Goal: Task Accomplishment & Management: Complete application form

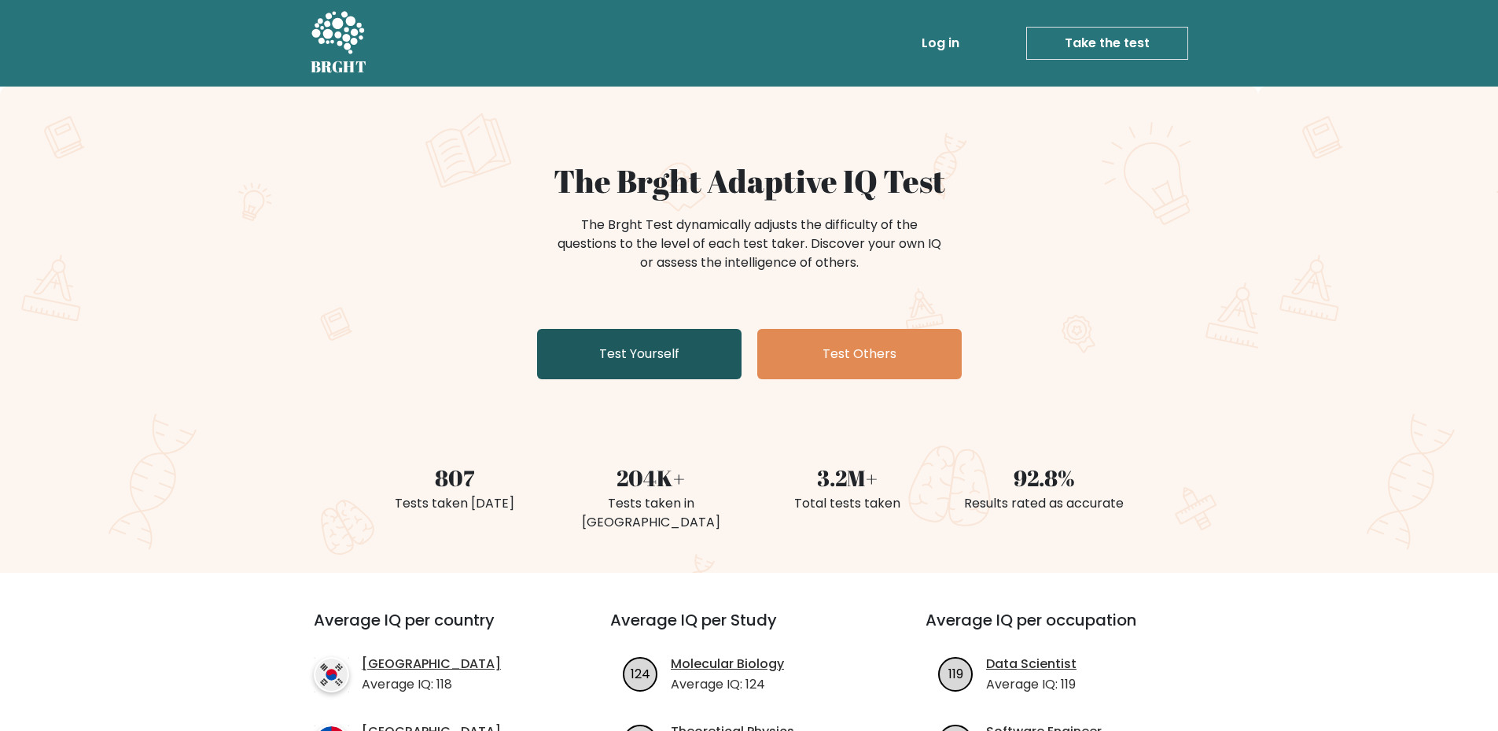
click at [675, 359] on link "Test Yourself" at bounding box center [639, 354] width 204 height 50
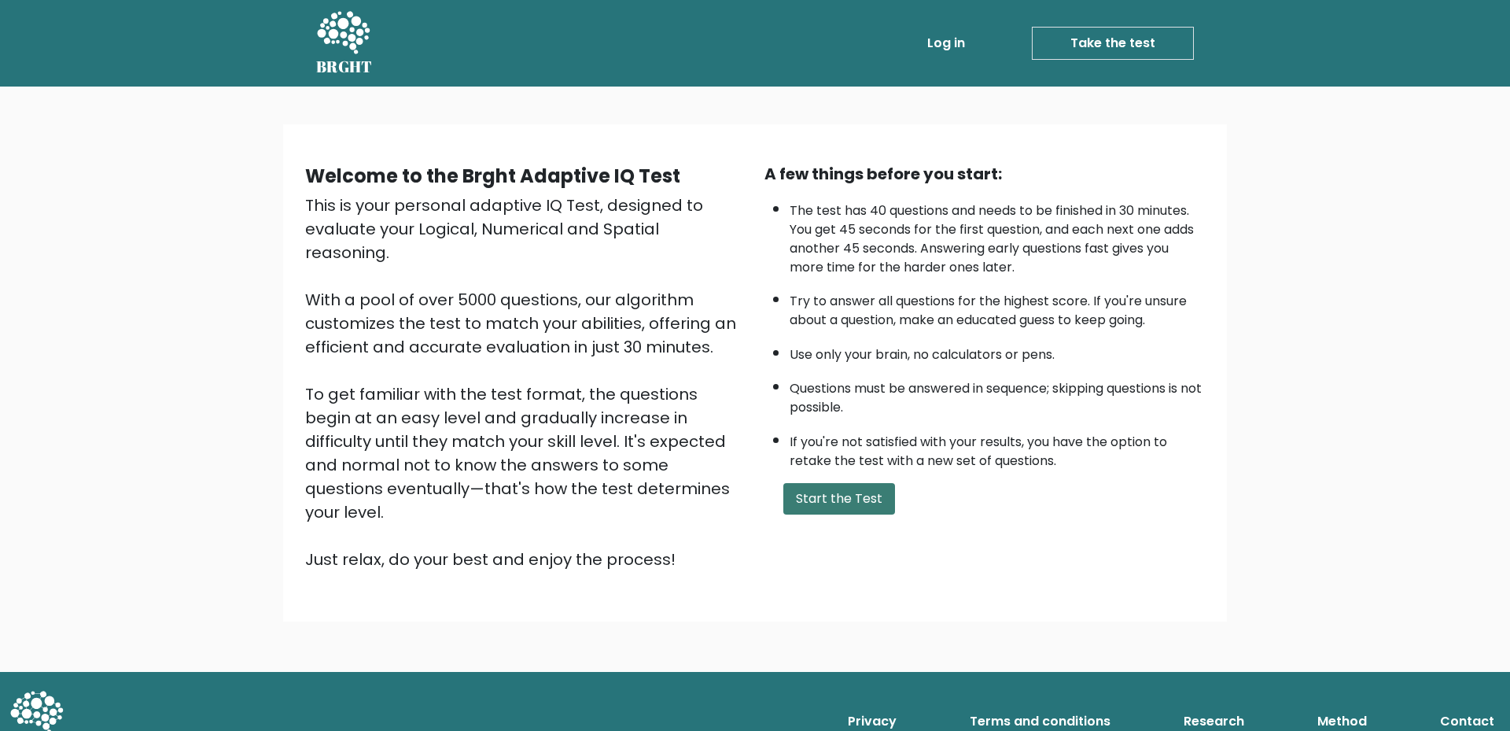
click at [832, 495] on button "Start the Test" at bounding box center [839, 498] width 112 height 31
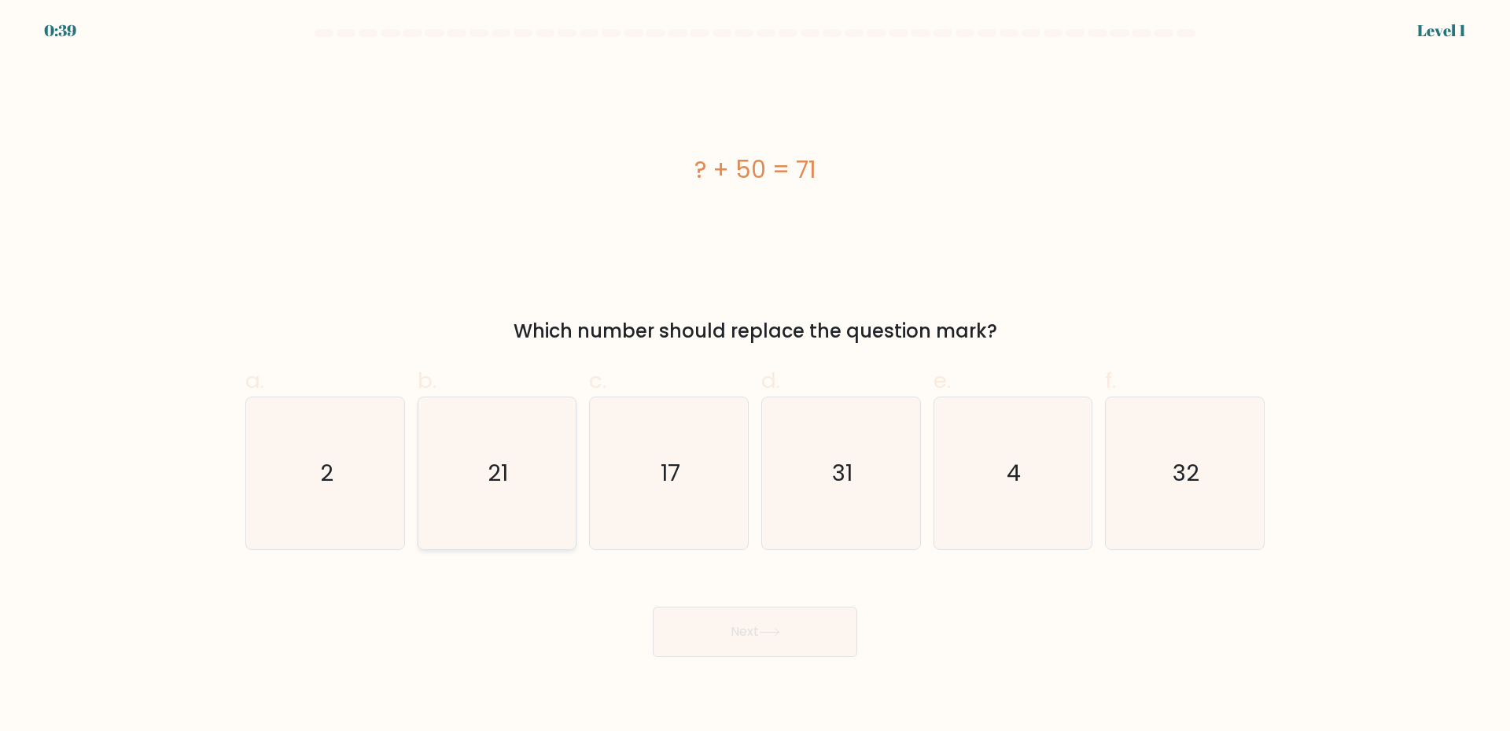
click at [457, 531] on icon "21" at bounding box center [497, 473] width 152 height 152
click at [755, 376] on input "b. 21" at bounding box center [755, 371] width 1 height 10
radio input "true"
click at [792, 630] on button "Next" at bounding box center [755, 631] width 204 height 50
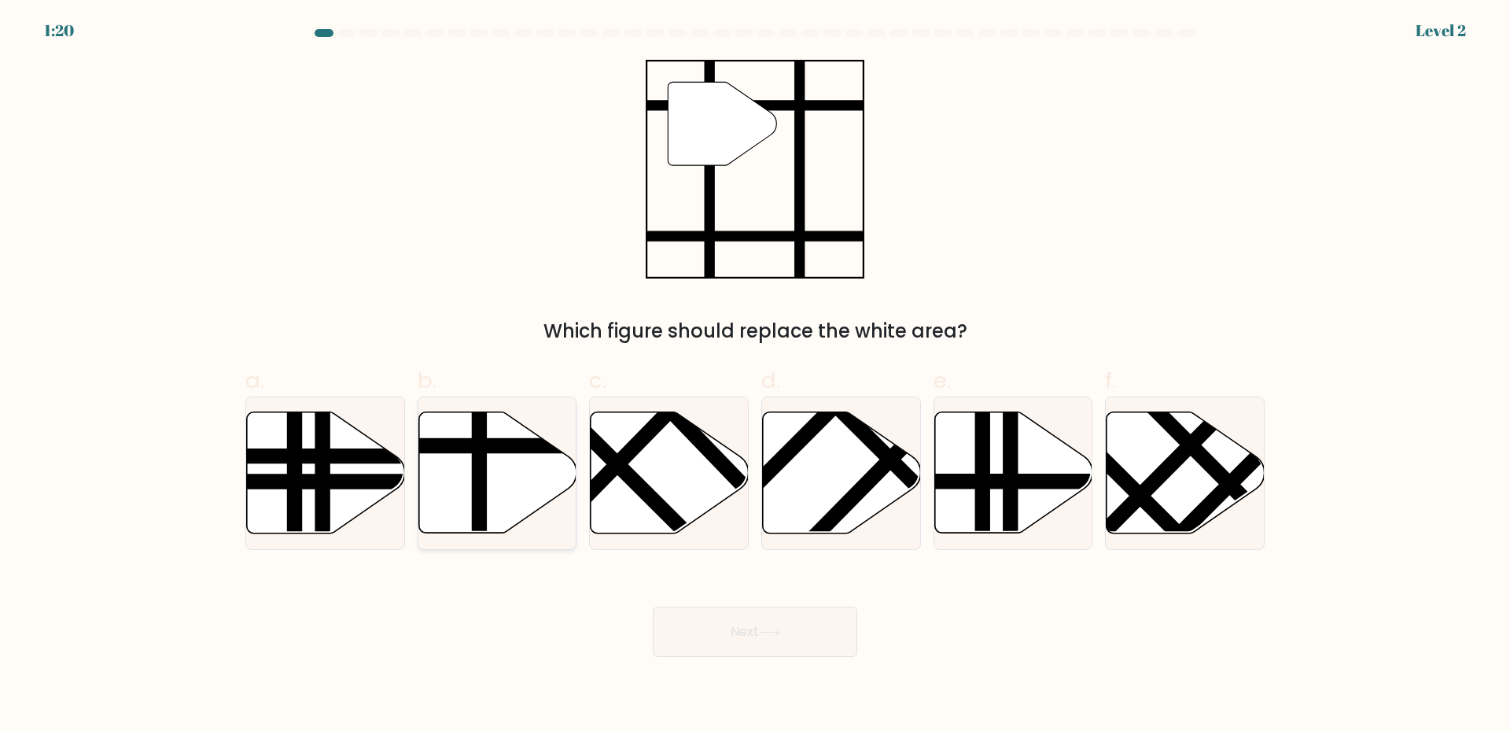
click at [514, 481] on icon at bounding box center [497, 472] width 158 height 121
click at [755, 376] on input "b." at bounding box center [755, 371] width 1 height 10
radio input "true"
click at [719, 618] on button "Next" at bounding box center [755, 631] width 204 height 50
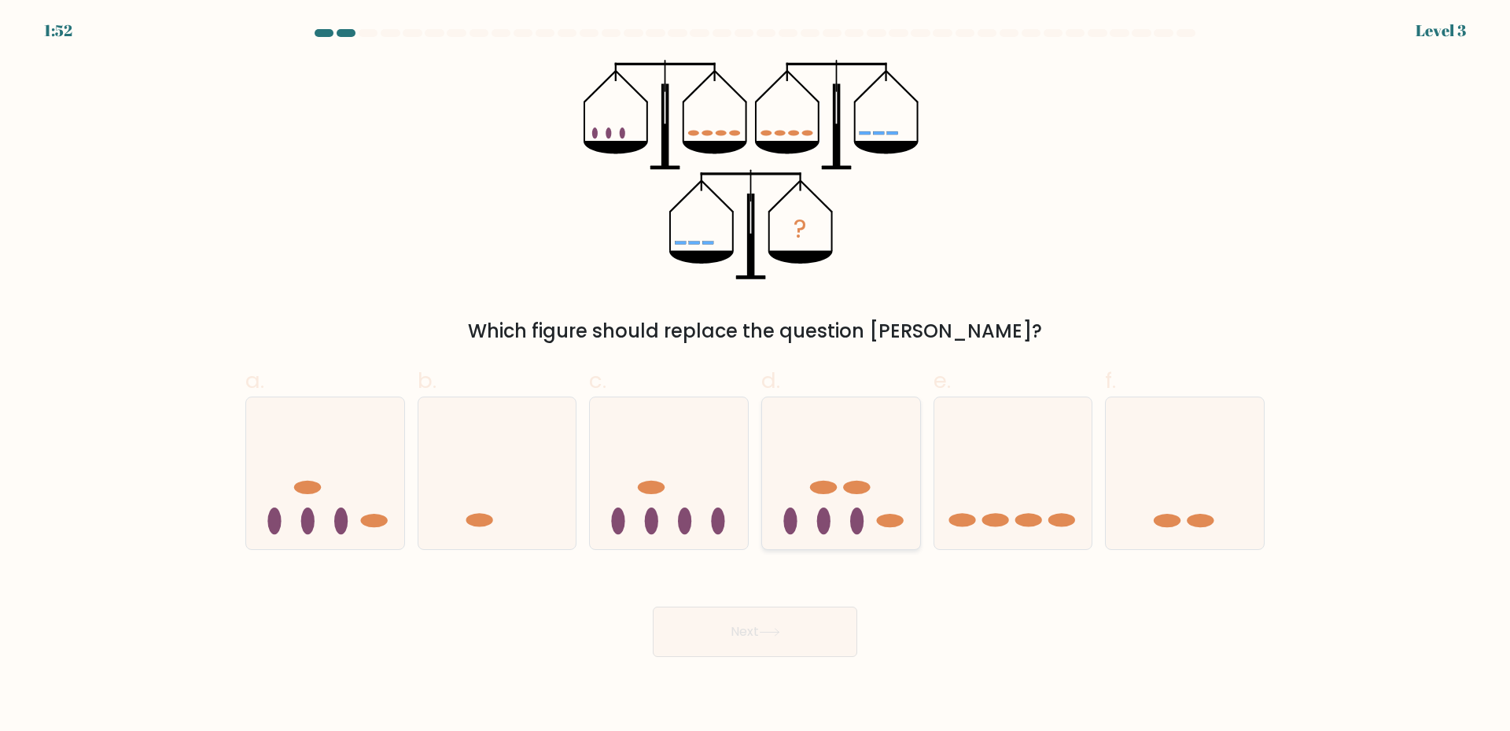
click at [854, 523] on ellipse at bounding box center [856, 520] width 13 height 27
click at [756, 376] on input "d." at bounding box center [755, 371] width 1 height 10
radio input "true"
click at [816, 639] on button "Next" at bounding box center [755, 631] width 204 height 50
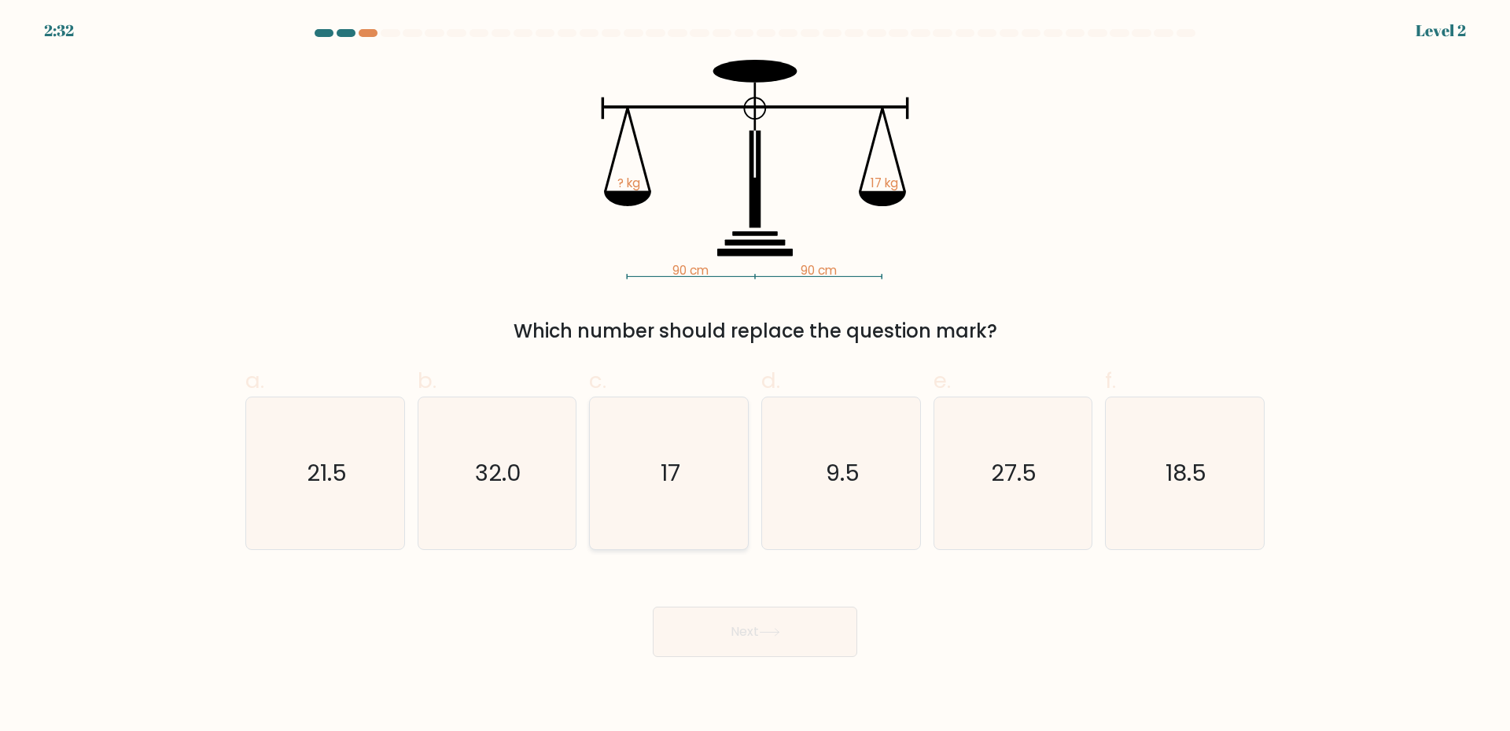
click at [662, 469] on text "17" at bounding box center [671, 472] width 20 height 31
click at [755, 376] on input "c. 17" at bounding box center [755, 371] width 1 height 10
radio input "true"
click at [803, 639] on button "Next" at bounding box center [755, 631] width 204 height 50
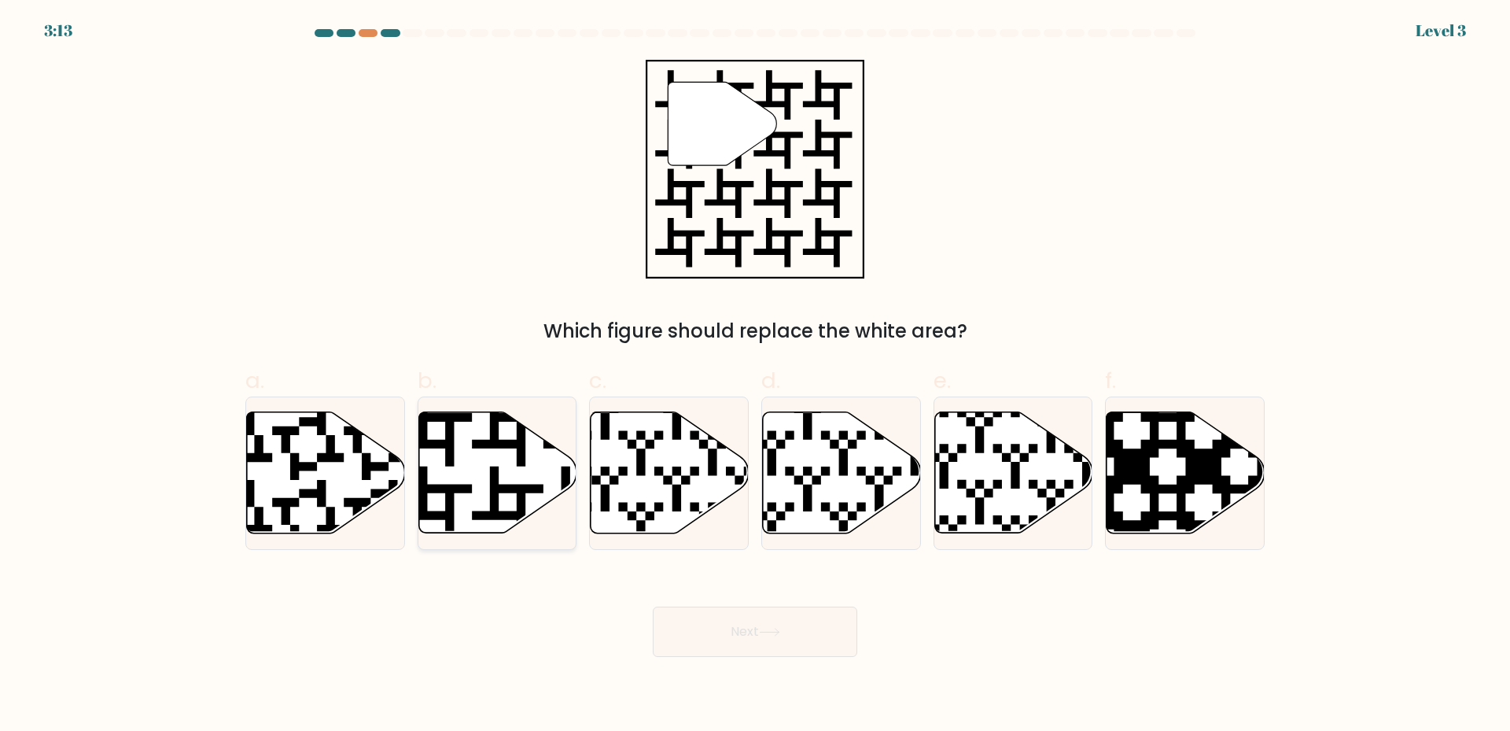
click at [466, 481] on icon at bounding box center [497, 472] width 158 height 121
click at [755, 376] on input "b." at bounding box center [755, 371] width 1 height 10
radio input "true"
click at [762, 602] on div "Next" at bounding box center [755, 613] width 1038 height 88
click at [795, 631] on button "Next" at bounding box center [755, 631] width 204 height 50
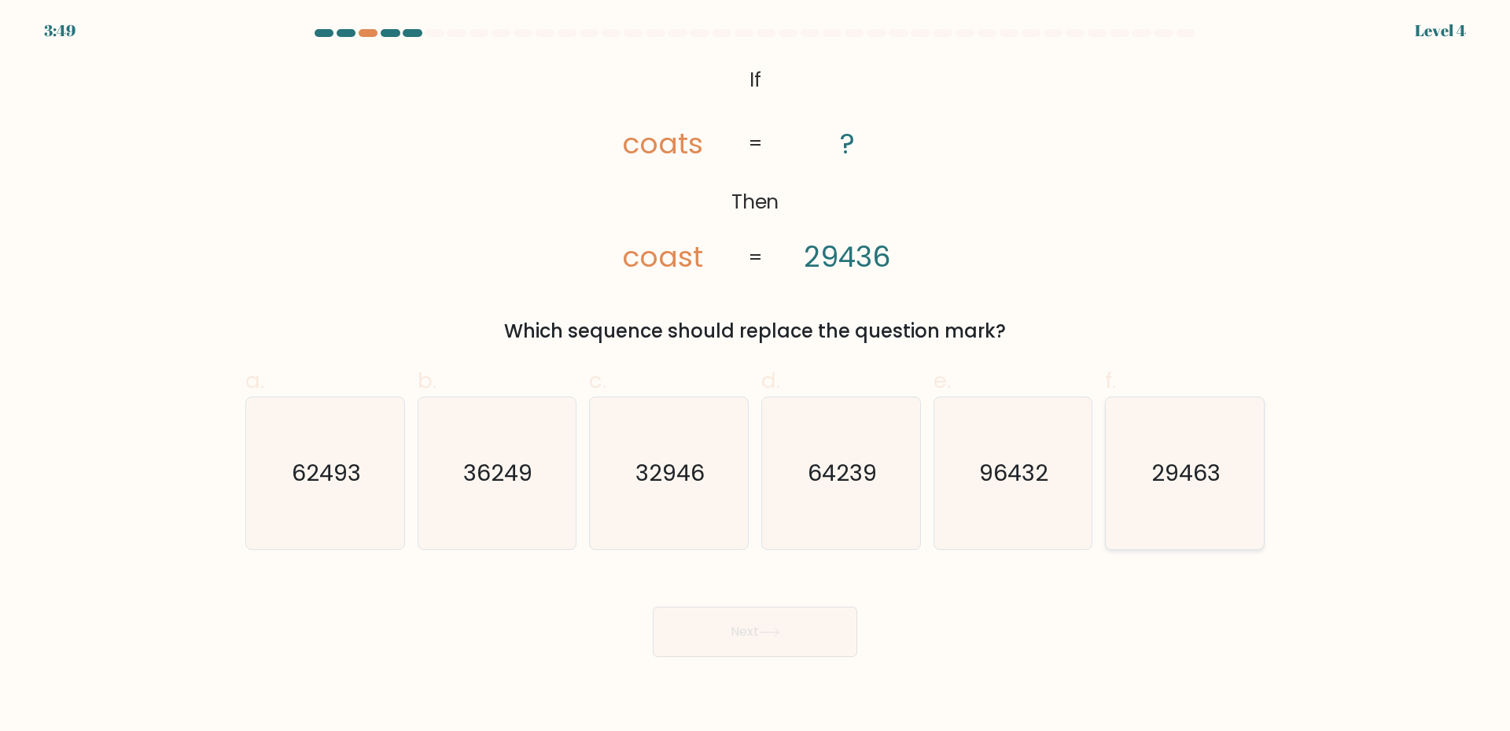
click at [1206, 469] on text "29463" at bounding box center [1186, 472] width 69 height 31
click at [756, 376] on input "f. 29463" at bounding box center [755, 371] width 1 height 10
radio input "true"
click at [760, 637] on button "Next" at bounding box center [755, 631] width 204 height 50
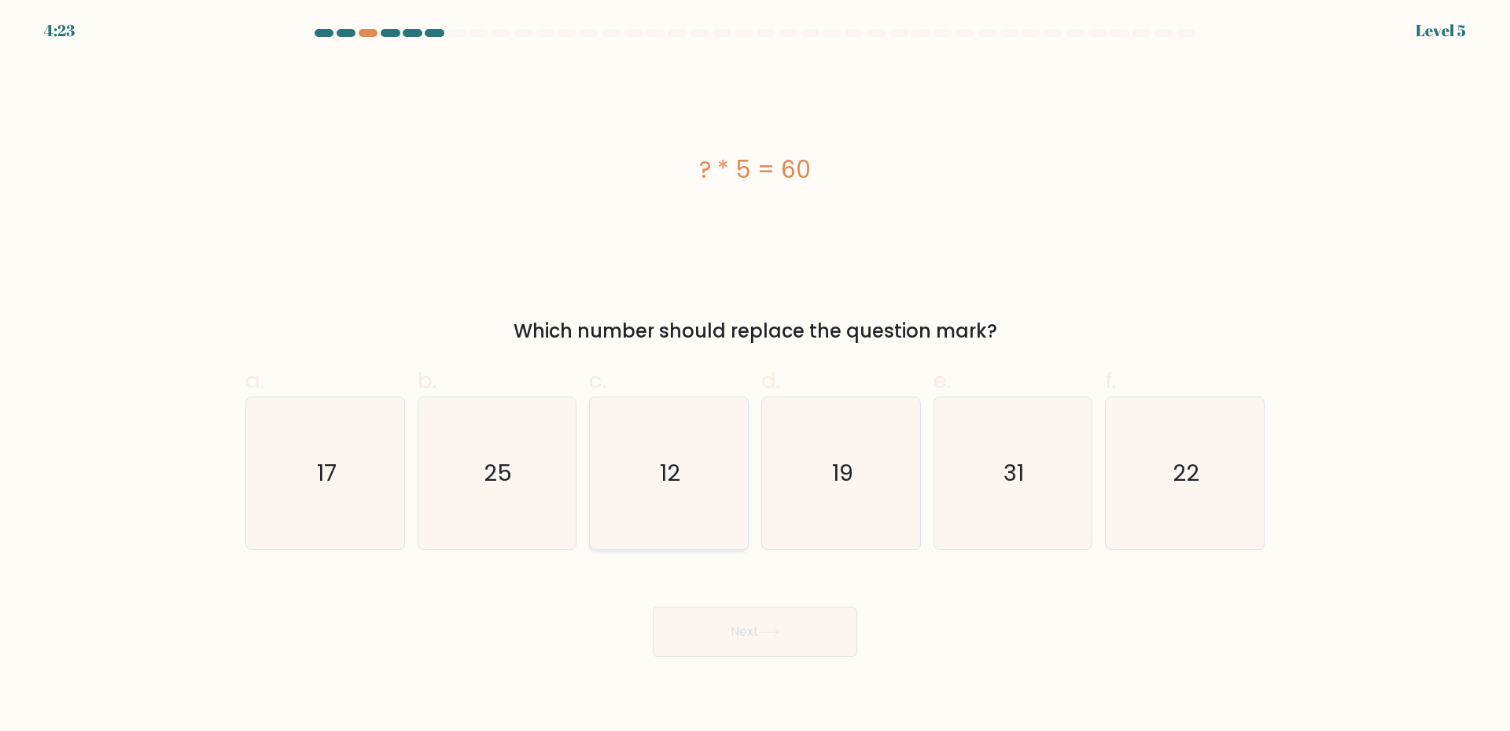
click at [623, 491] on icon "12" at bounding box center [669, 473] width 152 height 152
click at [755, 376] on input "c. 12" at bounding box center [755, 371] width 1 height 10
radio input "true"
click at [783, 606] on button "Next" at bounding box center [755, 631] width 204 height 50
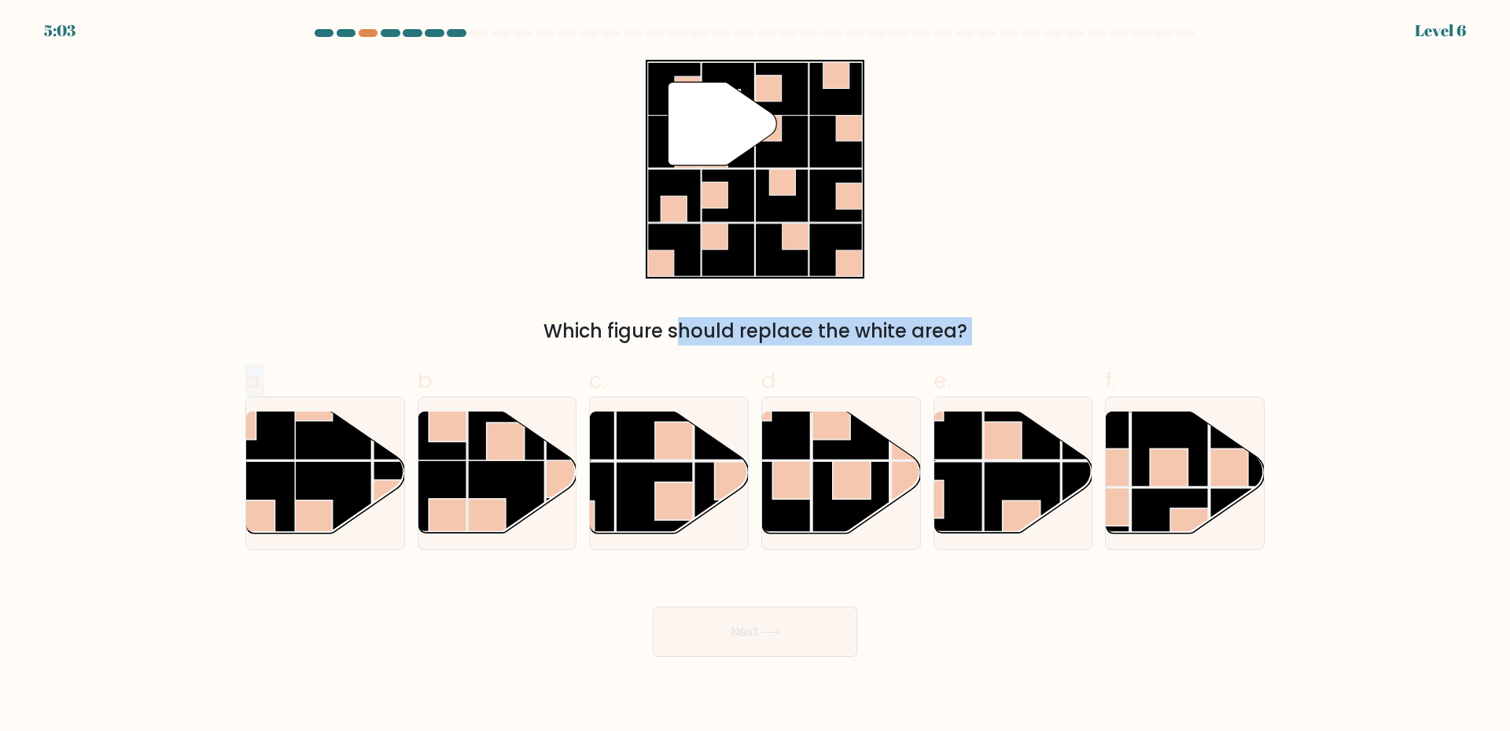
drag, startPoint x: 315, startPoint y: 484, endPoint x: 444, endPoint y: 253, distance: 264.1
click at [448, 252] on form at bounding box center [755, 343] width 1510 height 628
click at [444, 251] on div "" Which figure should replace the white area?" at bounding box center [755, 202] width 1038 height 285
click at [681, 482] on rect at bounding box center [674, 501] width 38 height 38
click at [755, 376] on input "c." at bounding box center [755, 371] width 1 height 10
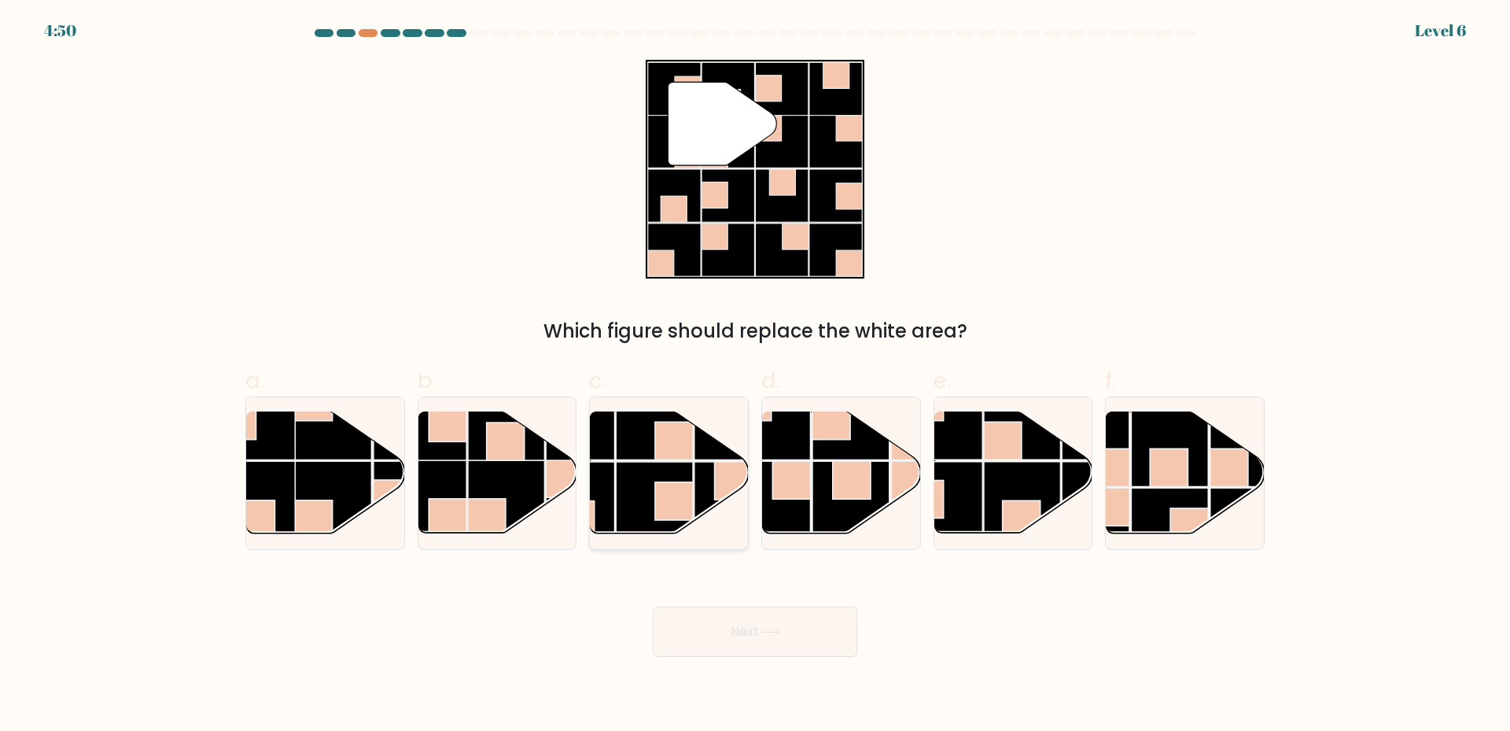
radio input "true"
click at [790, 638] on button "Next" at bounding box center [755, 631] width 204 height 50
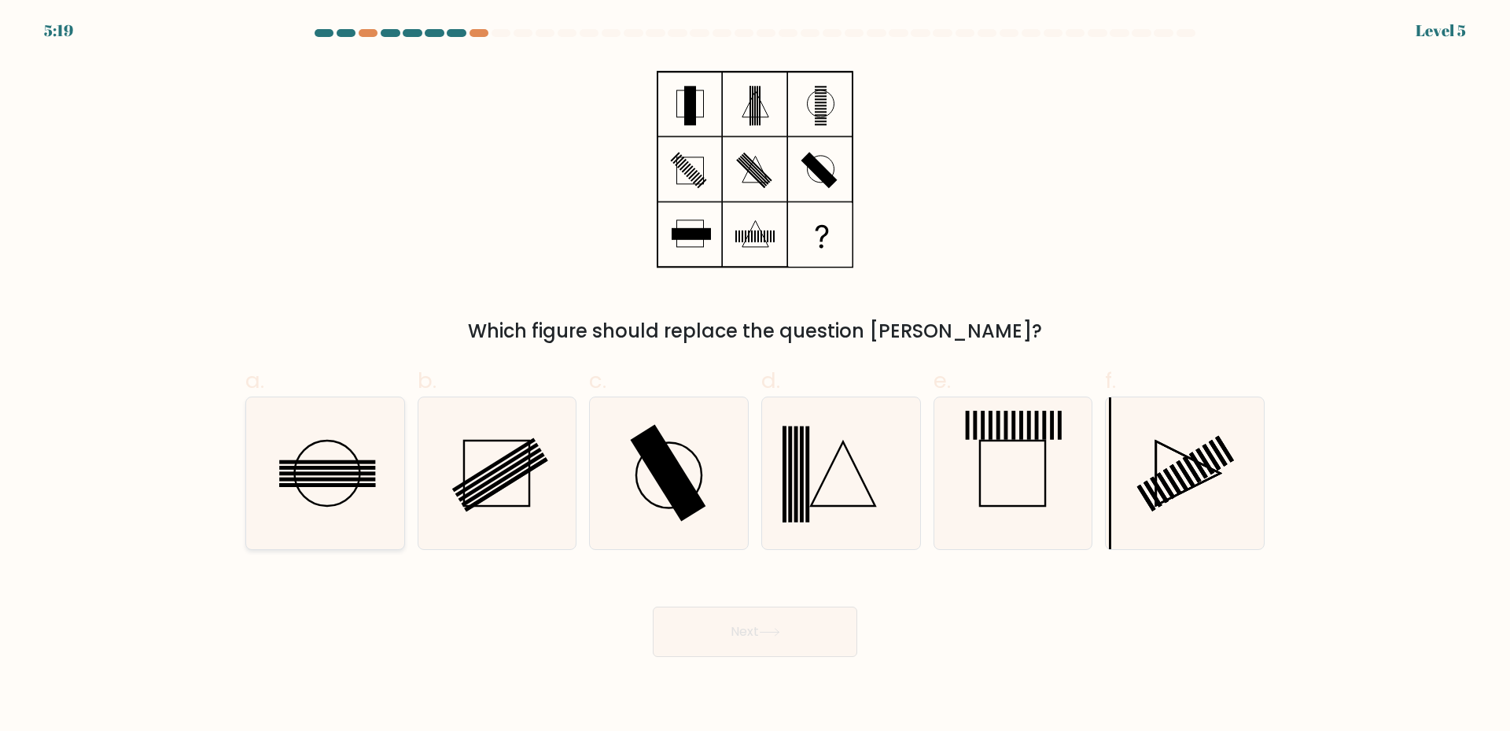
drag, startPoint x: 317, startPoint y: 479, endPoint x: 306, endPoint y: 486, distance: 13.1
click at [314, 480] on rect at bounding box center [327, 479] width 96 height 4
click at [755, 376] on input "a." at bounding box center [755, 371] width 1 height 10
radio input "true"
click at [669, 624] on button "Next" at bounding box center [755, 631] width 204 height 50
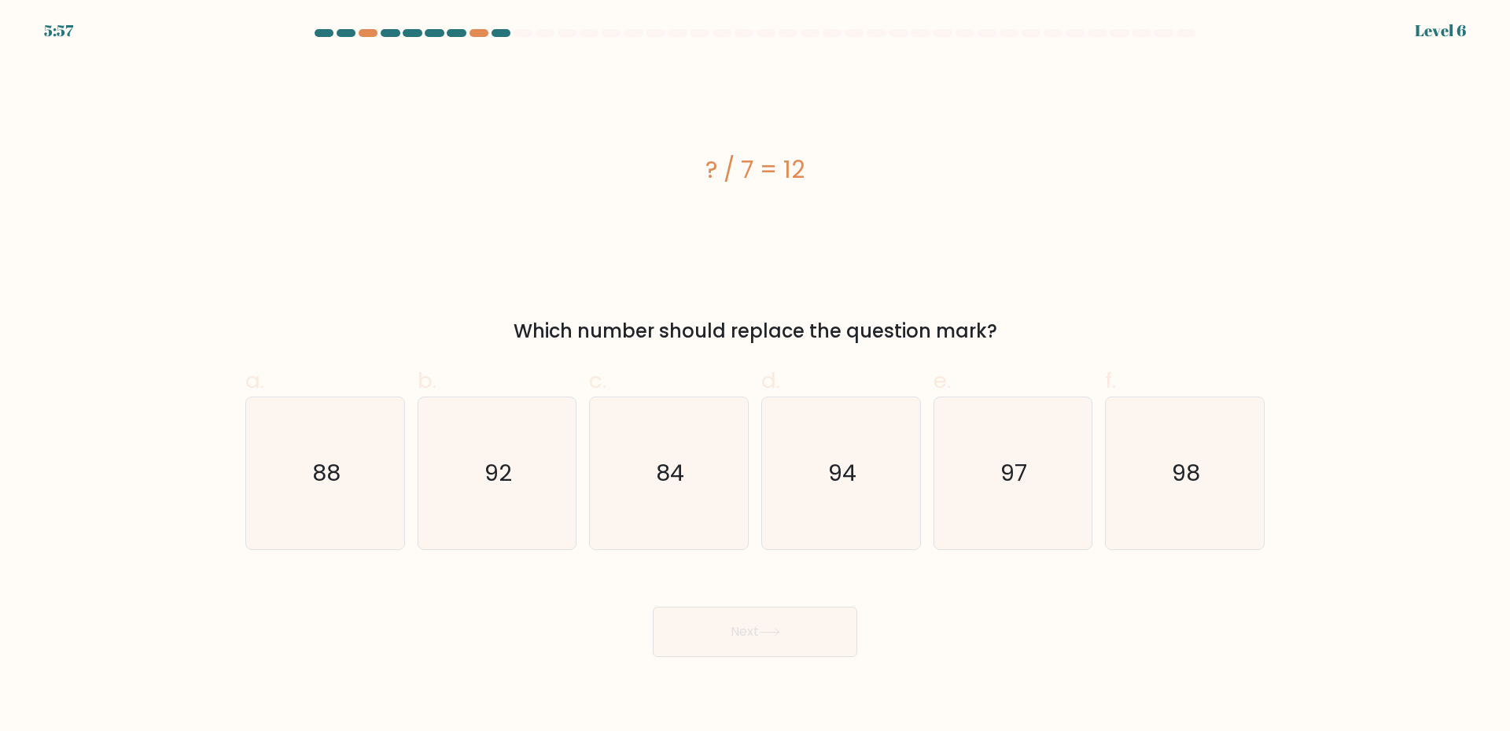
drag, startPoint x: 701, startPoint y: 170, endPoint x: 828, endPoint y: 169, distance: 127.4
click at [828, 169] on div "? / 7 = 12" at bounding box center [754, 169] width 1019 height 35
copy div "? / 7 = 12"
click at [716, 496] on icon "84" at bounding box center [669, 473] width 152 height 152
click at [755, 376] on input "c. 84" at bounding box center [755, 371] width 1 height 10
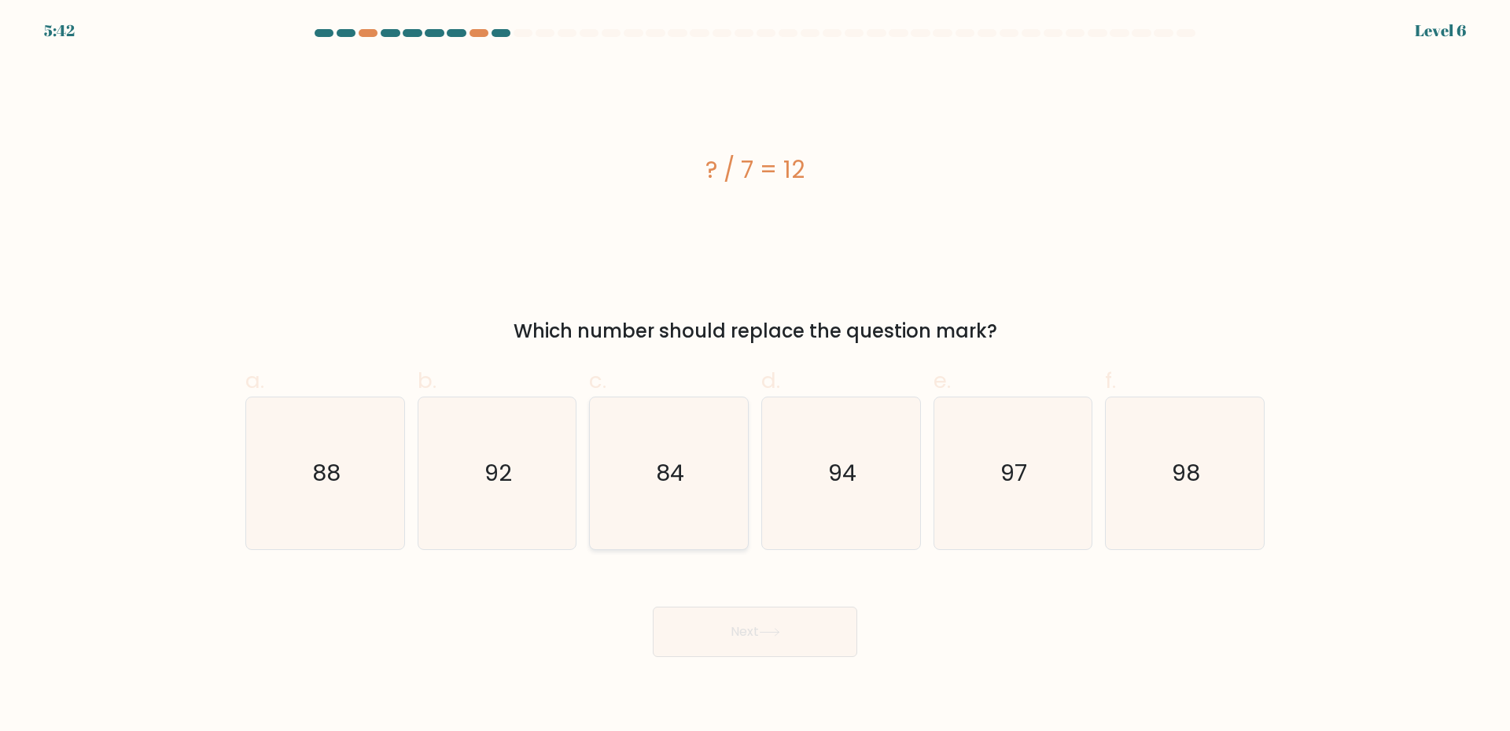
radio input "true"
click at [770, 633] on icon at bounding box center [769, 632] width 21 height 9
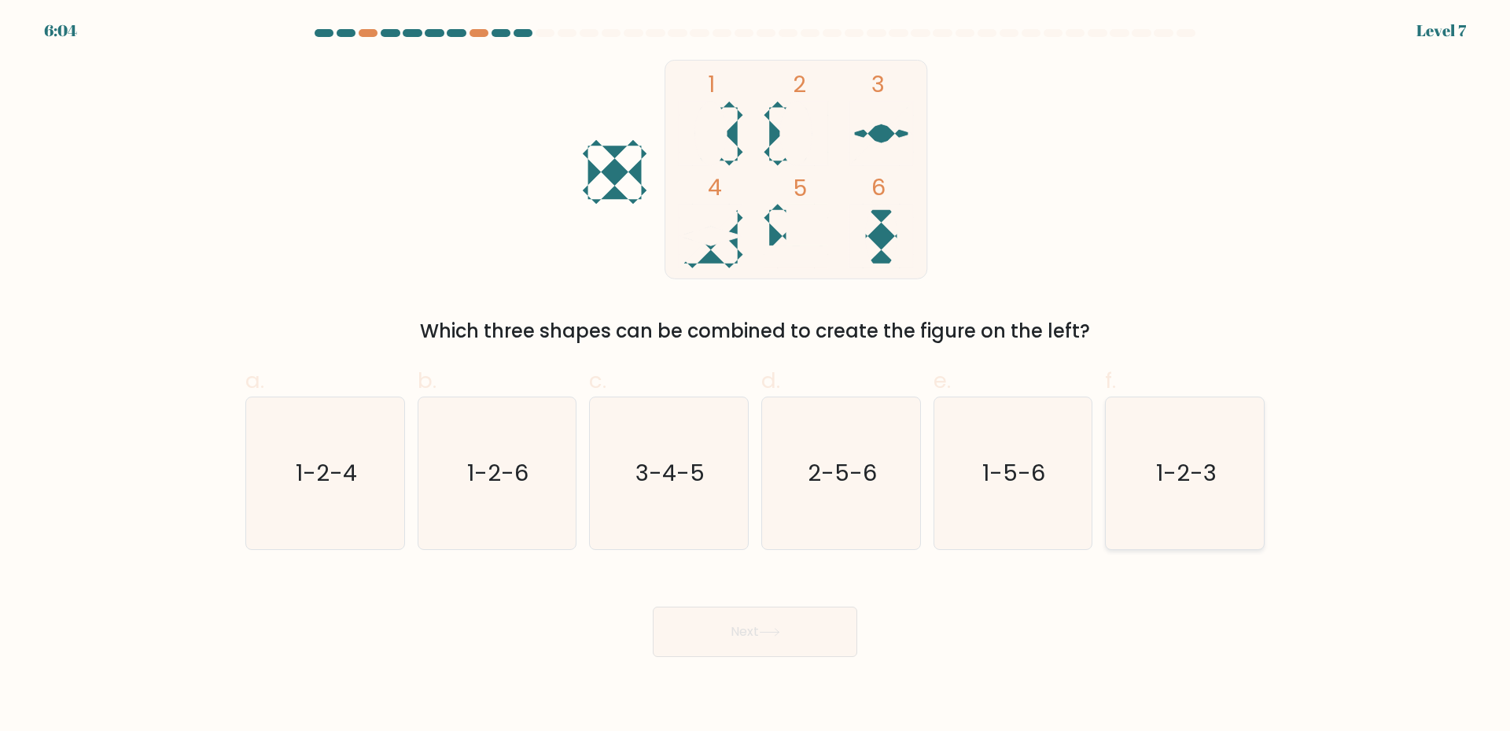
click at [1222, 489] on icon "1-2-3" at bounding box center [1185, 473] width 152 height 152
click at [756, 376] on input "f. 1-2-3" at bounding box center [755, 371] width 1 height 10
radio input "true"
click at [468, 499] on icon "1-2-6" at bounding box center [497, 473] width 152 height 152
click at [755, 376] on input "b. 1-2-6" at bounding box center [755, 371] width 1 height 10
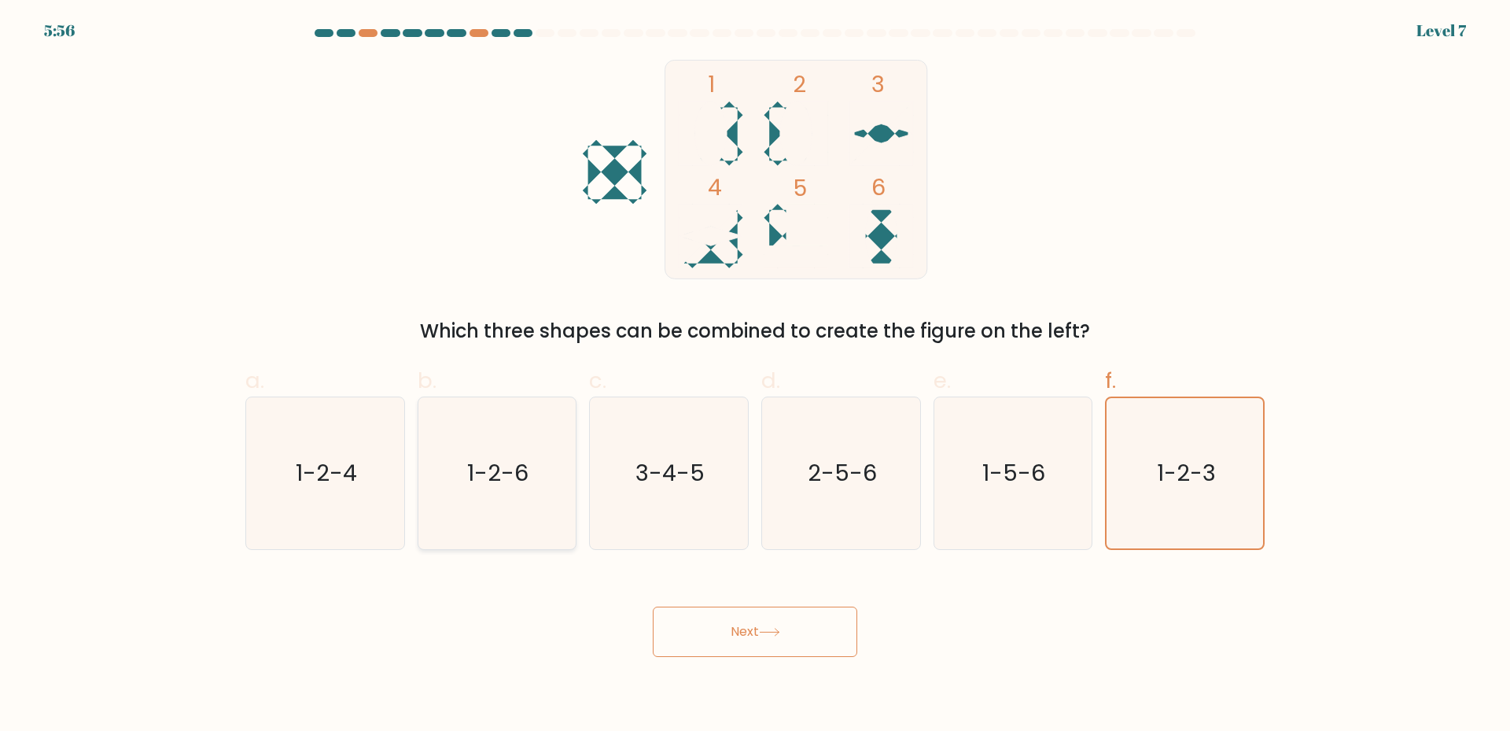
radio input "true"
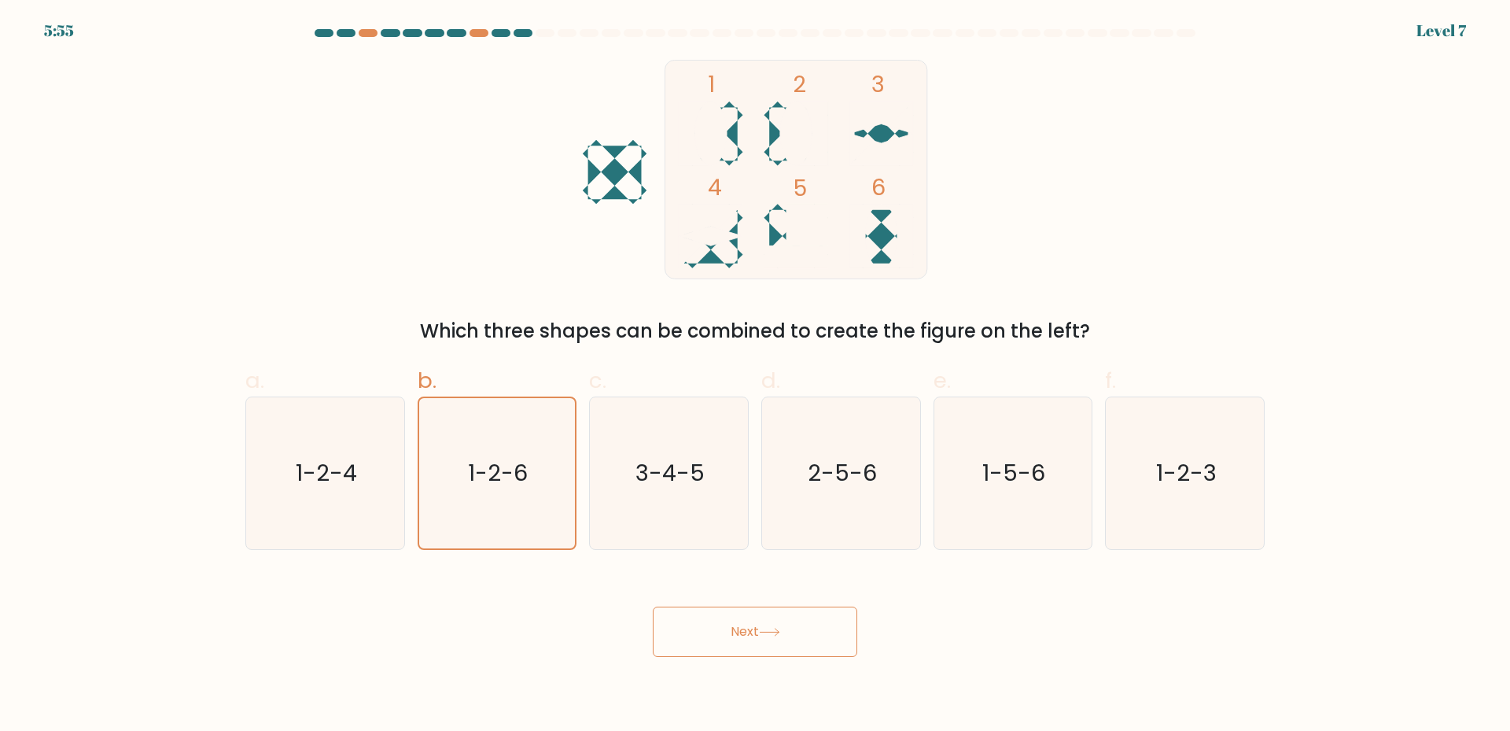
click at [819, 645] on button "Next" at bounding box center [755, 631] width 204 height 50
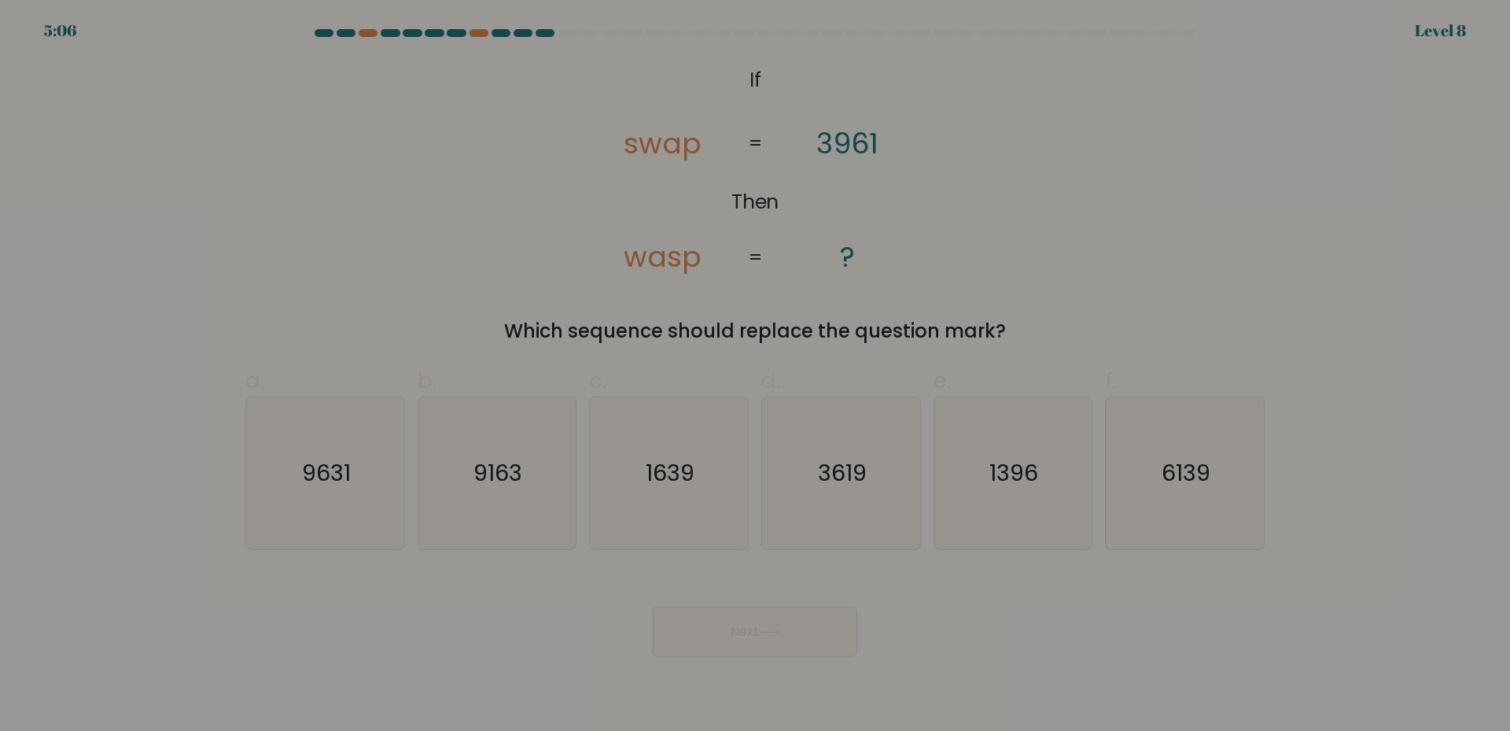
click at [1314, 412] on form "If ?" at bounding box center [755, 343] width 1510 height 628
click at [340, 457] on text "9631" at bounding box center [326, 472] width 49 height 31
click at [755, 376] on input "a. 9631" at bounding box center [755, 371] width 1 height 10
radio input "true"
click at [800, 665] on body "4:47 Level 8 If" at bounding box center [755, 365] width 1510 height 731
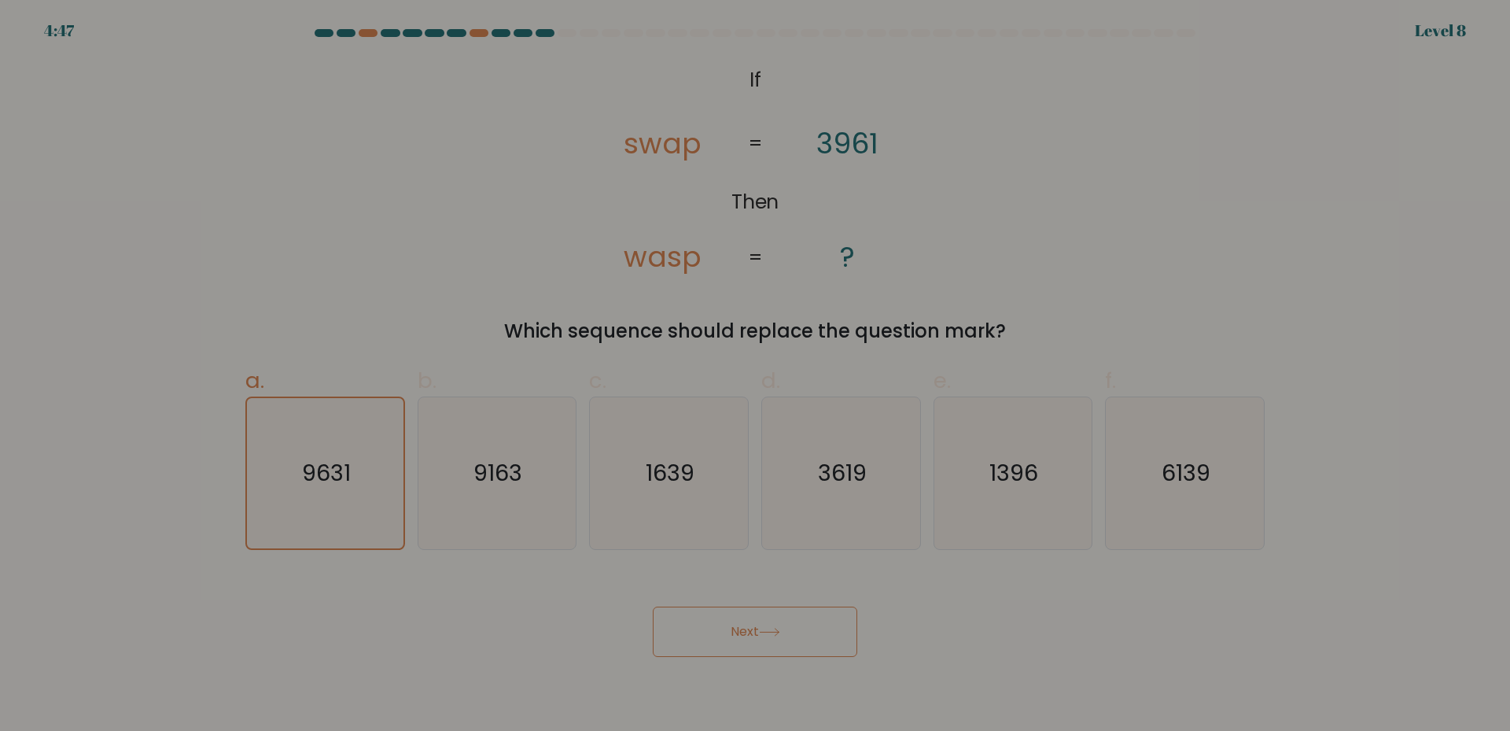
click at [804, 645] on button "Next" at bounding box center [755, 631] width 204 height 50
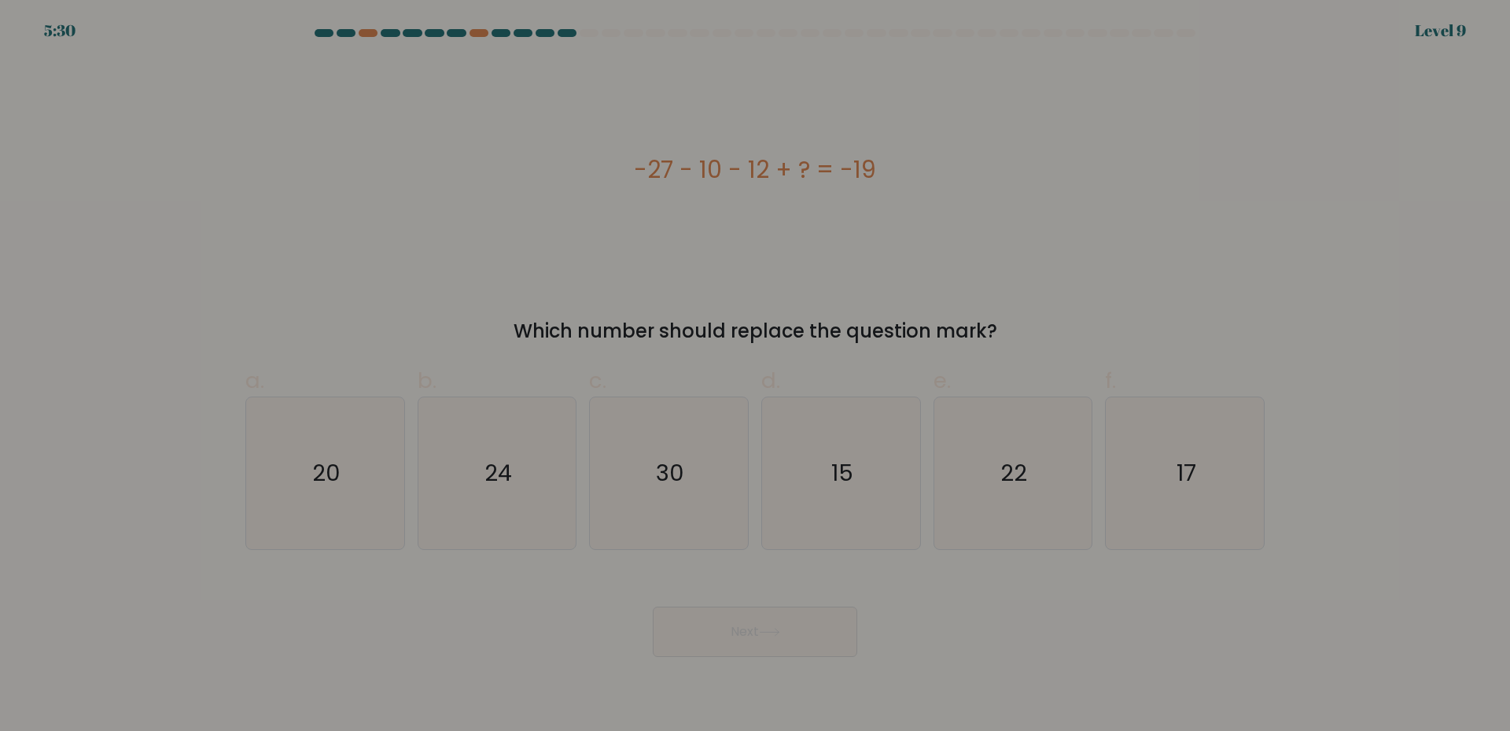
drag, startPoint x: 629, startPoint y: 152, endPoint x: 903, endPoint y: 168, distance: 274.1
click at [903, 168] on div "-27 - 10 - 12 + ? = -19" at bounding box center [754, 169] width 1019 height 35
copy div "-27 - 10 - 12 + ? = -19"
click at [677, 503] on icon "30" at bounding box center [669, 473] width 152 height 152
click at [755, 376] on input "c. 30" at bounding box center [755, 371] width 1 height 10
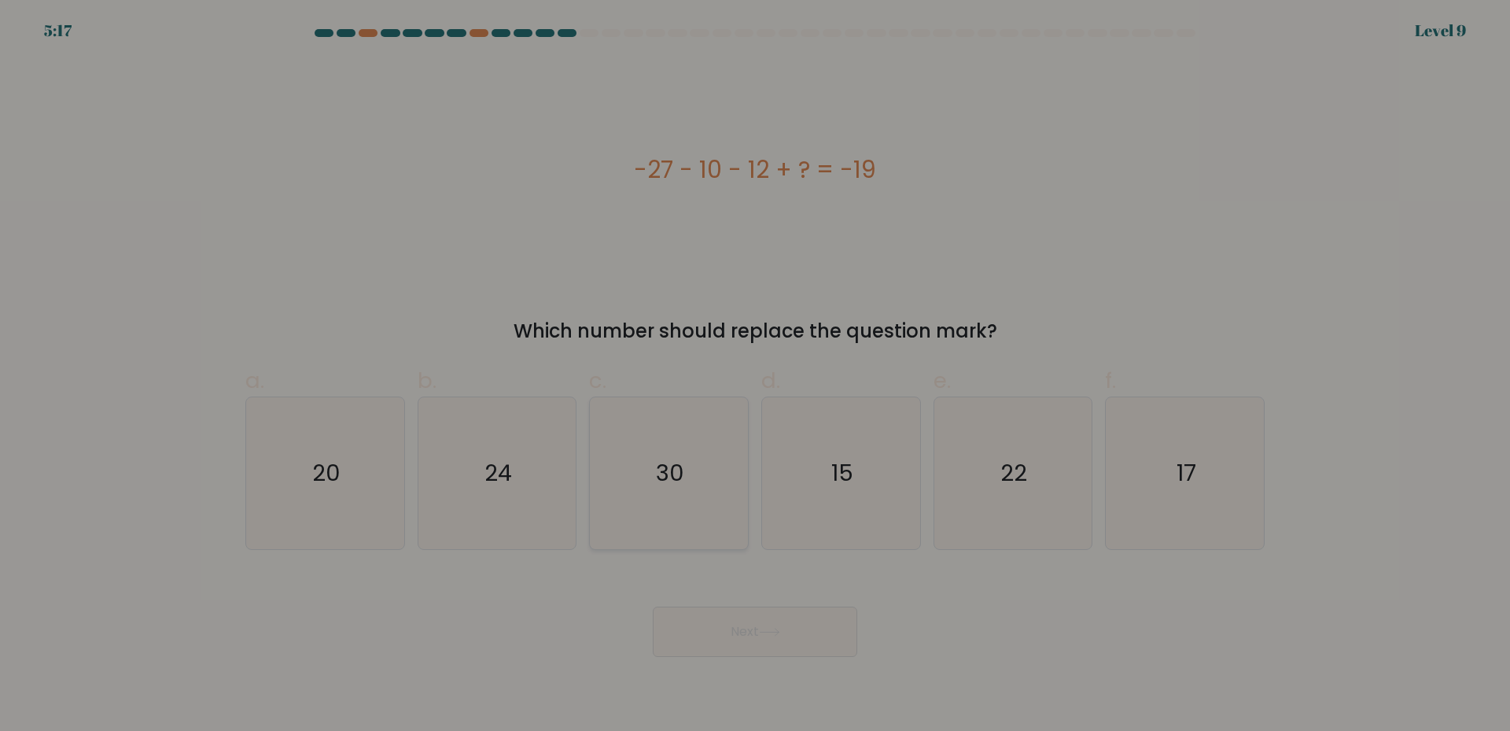
radio input "true"
click at [773, 634] on icon at bounding box center [769, 632] width 21 height 9
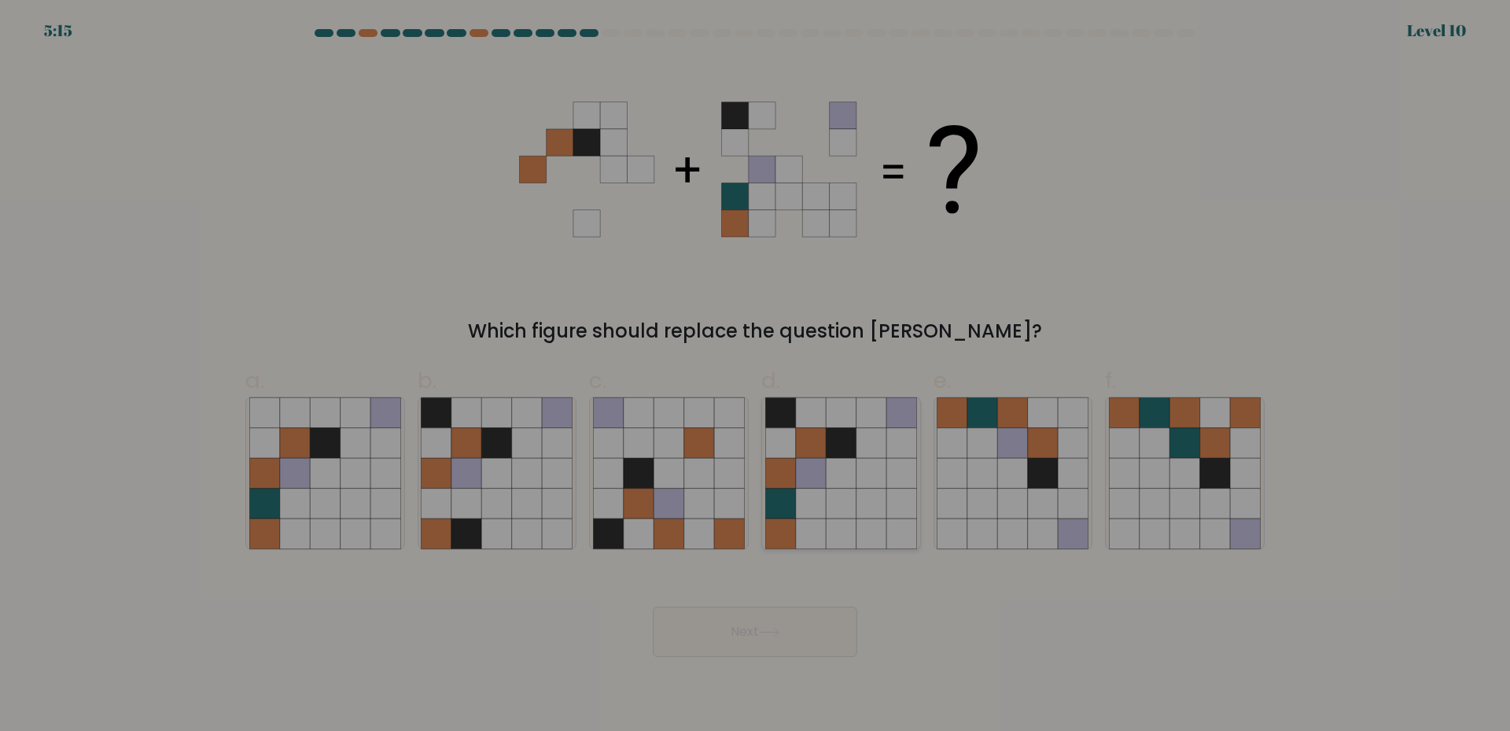
click at [804, 506] on icon at bounding box center [811, 503] width 30 height 30
click at [756, 376] on input "d." at bounding box center [755, 371] width 1 height 10
radio input "true"
click at [775, 624] on button "Next" at bounding box center [755, 631] width 204 height 50
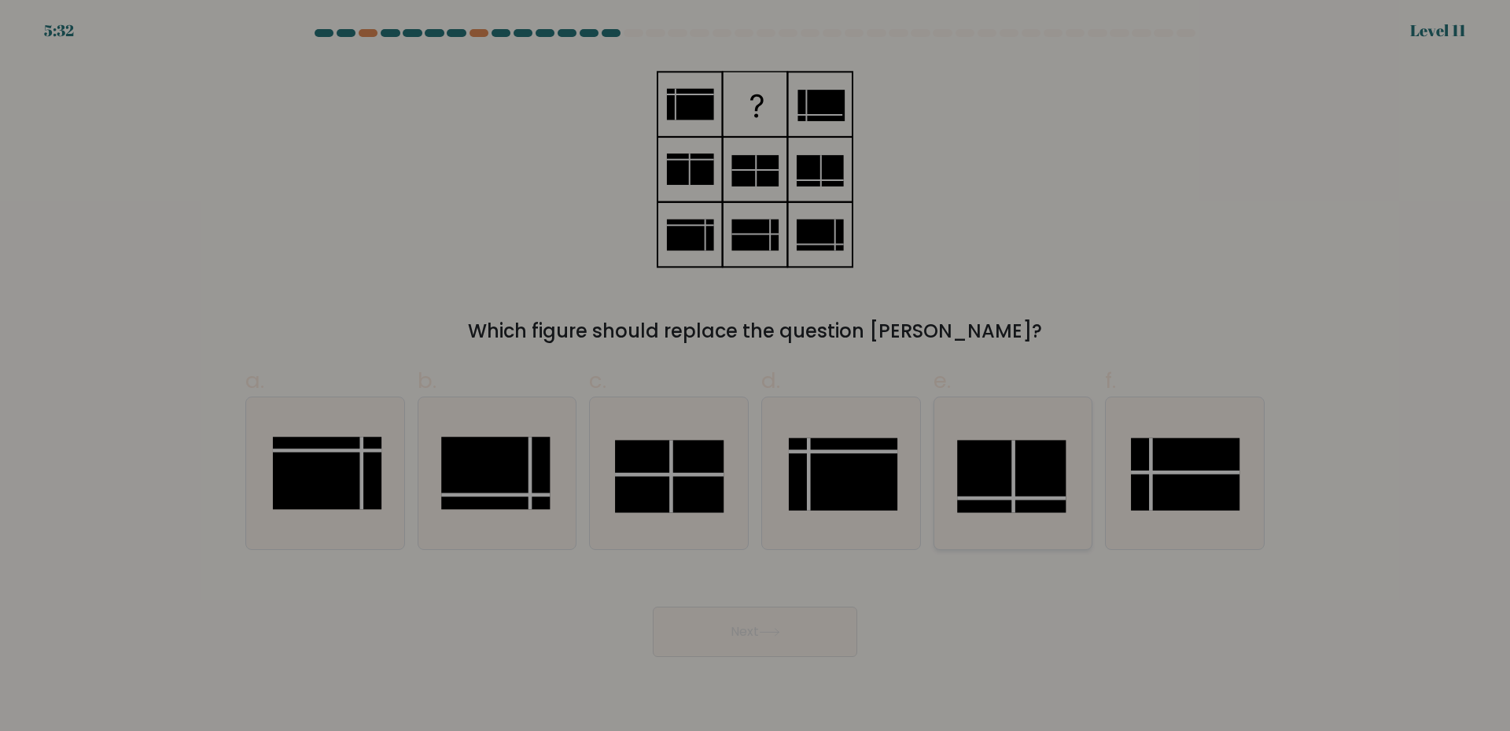
drag, startPoint x: 1036, startPoint y: 488, endPoint x: 987, endPoint y: 488, distance: 49.5
click at [1036, 488] on rect at bounding box center [1012, 476] width 109 height 72
click at [756, 376] on input "e." at bounding box center [755, 371] width 1 height 10
radio input "true"
click at [797, 633] on button "Next" at bounding box center [755, 631] width 204 height 50
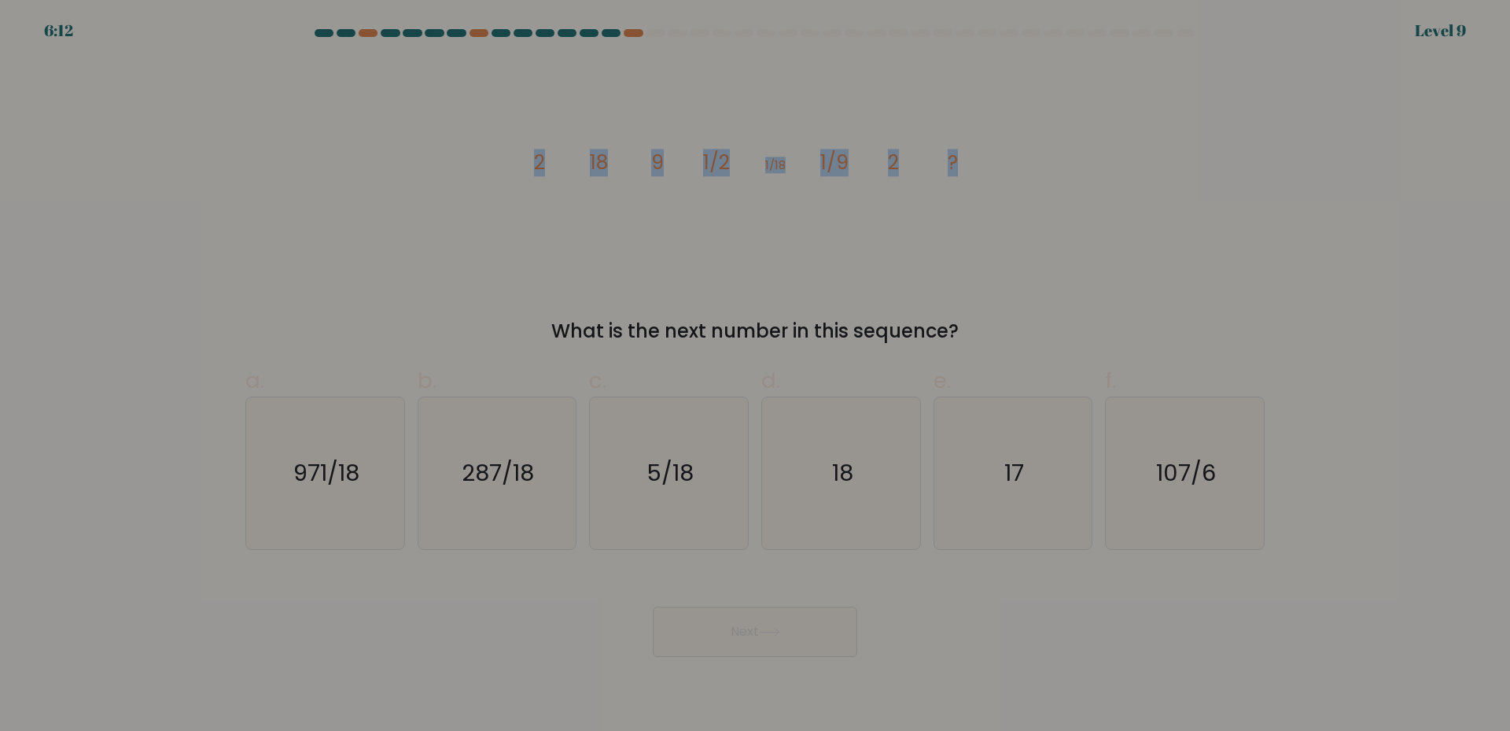
drag, startPoint x: 510, startPoint y: 149, endPoint x: 998, endPoint y: 175, distance: 489.0
click at [1018, 171] on div "image/svg+xml 2 18 9 1/2 1/18 1/9 2 ? What is the next number in this sequence?" at bounding box center [755, 202] width 1038 height 285
copy g "2 18 9 1/2 1/18 1/9 2 ?"
click at [770, 497] on icon "18" at bounding box center [841, 473] width 152 height 152
click at [756, 376] on input "d. 18" at bounding box center [755, 371] width 1 height 10
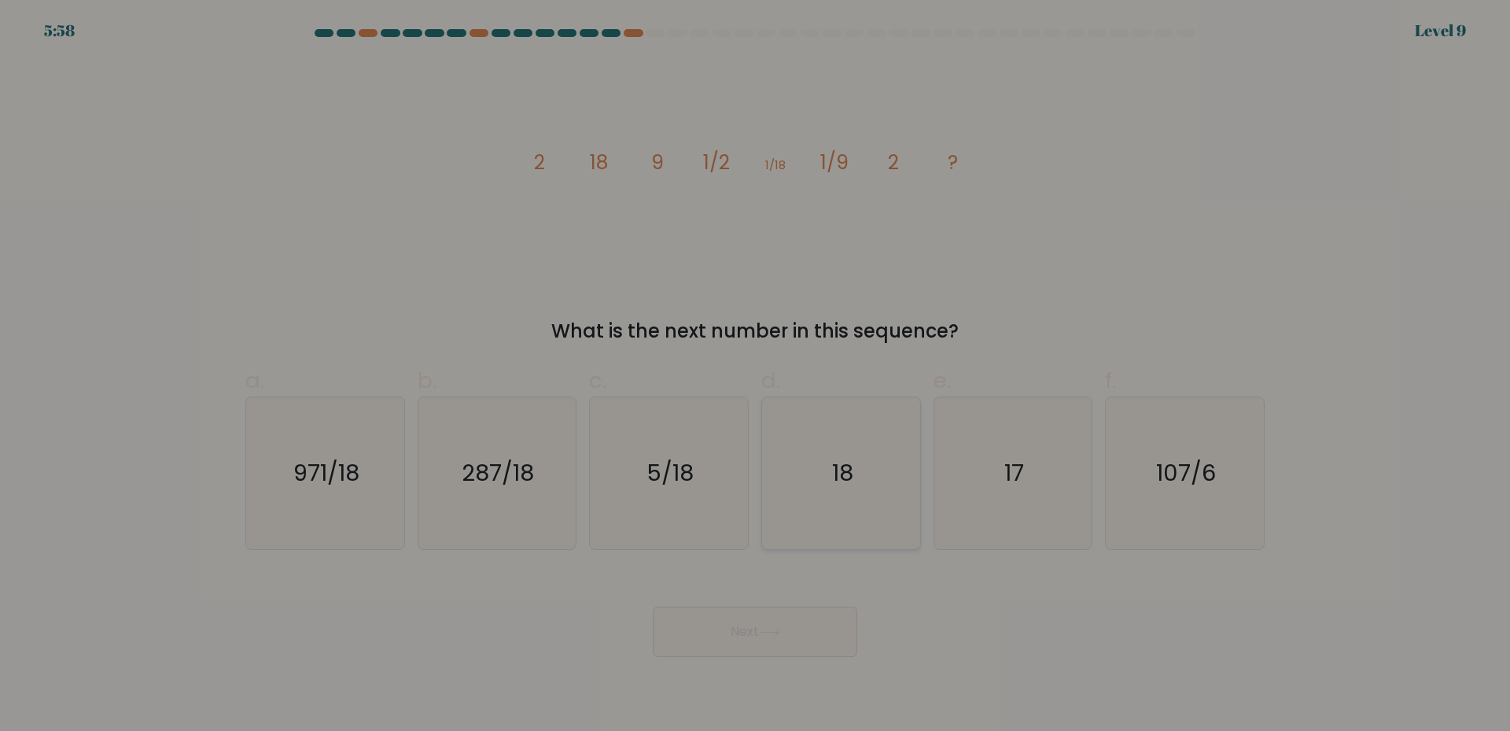
radio input "true"
click at [801, 655] on button "Next" at bounding box center [755, 631] width 204 height 50
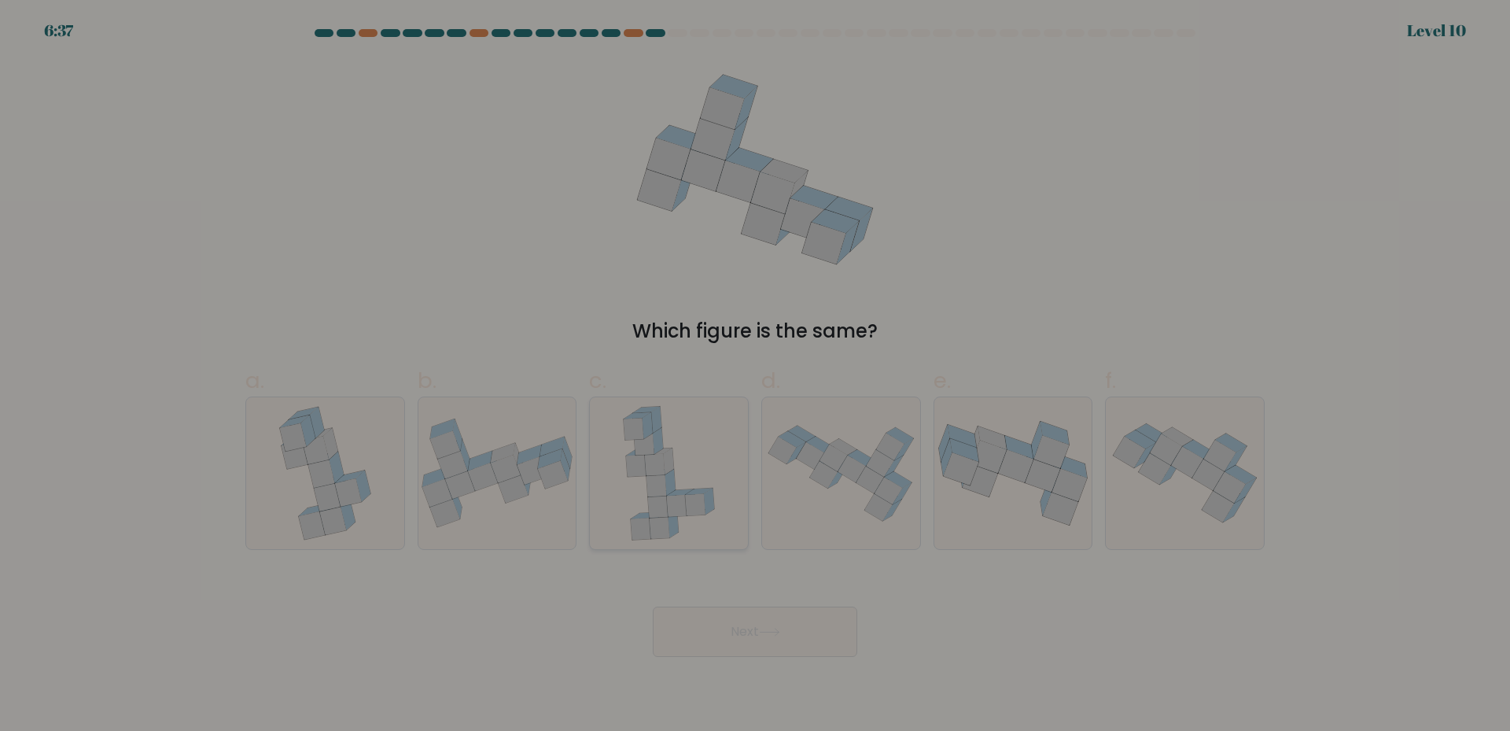
click at [648, 506] on icon at bounding box center [669, 473] width 108 height 152
click at [755, 376] on input "c." at bounding box center [755, 371] width 1 height 10
radio input "true"
click at [737, 614] on button "Next" at bounding box center [755, 631] width 204 height 50
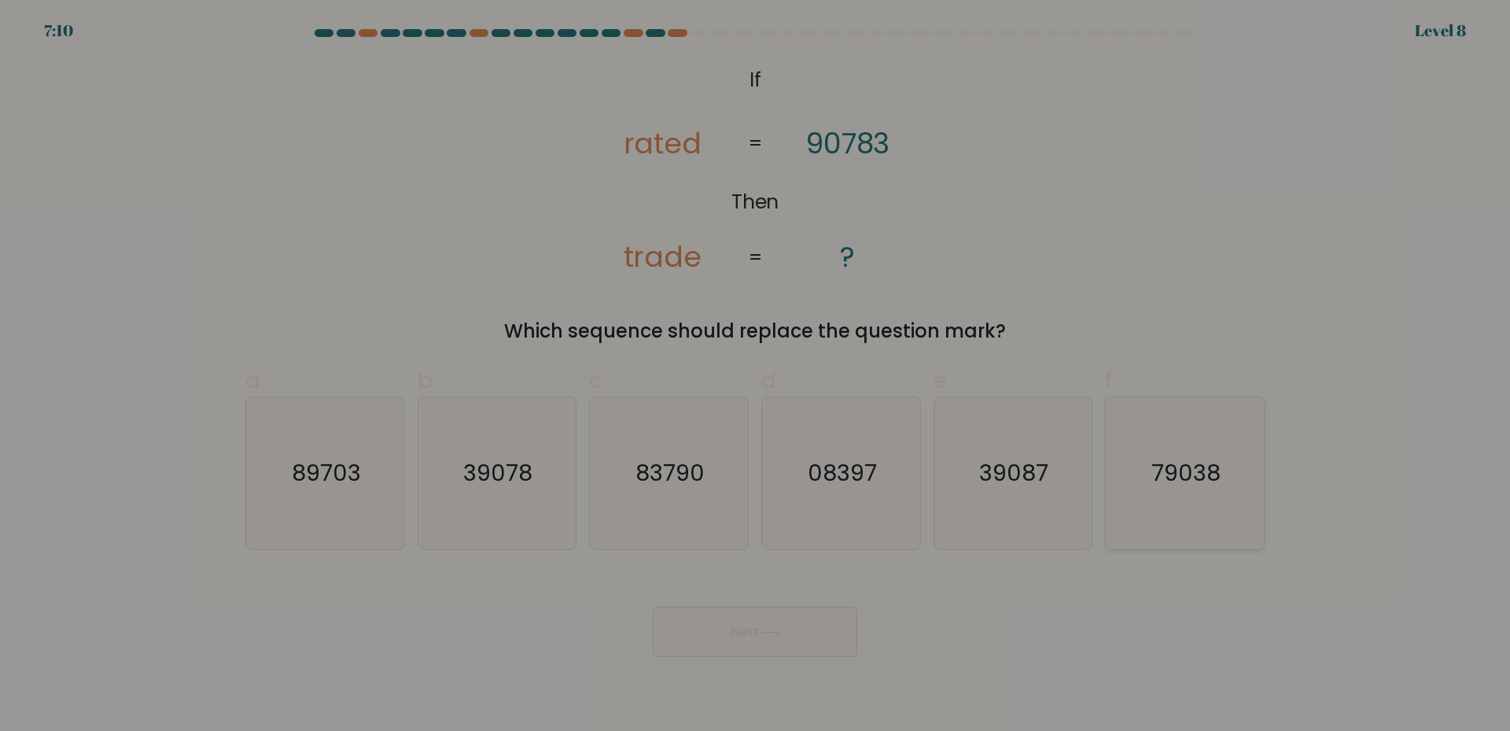
click at [1227, 495] on icon "79038" at bounding box center [1185, 473] width 152 height 152
click at [756, 376] on input "f. 79038" at bounding box center [755, 371] width 1 height 10
radio input "true"
click at [765, 639] on button "Next" at bounding box center [755, 631] width 204 height 50
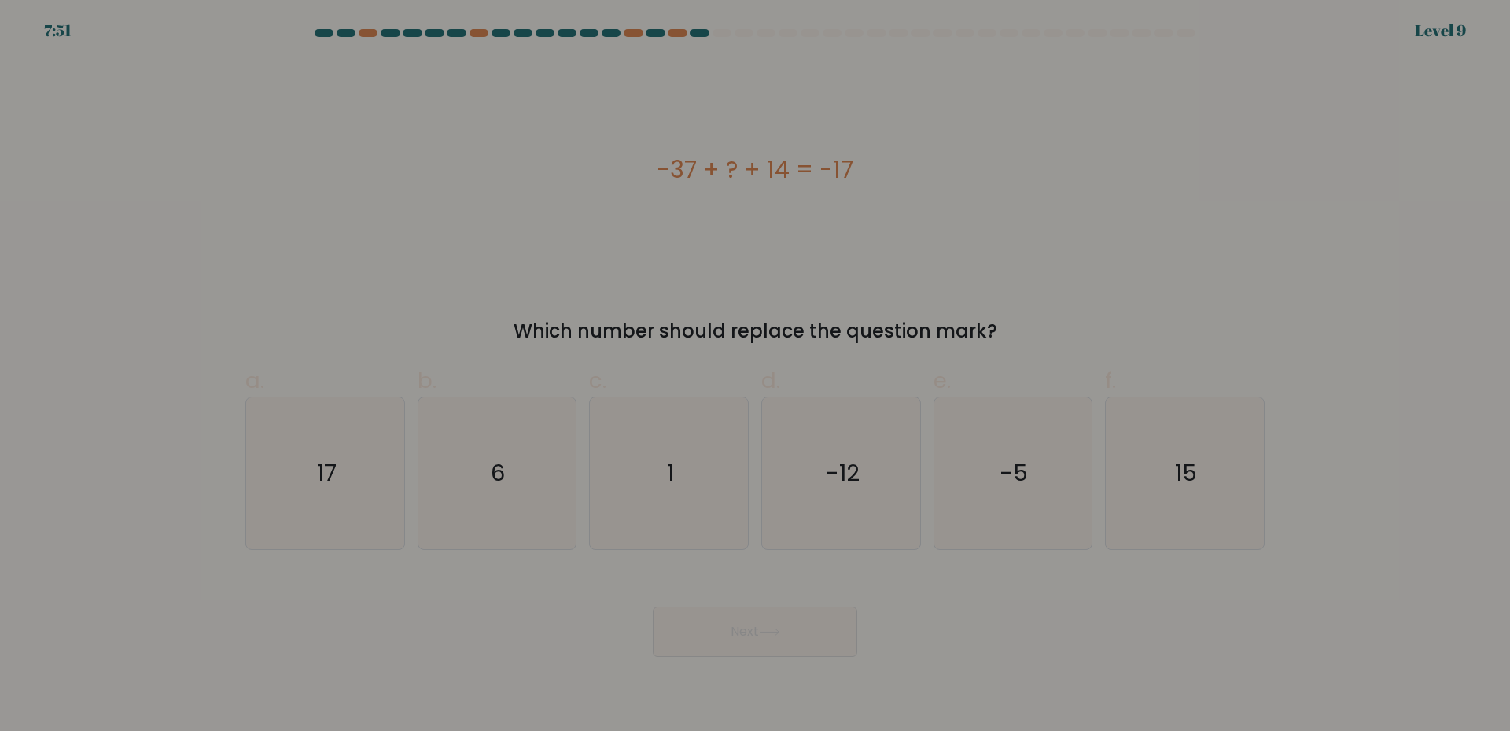
drag, startPoint x: 658, startPoint y: 171, endPoint x: 889, endPoint y: 190, distance: 231.9
click at [902, 186] on div "-37 + ? + 14 = -17" at bounding box center [754, 169] width 1019 height 35
copy div "-37 + ? + 14 = -17"
click at [539, 470] on icon "6" at bounding box center [497, 473] width 152 height 152
click at [755, 376] on input "b. 6" at bounding box center [755, 371] width 1 height 10
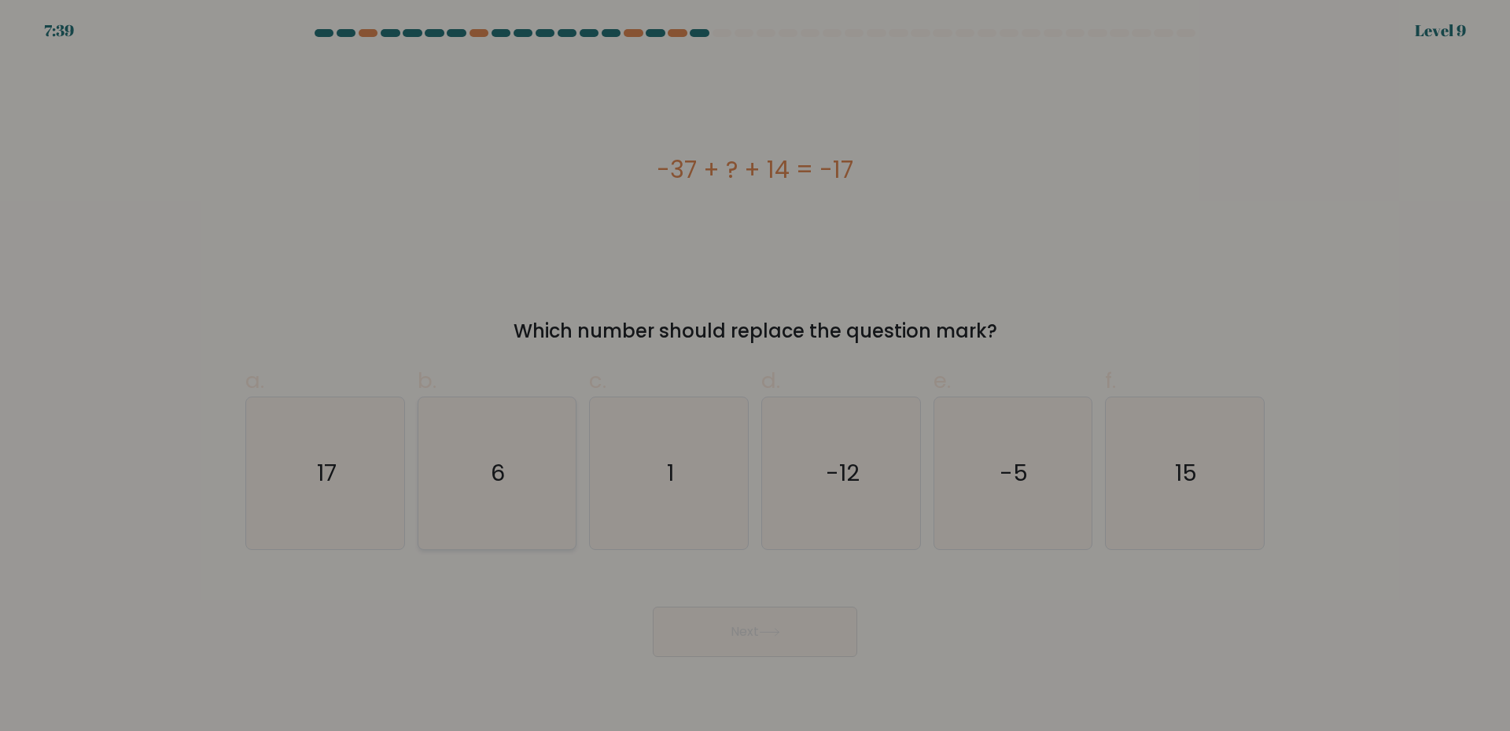
radio input "true"
click at [754, 659] on body "7:38 Level 9 a." at bounding box center [755, 365] width 1510 height 731
click at [809, 635] on button "Next" at bounding box center [755, 631] width 204 height 50
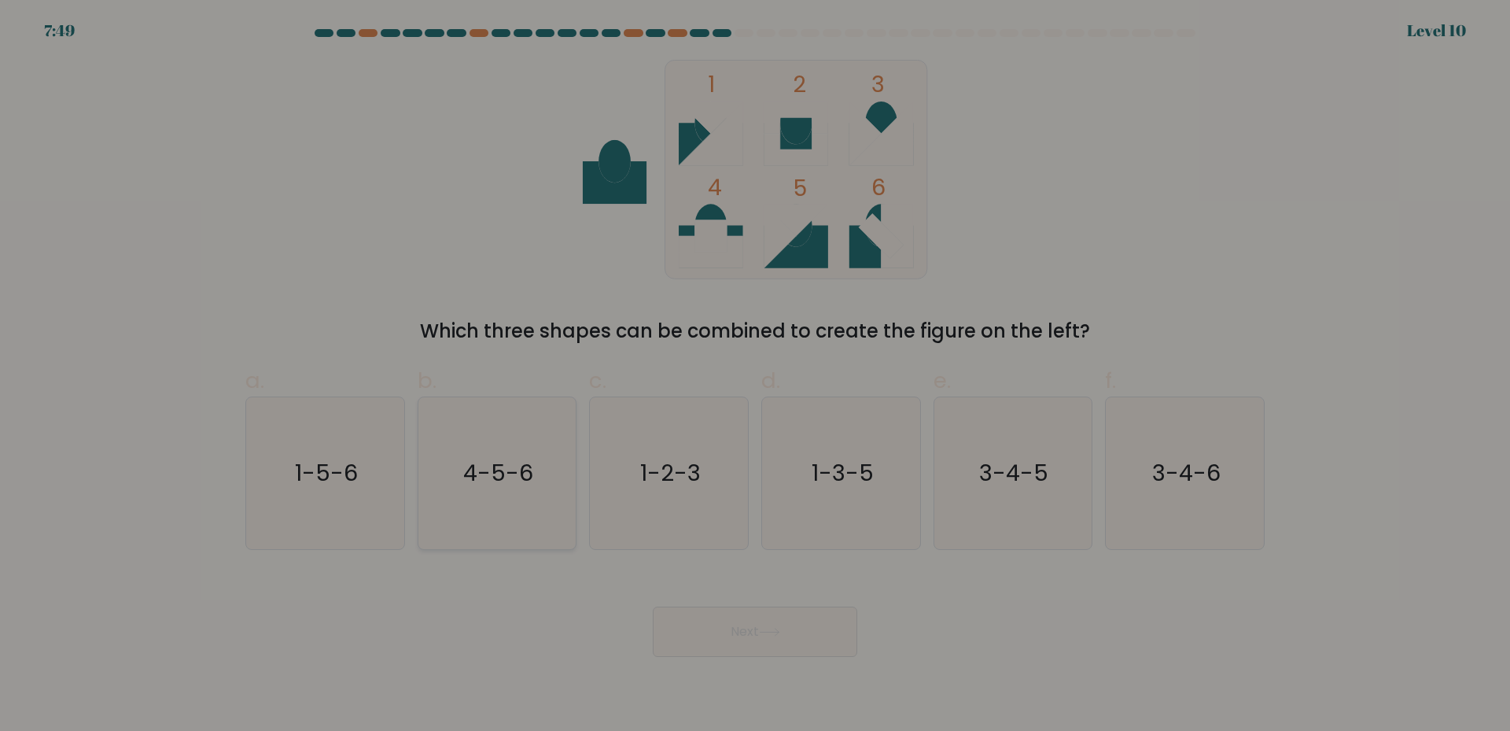
click at [456, 514] on icon "4-5-6" at bounding box center [497, 473] width 152 height 152
click at [755, 376] on input "b. 4-5-6" at bounding box center [755, 371] width 1 height 10
radio input "true"
click at [779, 593] on div "Next" at bounding box center [755, 613] width 1038 height 88
click at [790, 617] on button "Next" at bounding box center [755, 631] width 204 height 50
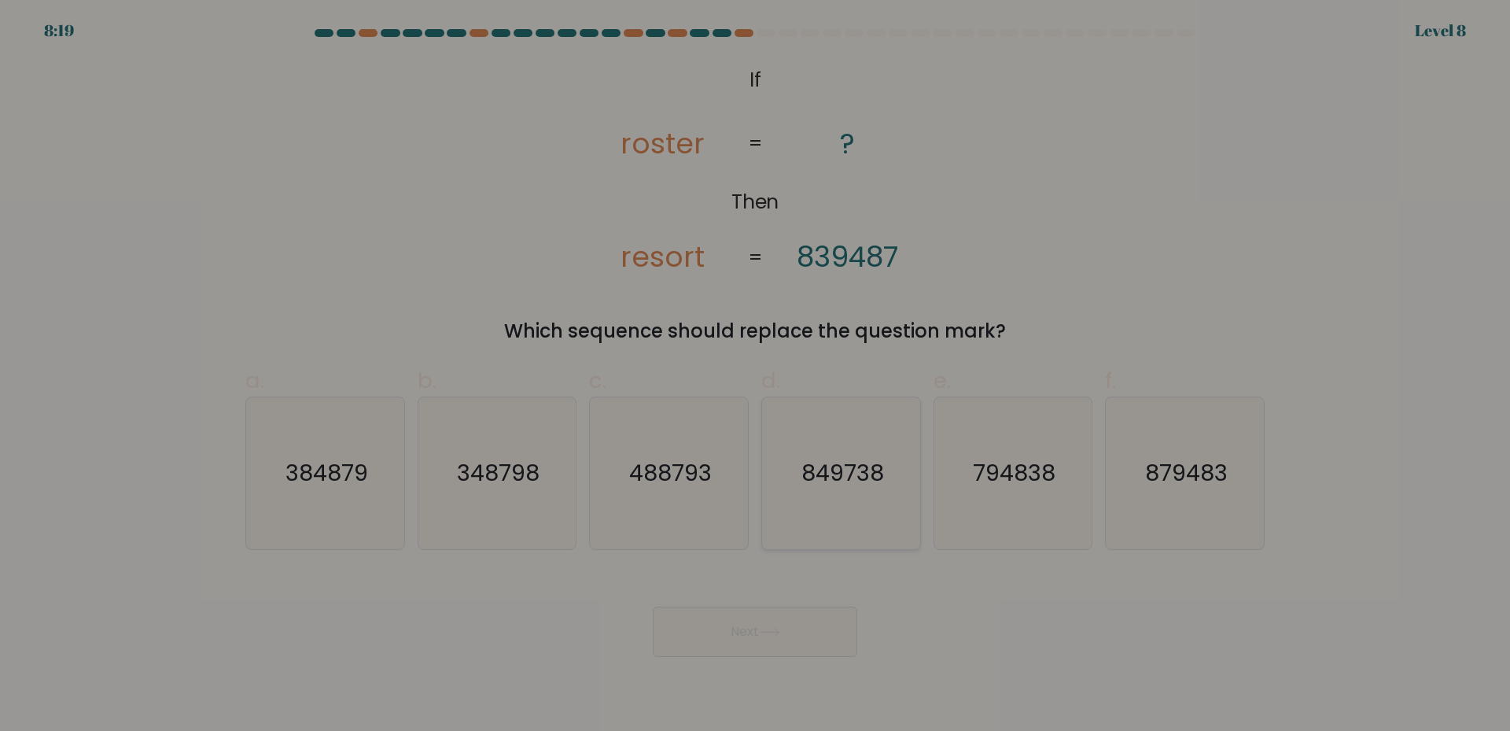
click at [805, 525] on icon "849738" at bounding box center [841, 473] width 152 height 152
click at [756, 376] on input "d. 849738" at bounding box center [755, 371] width 1 height 10
radio input "true"
click at [741, 645] on button "Next" at bounding box center [755, 631] width 204 height 50
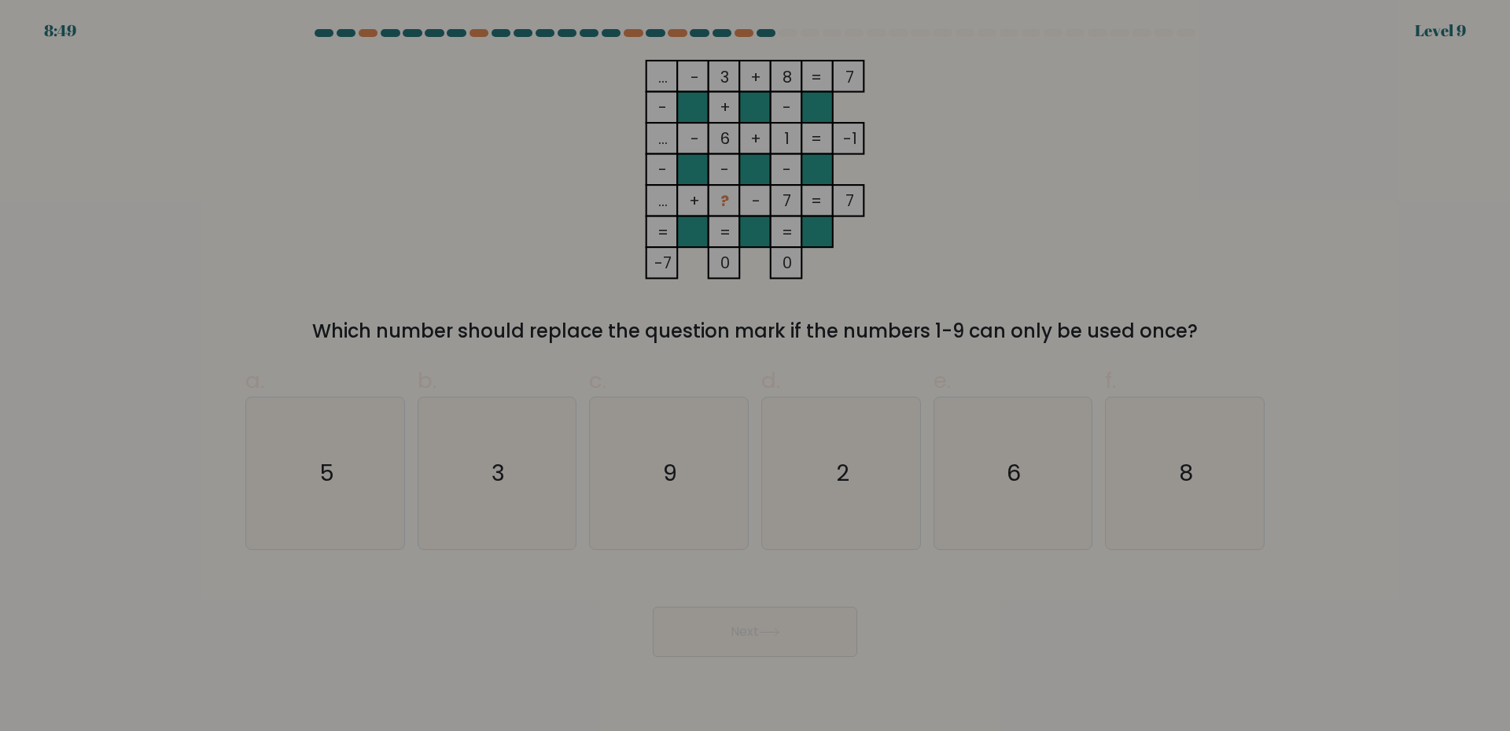
drag, startPoint x: 636, startPoint y: 66, endPoint x: 1172, endPoint y: 337, distance: 600.3
click at [1196, 337] on div "... - 3 + 8 7 - + - ... - 6 + 1 -1 - - - ... + ? - 7 = 7 = = = = -7 0 0 = Which…" at bounding box center [755, 202] width 1038 height 285
copy div "... - 3 + 8 7 - + - ... - 6 + 1 -1 - - - ... + ? - 7 = 7 = = = = -7 0 0 = Which…"
click at [1156, 172] on div "... - 3 + 8 7 - + - ... - 6 + 1 -1 - - - ... + ? - 7 = 7 = = = = -7 0 0 = Which…" at bounding box center [755, 202] width 1038 height 285
click at [820, 488] on icon "2" at bounding box center [841, 473] width 152 height 152
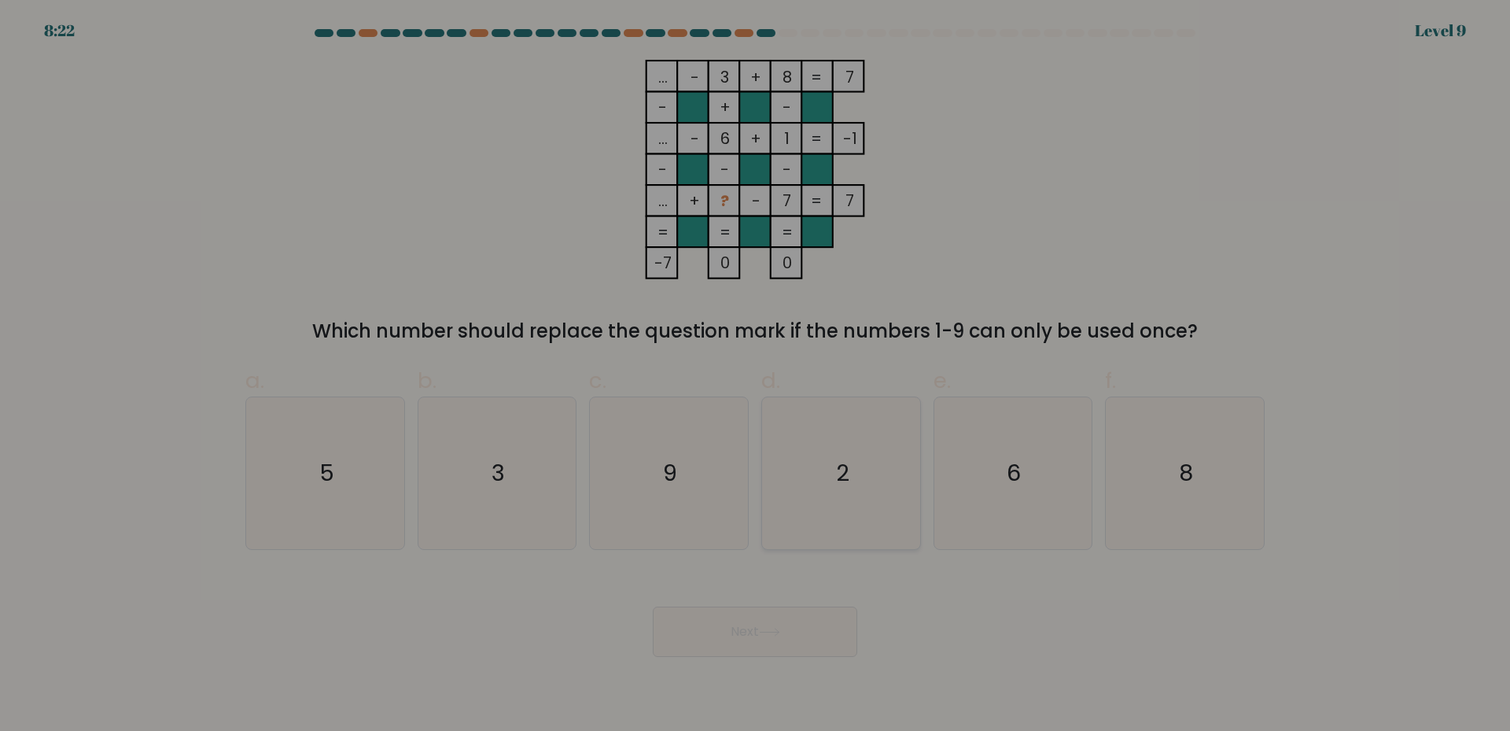
click at [756, 376] on input "d. 2" at bounding box center [755, 371] width 1 height 10
radio input "true"
click at [764, 617] on button "Next" at bounding box center [755, 631] width 204 height 50
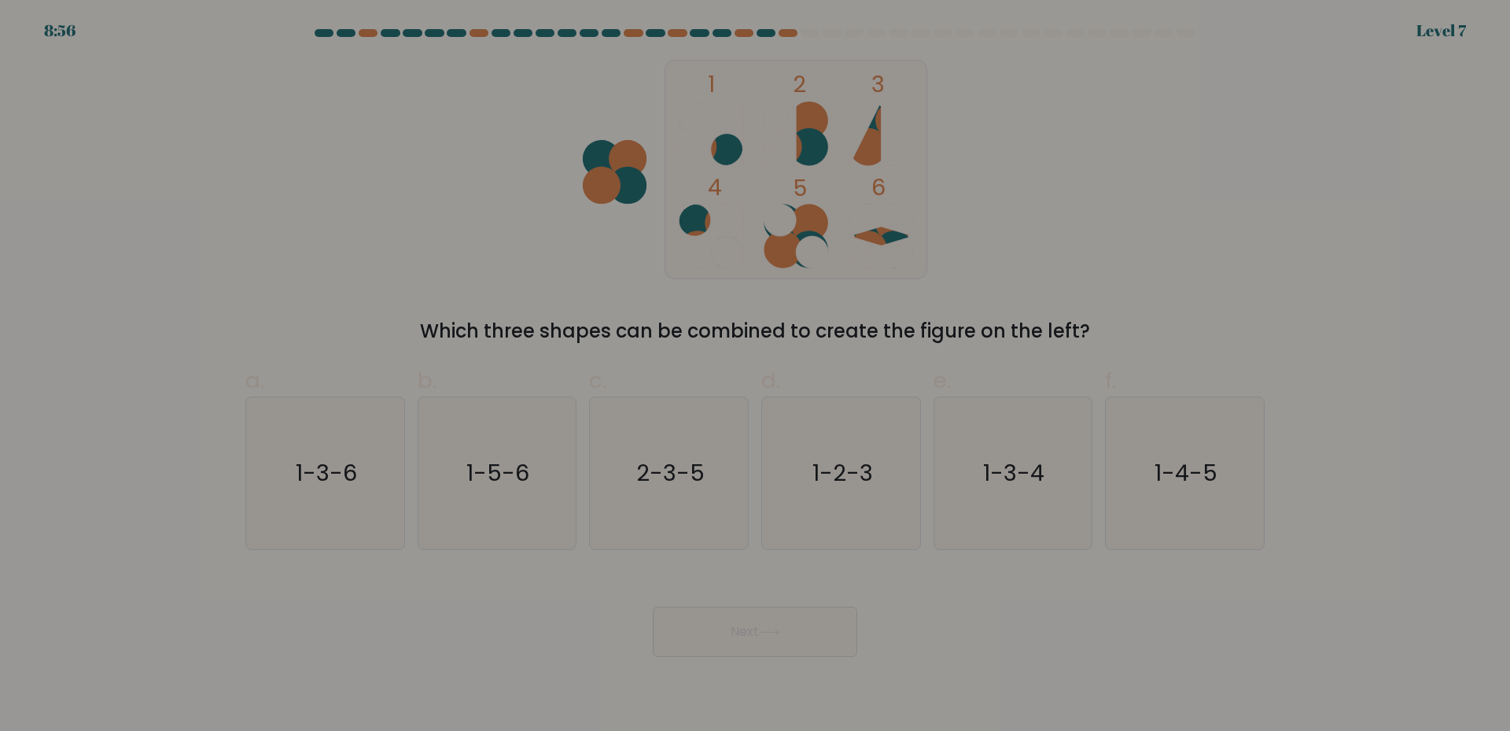
click at [983, 558] on form at bounding box center [755, 343] width 1510 height 628
drag, startPoint x: 996, startPoint y: 475, endPoint x: 904, endPoint y: 522, distance: 104.1
click at [996, 475] on text "1-3-4" at bounding box center [1014, 472] width 61 height 31
click at [756, 376] on input "e. 1-3-4" at bounding box center [755, 371] width 1 height 10
radio input "true"
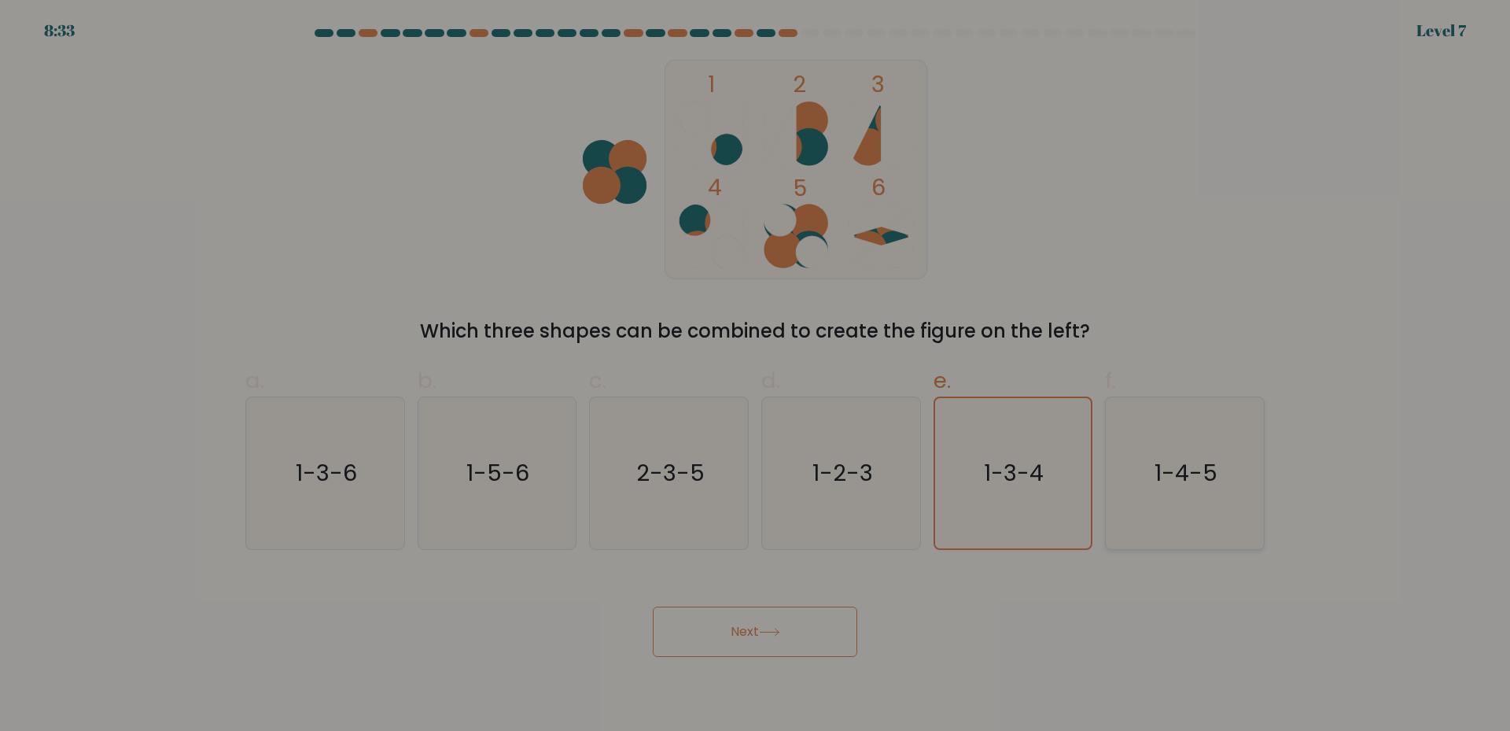
click at [1184, 472] on text "1-4-5" at bounding box center [1186, 472] width 63 height 31
click at [756, 376] on input "f. 1-4-5" at bounding box center [755, 371] width 1 height 10
radio input "true"
click at [803, 631] on button "Next" at bounding box center [755, 631] width 204 height 50
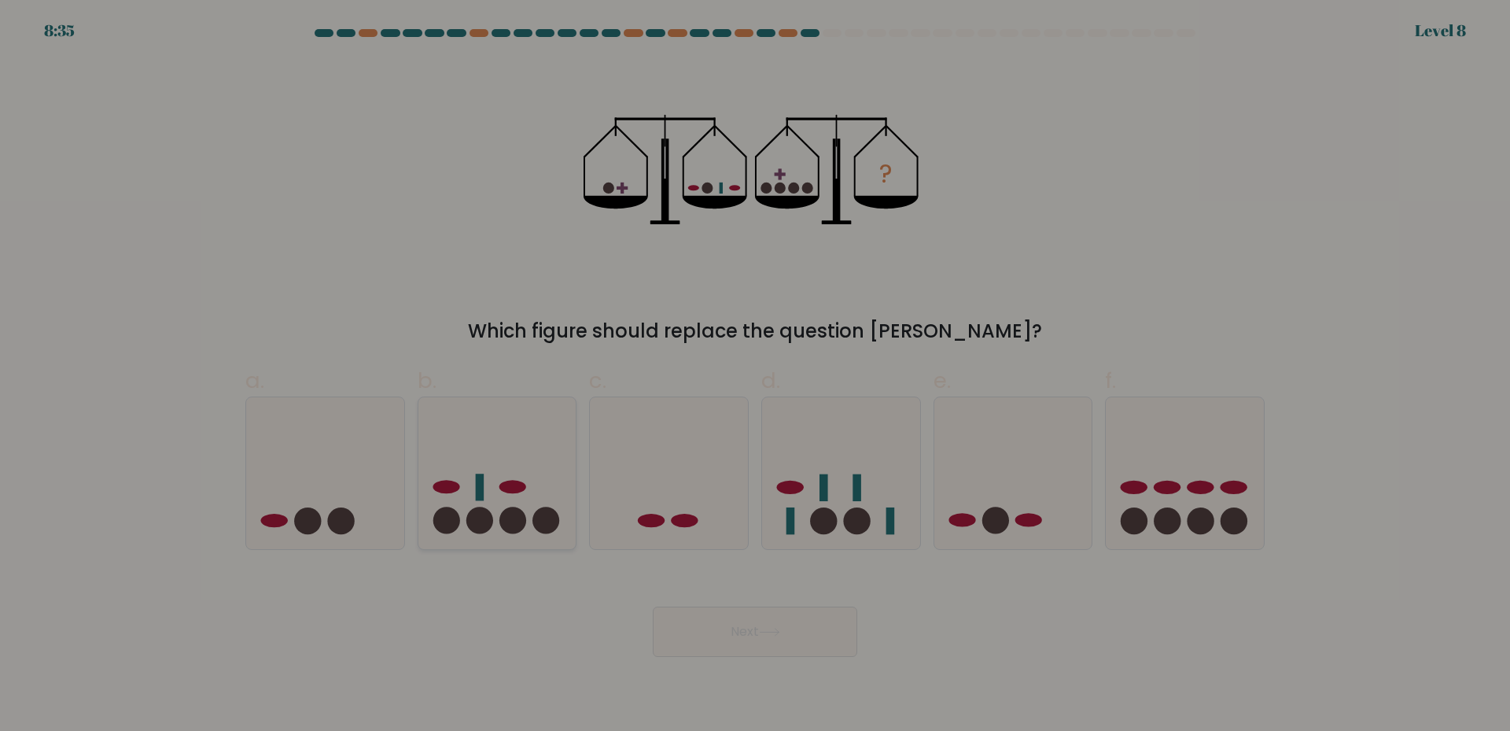
click at [498, 466] on icon at bounding box center [497, 472] width 158 height 131
click at [755, 376] on input "b." at bounding box center [755, 371] width 1 height 10
radio input "true"
click at [722, 625] on button "Next" at bounding box center [755, 631] width 204 height 50
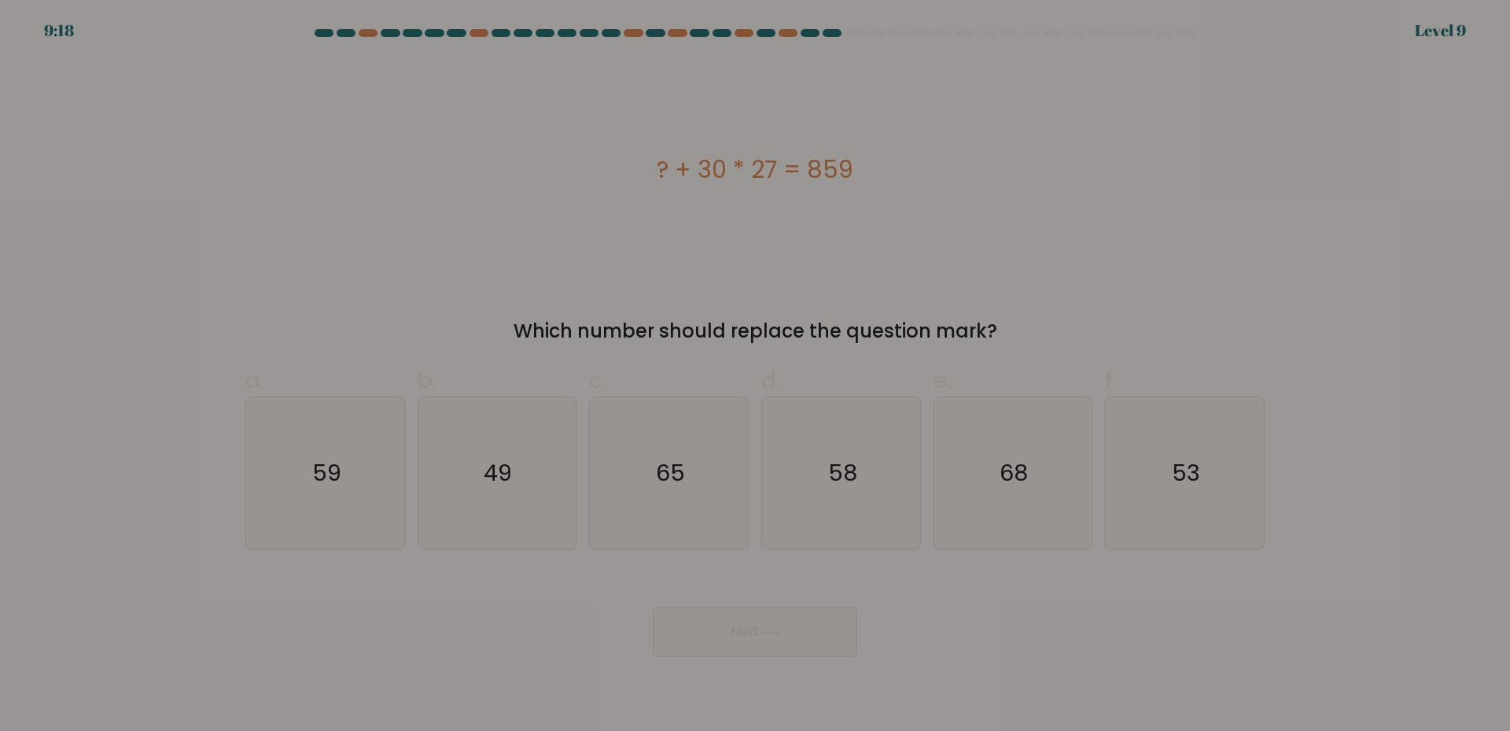
drag, startPoint x: 693, startPoint y: 164, endPoint x: 841, endPoint y: 164, distance: 148.6
click at [841, 164] on div "? + 30 * 27 = 859" at bounding box center [754, 169] width 1019 height 35
drag, startPoint x: 863, startPoint y: 162, endPoint x: 624, endPoint y: 167, distance: 239.1
click at [624, 167] on div "? + 30 * 27 = 859" at bounding box center [754, 169] width 1019 height 35
copy div "? + 30 * 27 = 859"
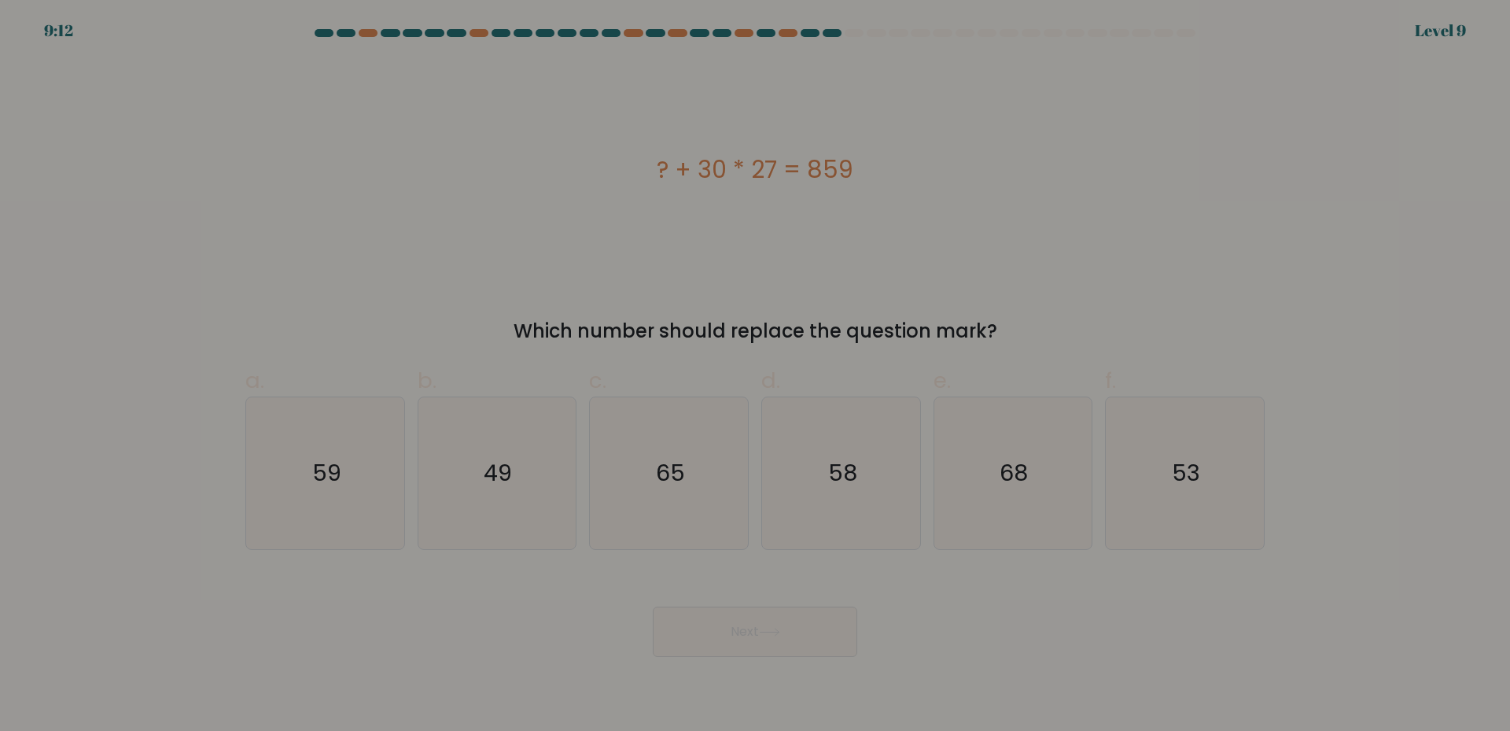
click at [1099, 209] on div "? + 30 * 27 = 859" at bounding box center [754, 169] width 1019 height 219
click at [519, 466] on icon "49" at bounding box center [497, 473] width 152 height 152
click at [755, 376] on input "b. 49" at bounding box center [755, 371] width 1 height 10
radio input "true"
click at [752, 655] on button "Next" at bounding box center [755, 631] width 204 height 50
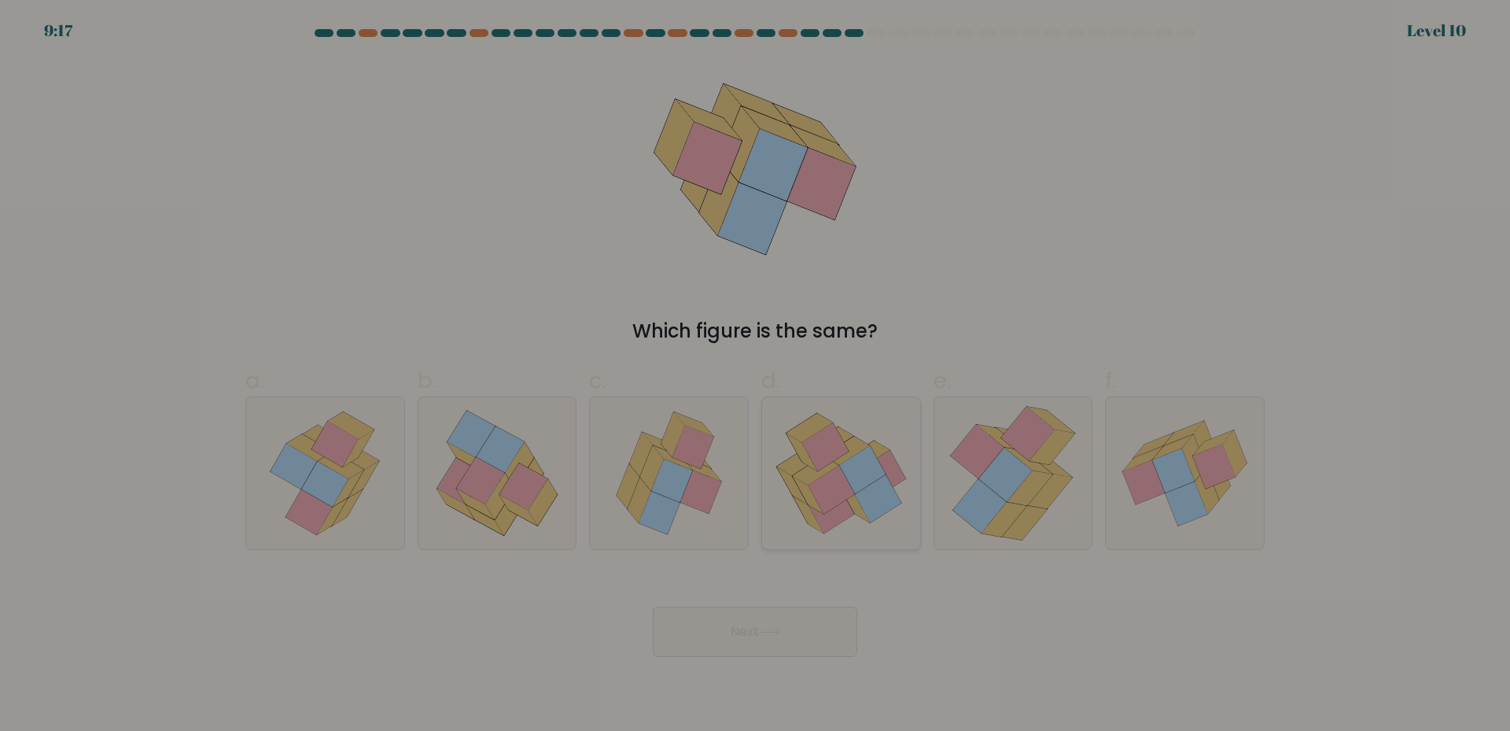
click at [855, 499] on icon at bounding box center [854, 503] width 31 height 37
click at [756, 376] on input "d." at bounding box center [755, 371] width 1 height 10
radio input "true"
click at [759, 625] on button "Next" at bounding box center [755, 631] width 204 height 50
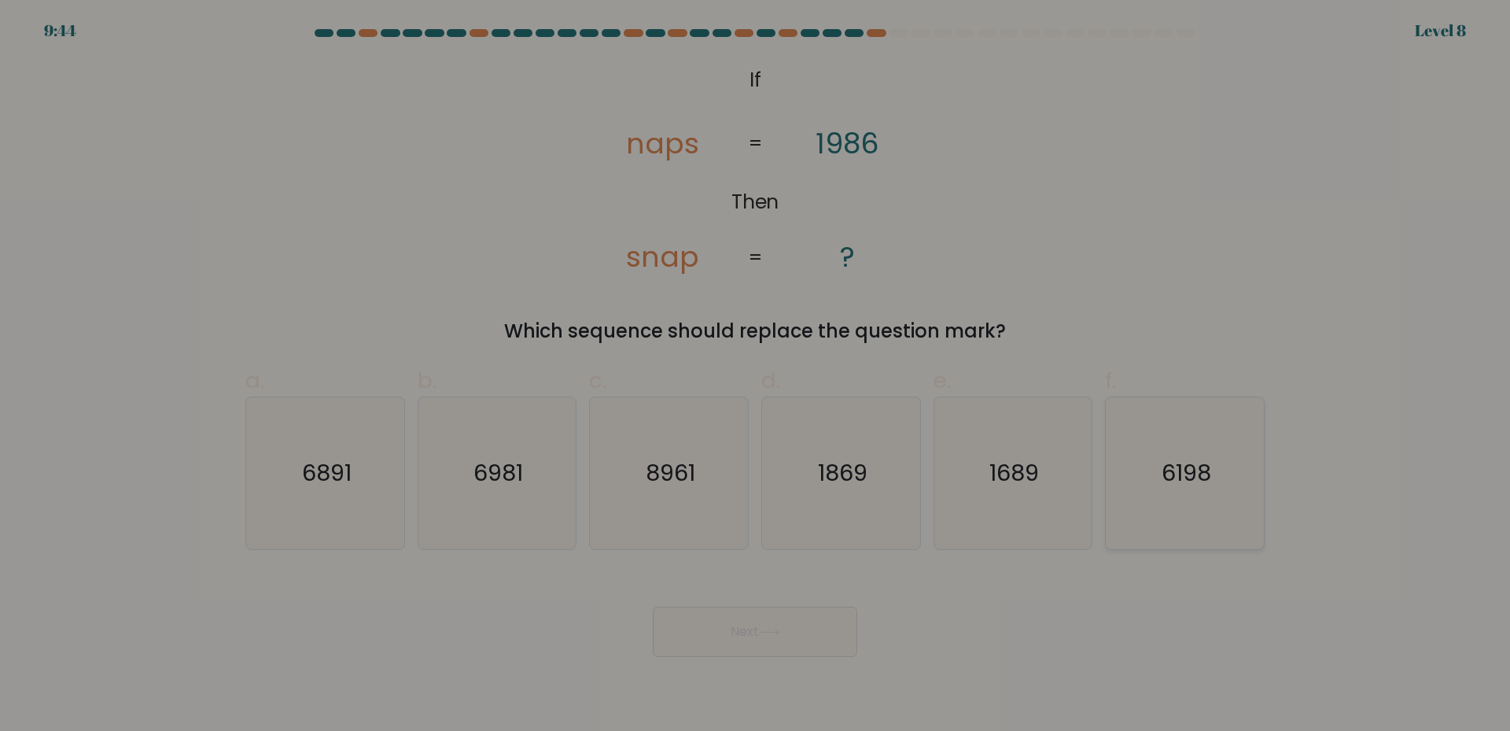
click at [1227, 495] on icon "6198" at bounding box center [1185, 473] width 152 height 152
click at [756, 376] on input "f. 6198" at bounding box center [755, 371] width 1 height 10
radio input "true"
click at [797, 620] on button "Next" at bounding box center [755, 631] width 204 height 50
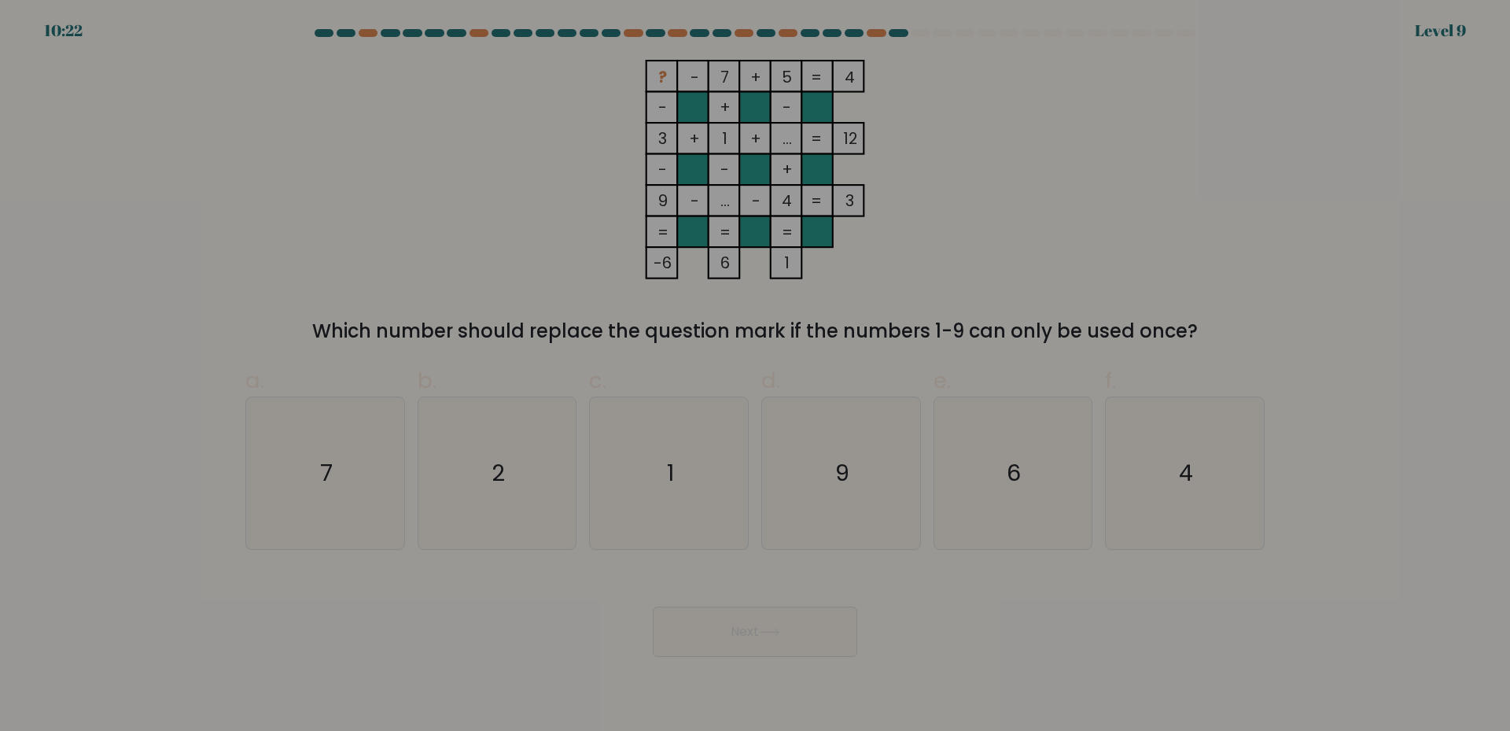
click at [1047, 134] on div "? - 7 + 5 4 - + - 3 + 1 + ... 12 - - + 9 - ... - 4 = 3 = = = = -6 6 1 = Which n…" at bounding box center [755, 202] width 1038 height 285
click at [981, 433] on icon "6" at bounding box center [1013, 473] width 152 height 152
click at [756, 376] on input "e. 6" at bounding box center [755, 371] width 1 height 10
radio input "true"
click at [767, 677] on body "9:28 Level 9" at bounding box center [755, 365] width 1510 height 731
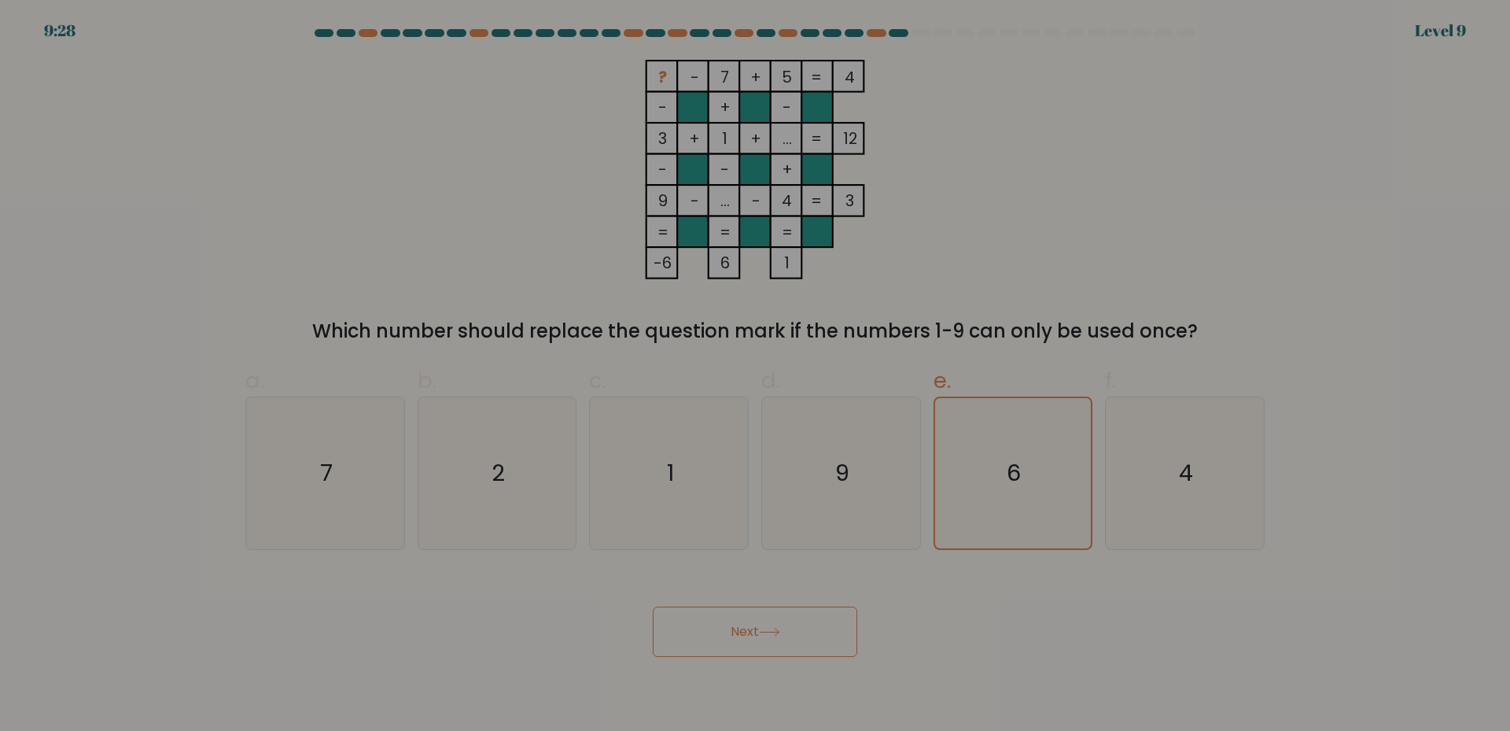
click at [767, 644] on button "Next" at bounding box center [755, 631] width 204 height 50
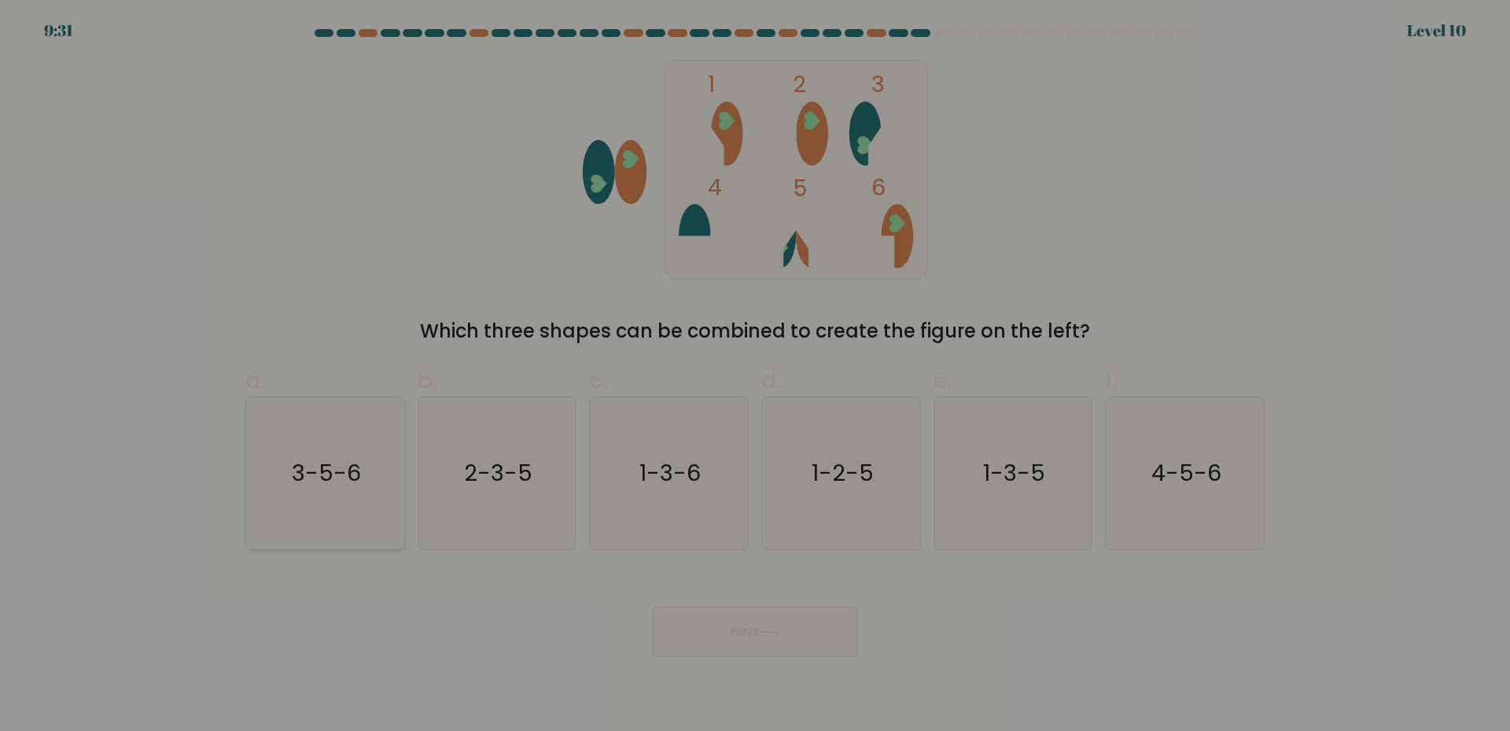
click at [281, 497] on icon "3-5-6" at bounding box center [325, 473] width 152 height 152
click at [755, 376] on input "a. 3-5-6" at bounding box center [755, 371] width 1 height 10
radio input "true"
click at [749, 633] on button "Next" at bounding box center [755, 631] width 204 height 50
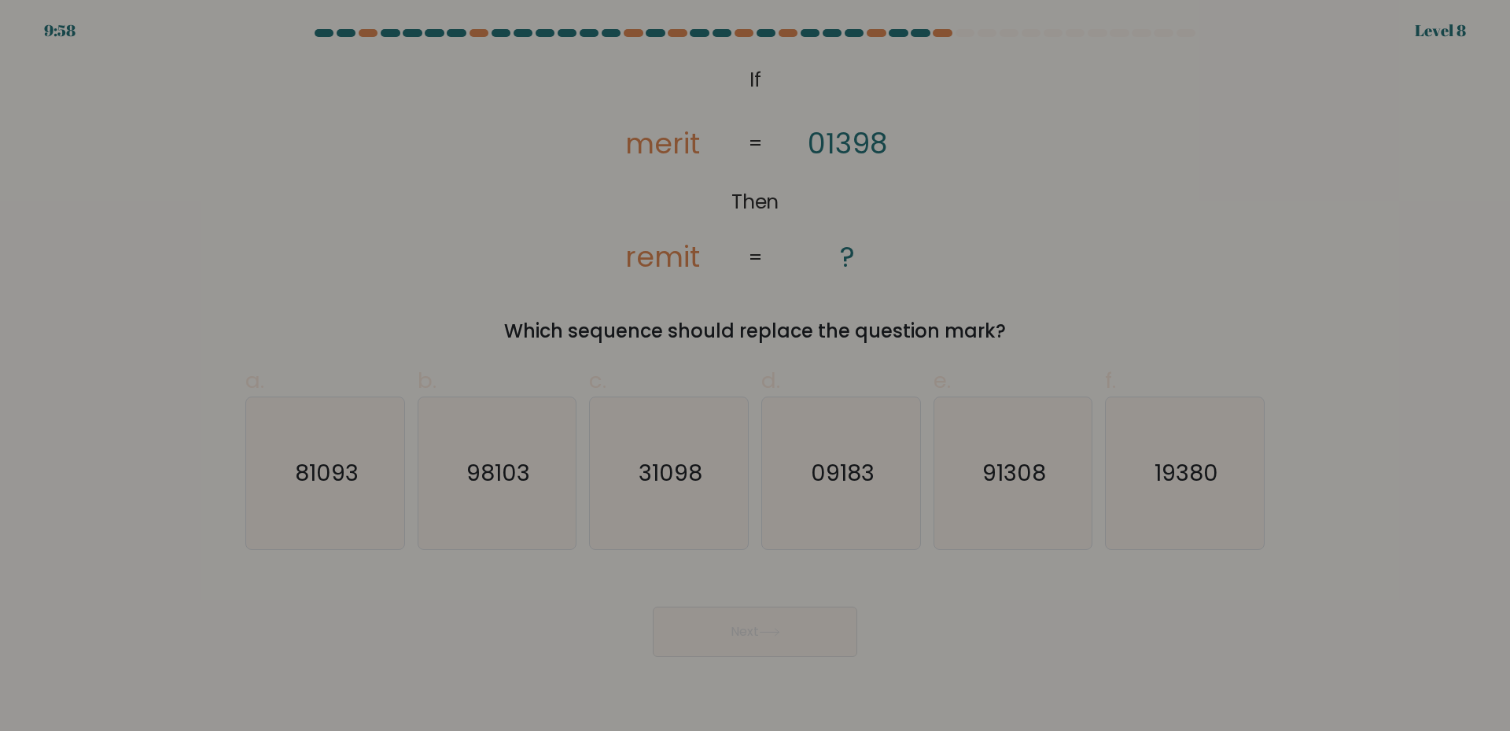
drag, startPoint x: 842, startPoint y: 145, endPoint x: 830, endPoint y: 146, distance: 11.8
click at [830, 146] on tspan "01398" at bounding box center [847, 143] width 79 height 40
click at [668, 444] on icon "31098" at bounding box center [669, 473] width 152 height 152
click at [755, 376] on input "c. 31098" at bounding box center [755, 371] width 1 height 10
radio input "true"
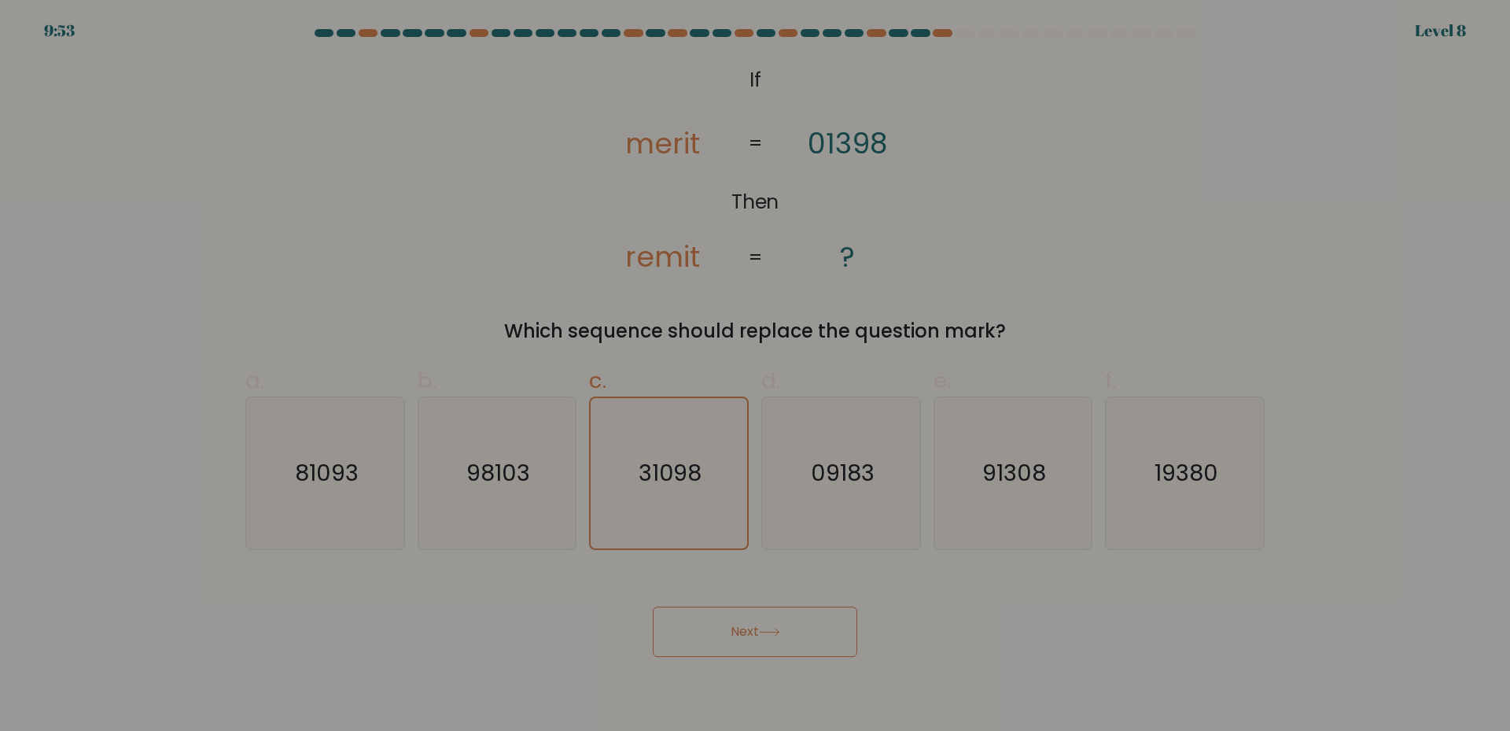
click at [764, 620] on button "Next" at bounding box center [755, 631] width 204 height 50
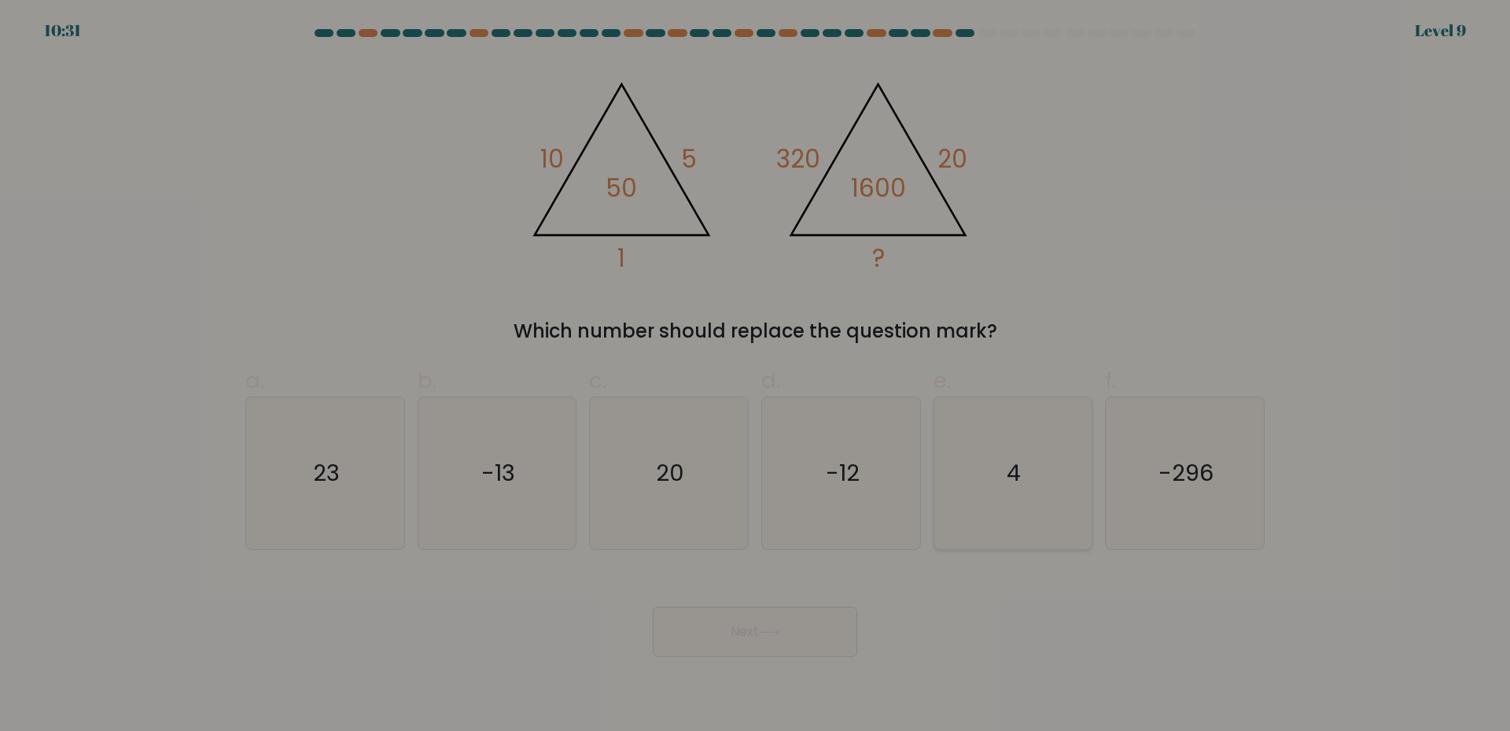
click at [1052, 442] on icon "4" at bounding box center [1013, 473] width 152 height 152
click at [756, 376] on input "e. 4" at bounding box center [755, 371] width 1 height 10
radio input "true"
click at [787, 609] on button "Next" at bounding box center [755, 631] width 204 height 50
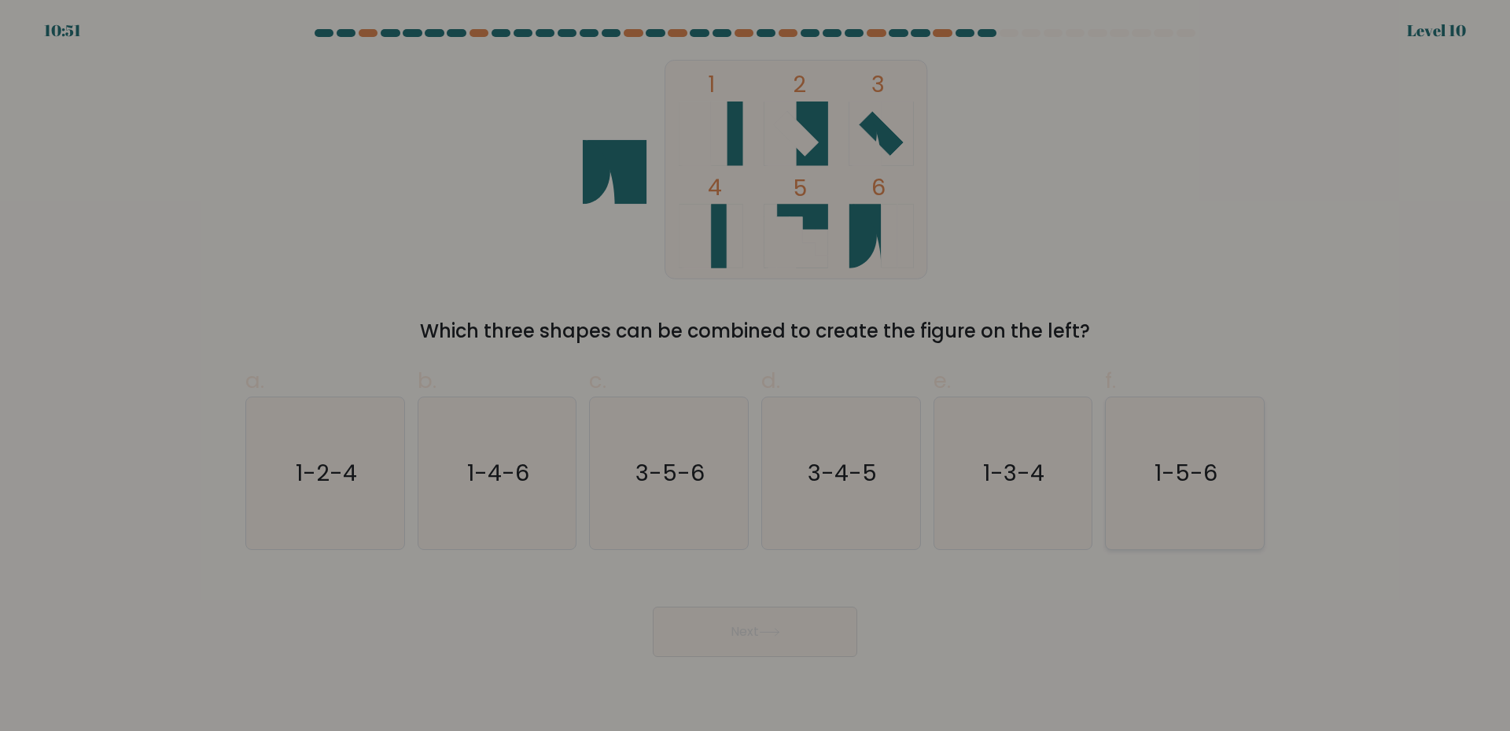
click at [1235, 504] on icon "1-5-6" at bounding box center [1185, 473] width 152 height 152
click at [756, 376] on input "f. 1-5-6" at bounding box center [755, 371] width 1 height 10
radio input "true"
click at [525, 497] on icon "1-4-6" at bounding box center [497, 473] width 152 height 152
click at [755, 376] on input "b. 1-4-6" at bounding box center [755, 371] width 1 height 10
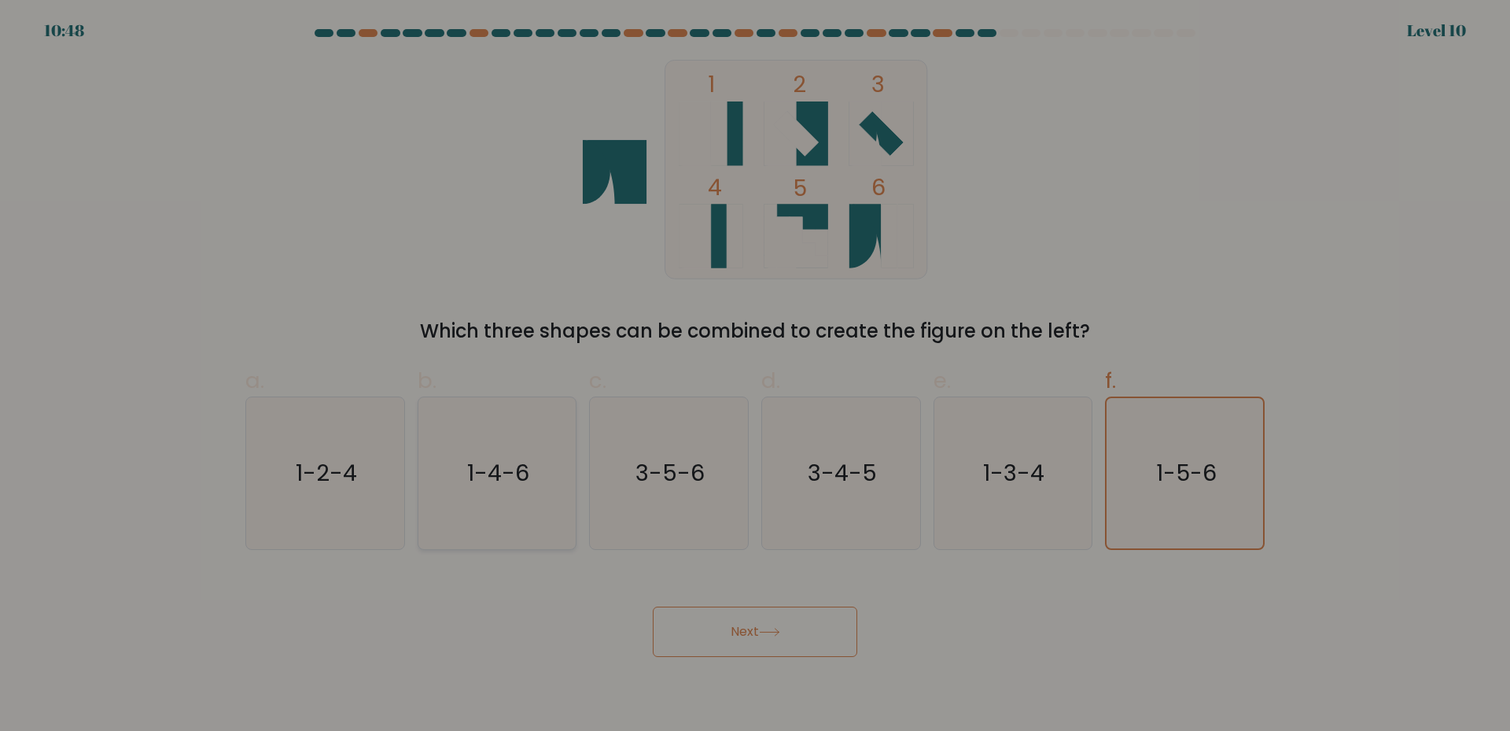
radio input "true"
click at [763, 647] on button "Next" at bounding box center [755, 631] width 204 height 50
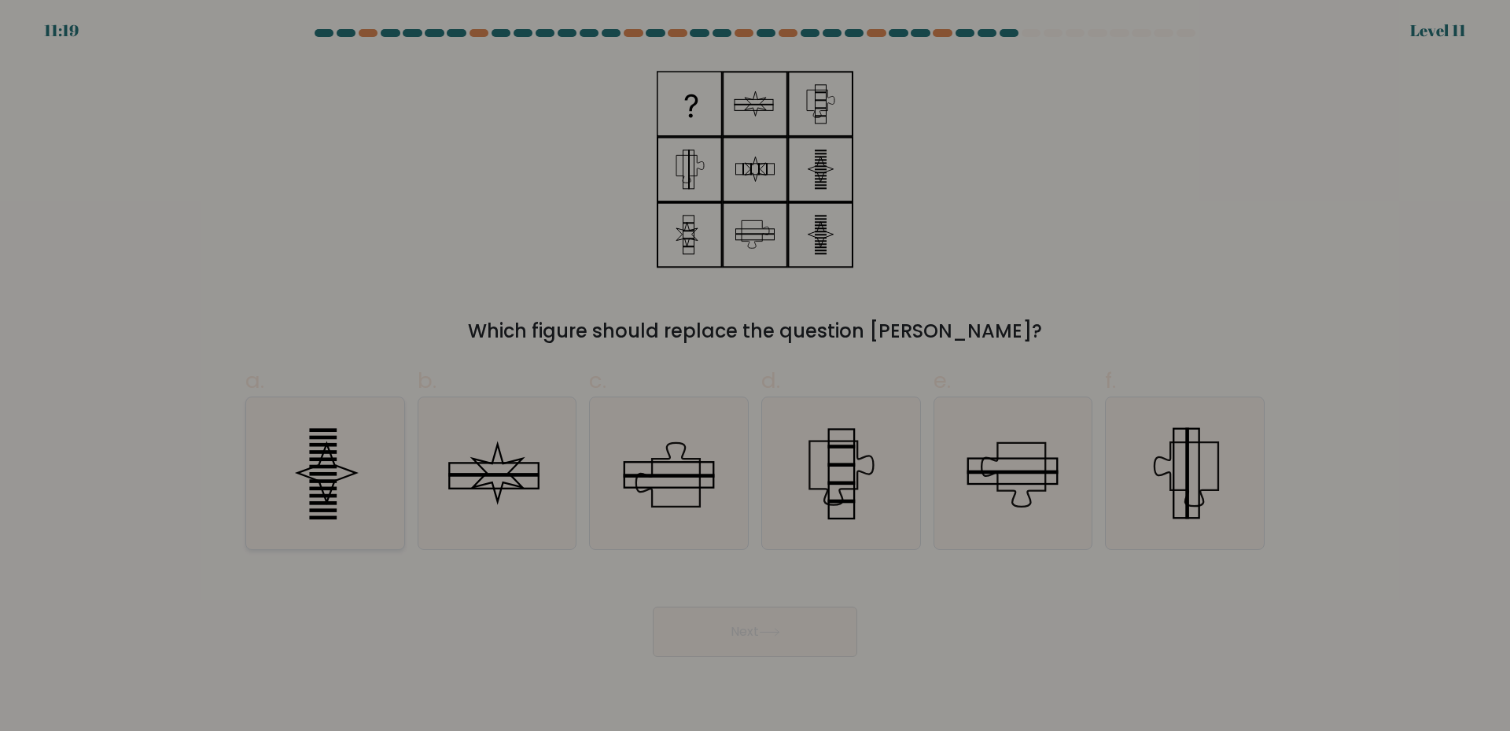
click at [327, 474] on rect at bounding box center [323, 474] width 28 height 4
click at [755, 376] on input "a." at bounding box center [755, 371] width 1 height 10
radio input "true"
click at [799, 642] on button "Next" at bounding box center [755, 631] width 204 height 50
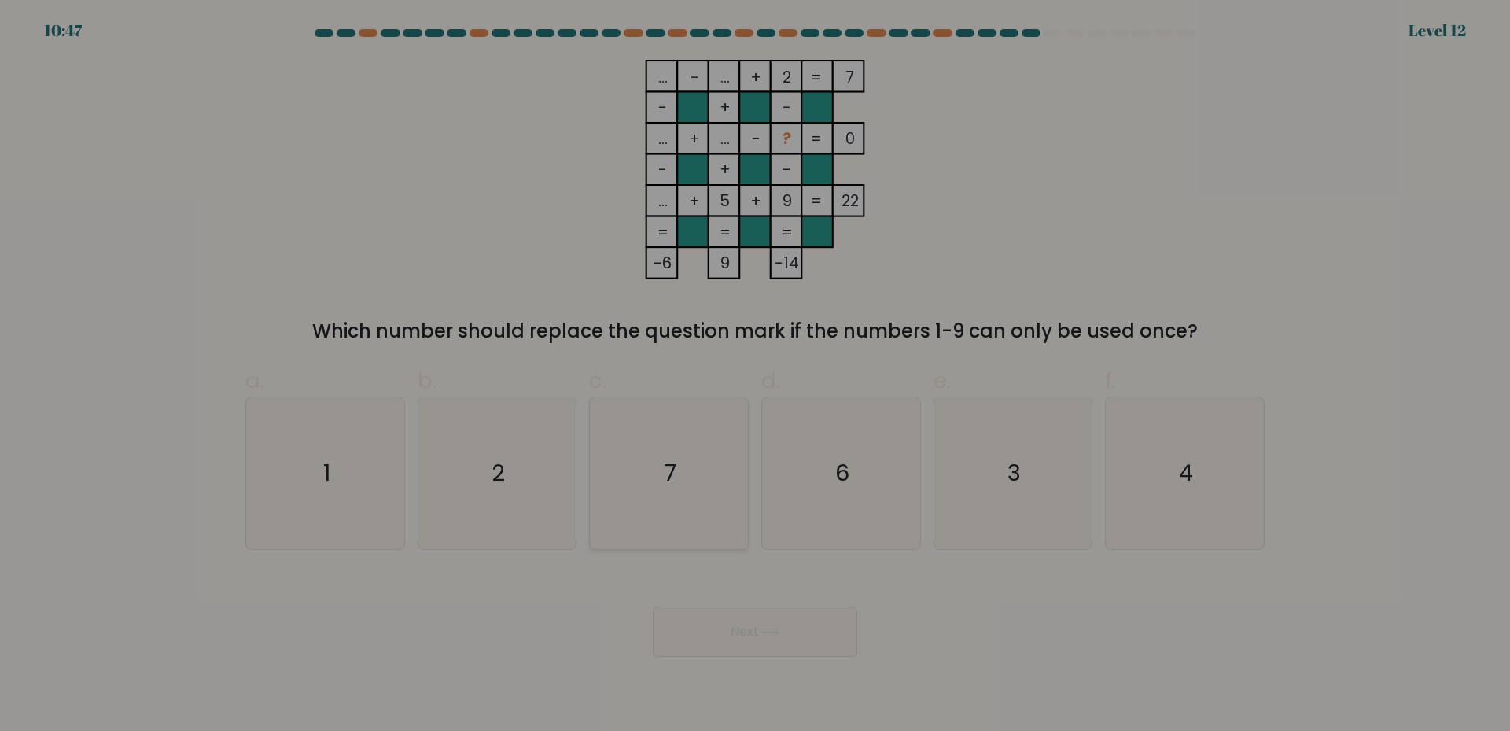
click at [723, 499] on icon "7" at bounding box center [669, 473] width 152 height 152
click at [755, 376] on input "c. 7" at bounding box center [755, 371] width 1 height 10
radio input "true"
click at [784, 641] on button "Next" at bounding box center [755, 631] width 204 height 50
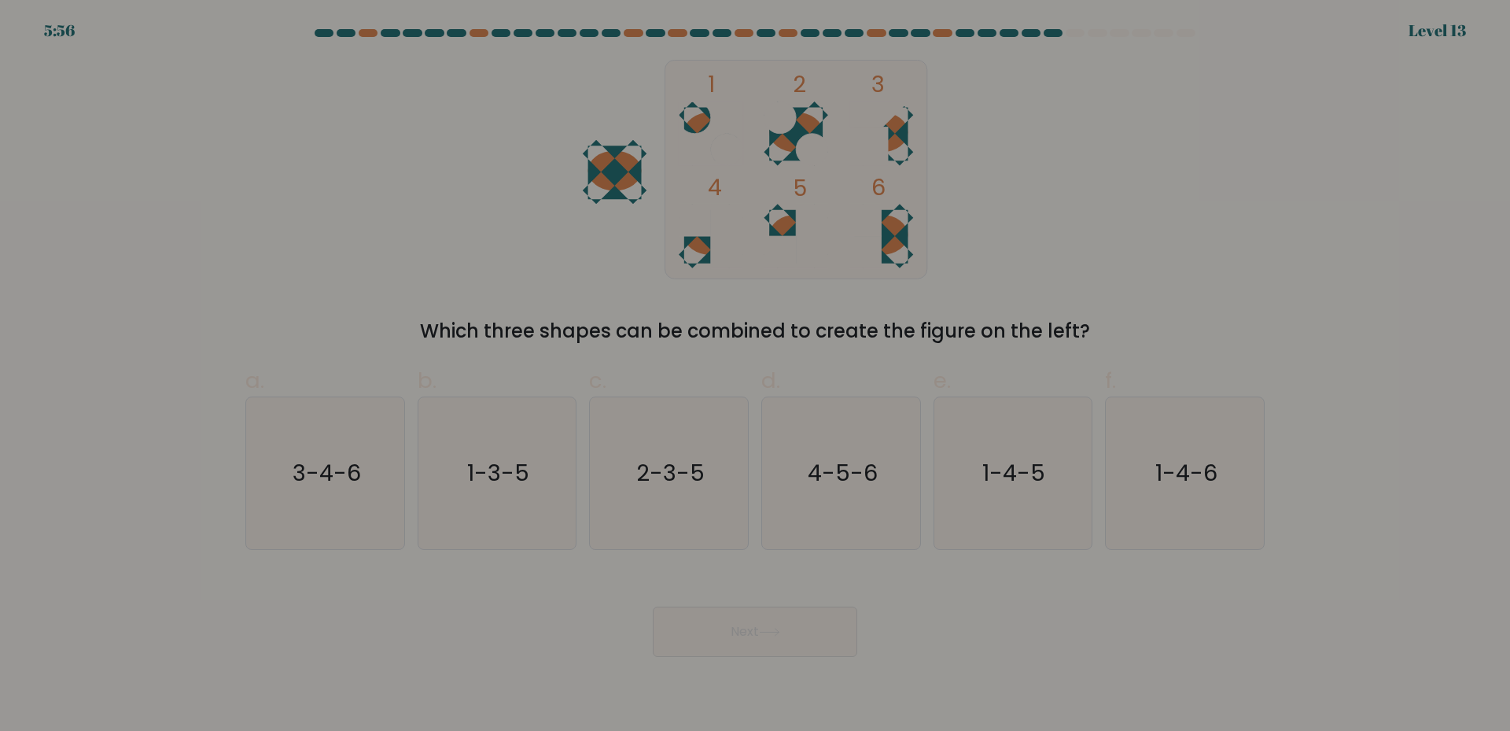
drag, startPoint x: 118, startPoint y: 259, endPoint x: 253, endPoint y: 194, distance: 149.8
click at [122, 259] on form at bounding box center [755, 343] width 1510 height 628
click at [848, 484] on text "4-5-6" at bounding box center [843, 472] width 70 height 31
click at [756, 376] on input "d. 4-5-6" at bounding box center [755, 371] width 1 height 10
radio input "true"
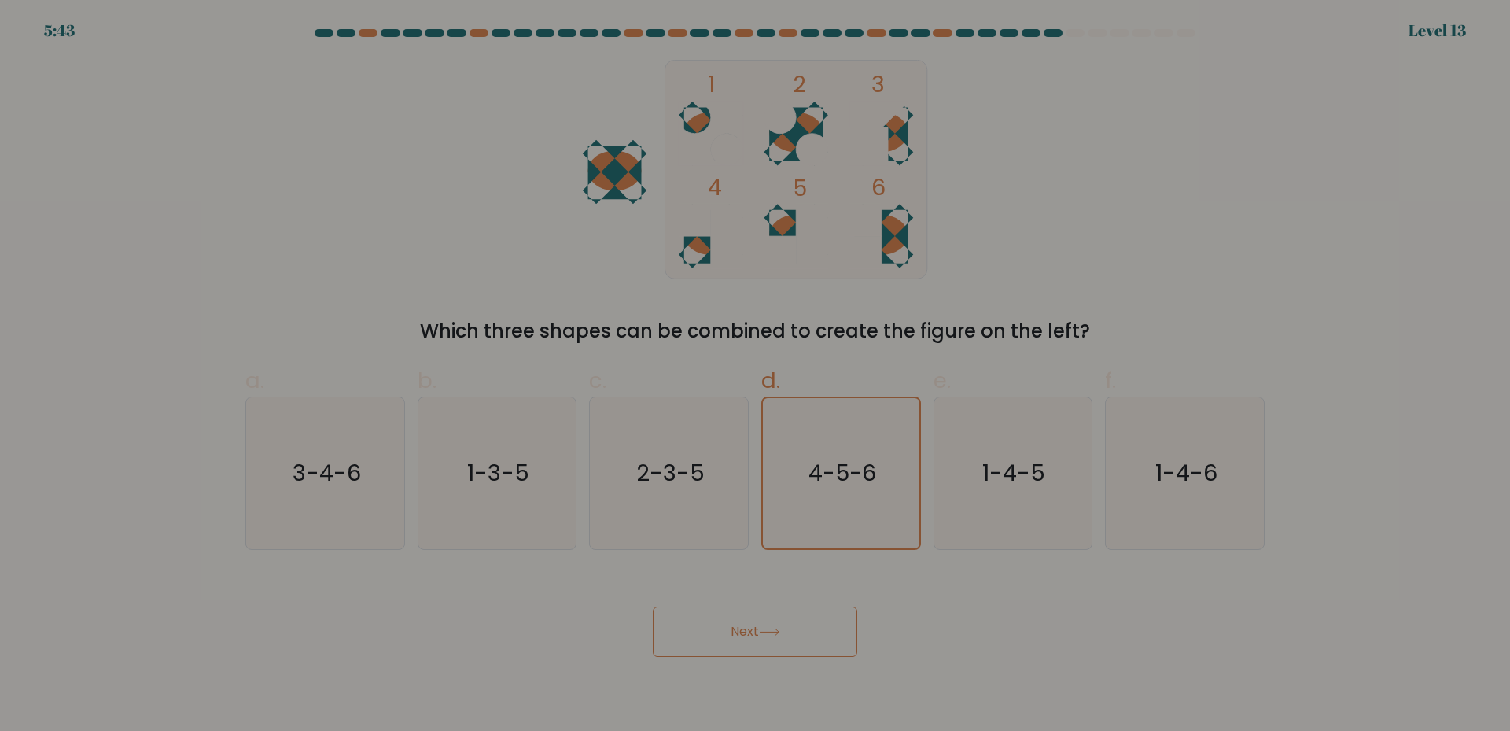
click at [782, 624] on button "Next" at bounding box center [755, 631] width 204 height 50
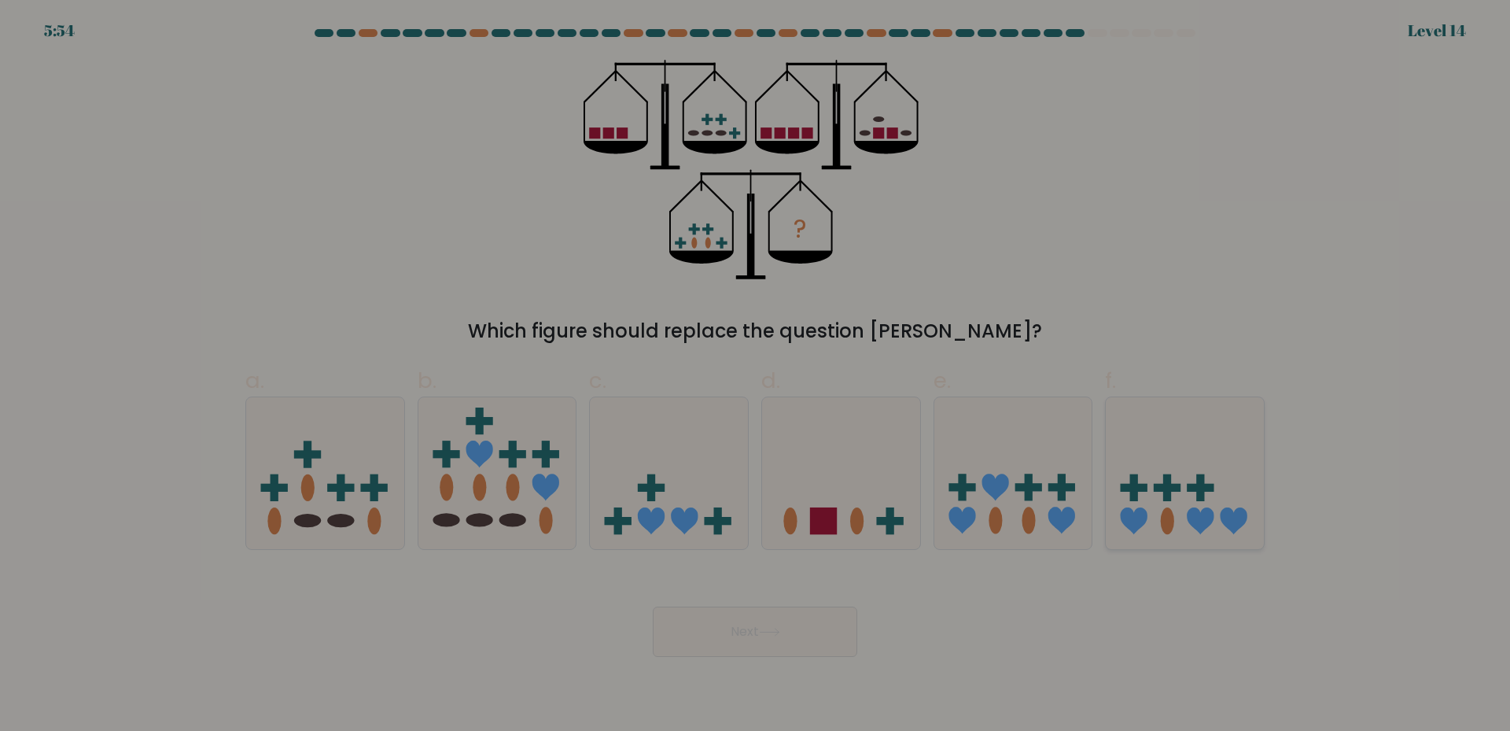
click at [1195, 462] on icon at bounding box center [1185, 472] width 158 height 131
click at [756, 376] on input "f." at bounding box center [755, 371] width 1 height 10
radio input "true"
click at [748, 668] on body "5:53 Level 14" at bounding box center [755, 365] width 1510 height 731
click at [759, 642] on button "Next" at bounding box center [755, 631] width 204 height 50
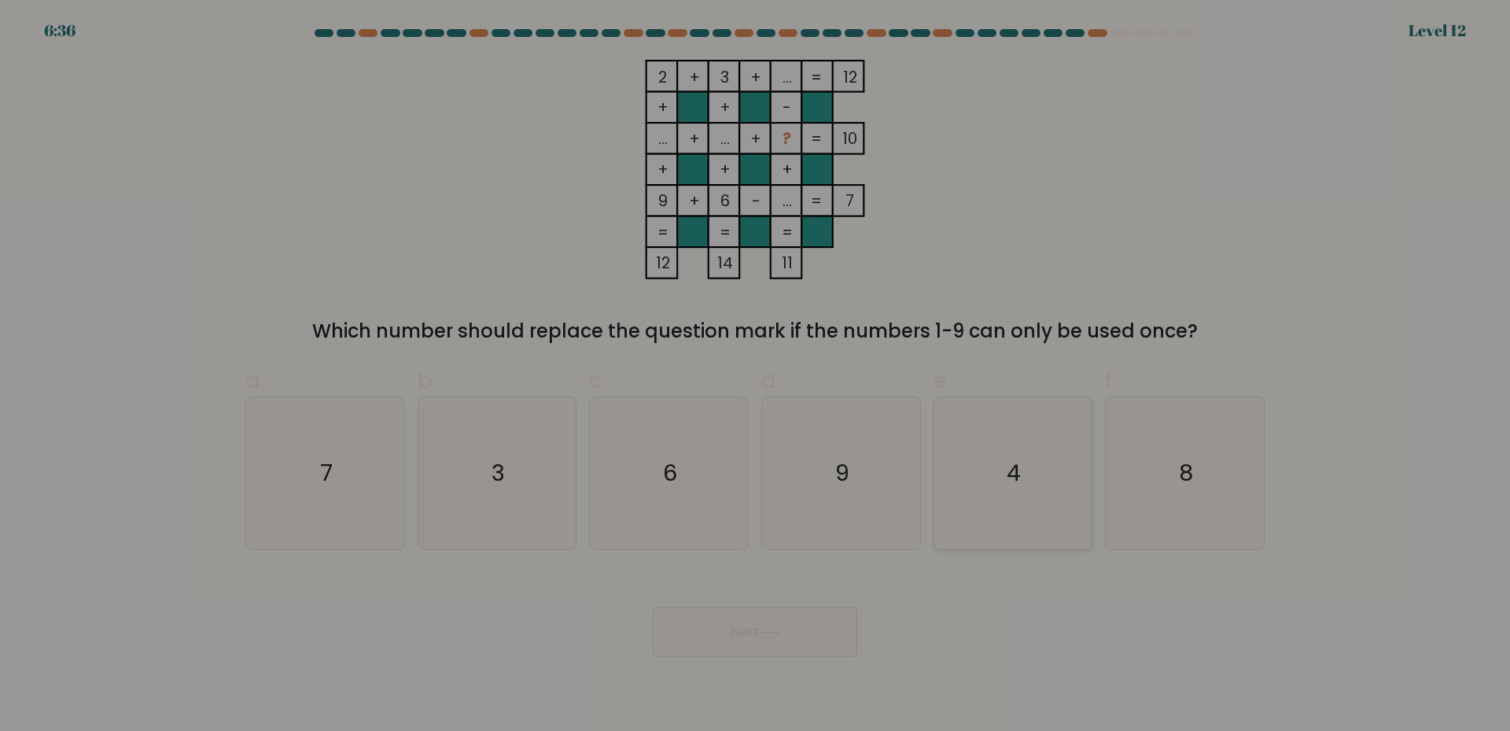
click at [1032, 485] on icon "4" at bounding box center [1013, 473] width 152 height 152
click at [756, 376] on input "e. 4" at bounding box center [755, 371] width 1 height 10
radio input "true"
click at [812, 642] on button "Next" at bounding box center [755, 631] width 204 height 50
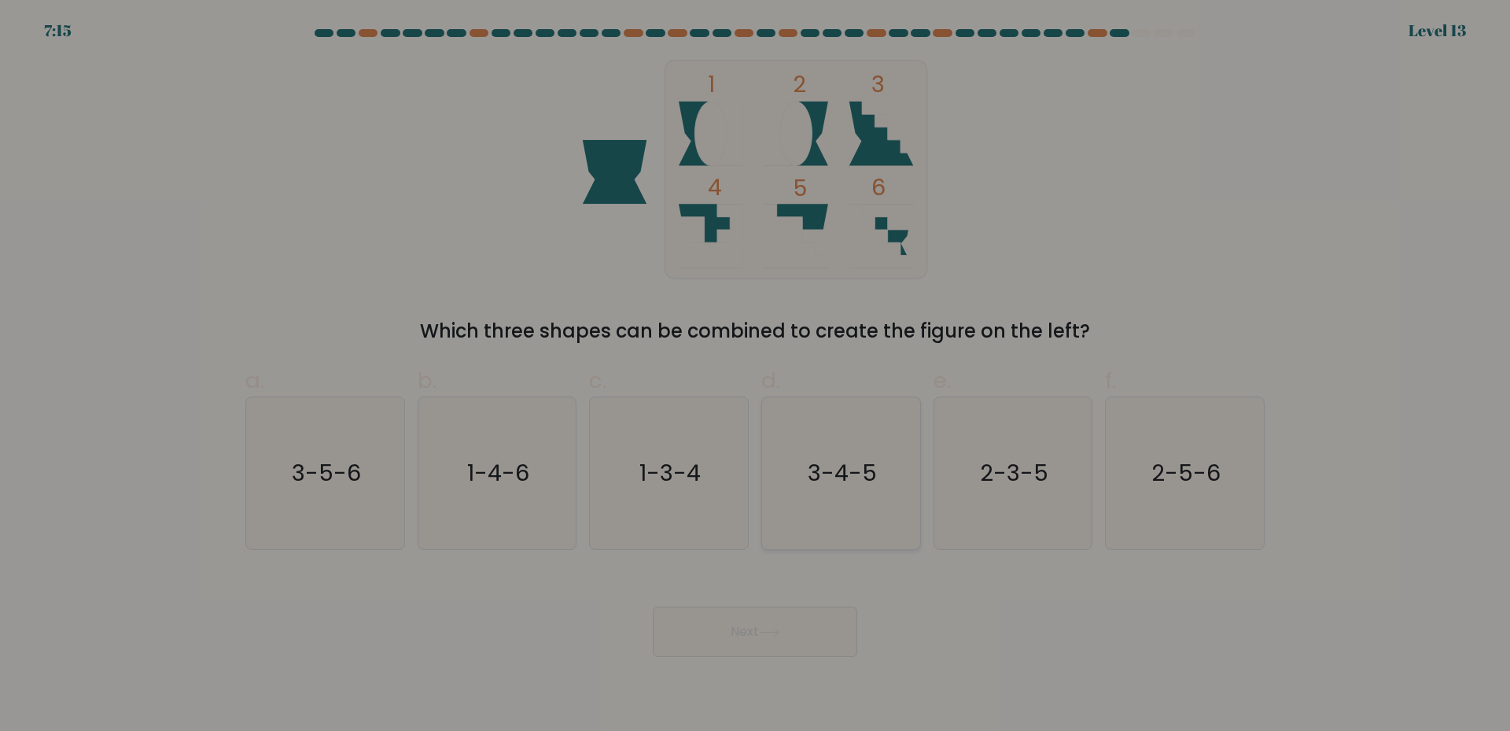
click at [872, 504] on icon "3-4-5" at bounding box center [841, 473] width 152 height 152
click at [756, 376] on input "d. 3-4-5" at bounding box center [755, 371] width 1 height 10
radio input "true"
click at [786, 660] on body "7:14 Level 13" at bounding box center [755, 365] width 1510 height 731
click at [769, 629] on icon at bounding box center [769, 632] width 21 height 9
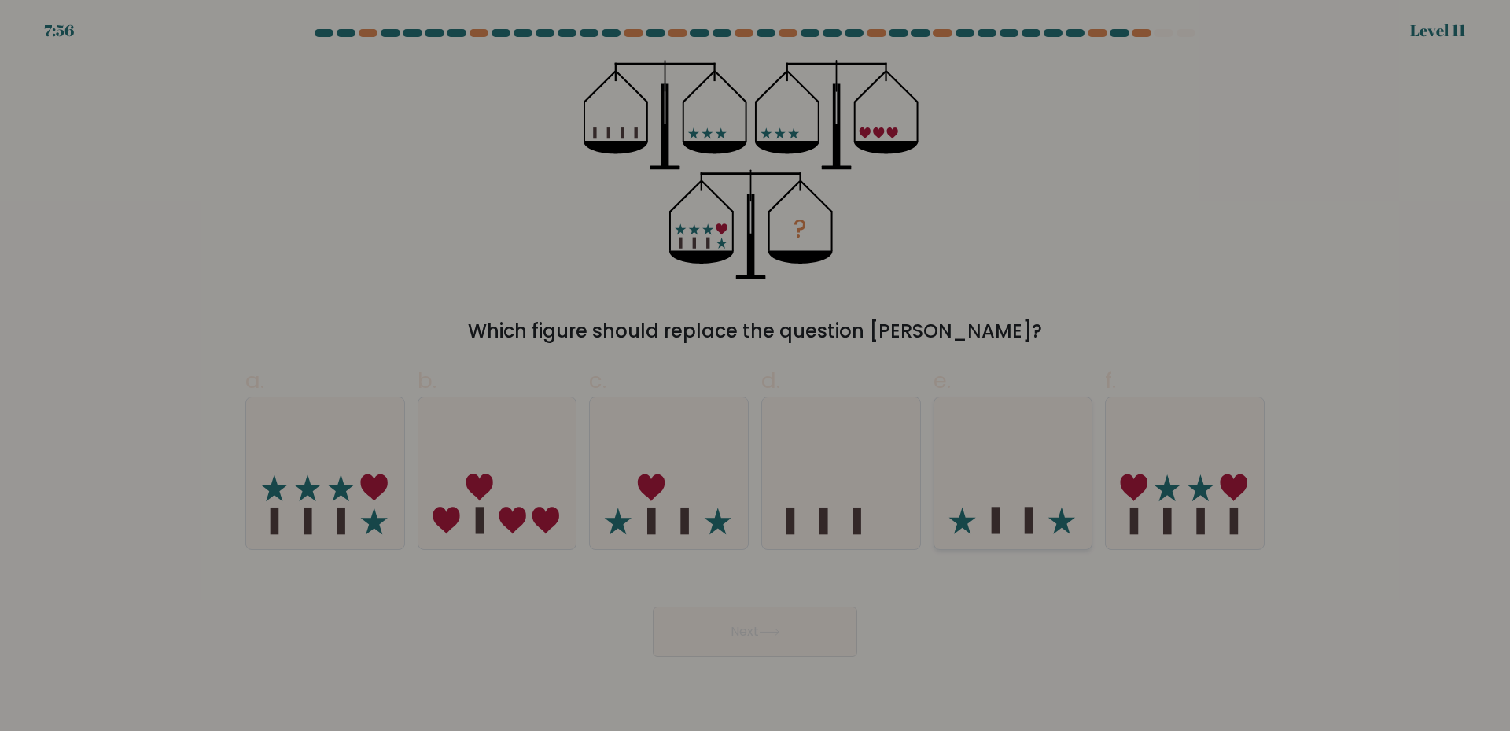
click at [981, 507] on icon at bounding box center [1013, 472] width 158 height 131
click at [756, 376] on input "e." at bounding box center [755, 371] width 1 height 10
radio input "true"
click at [775, 631] on icon at bounding box center [769, 632] width 21 height 9
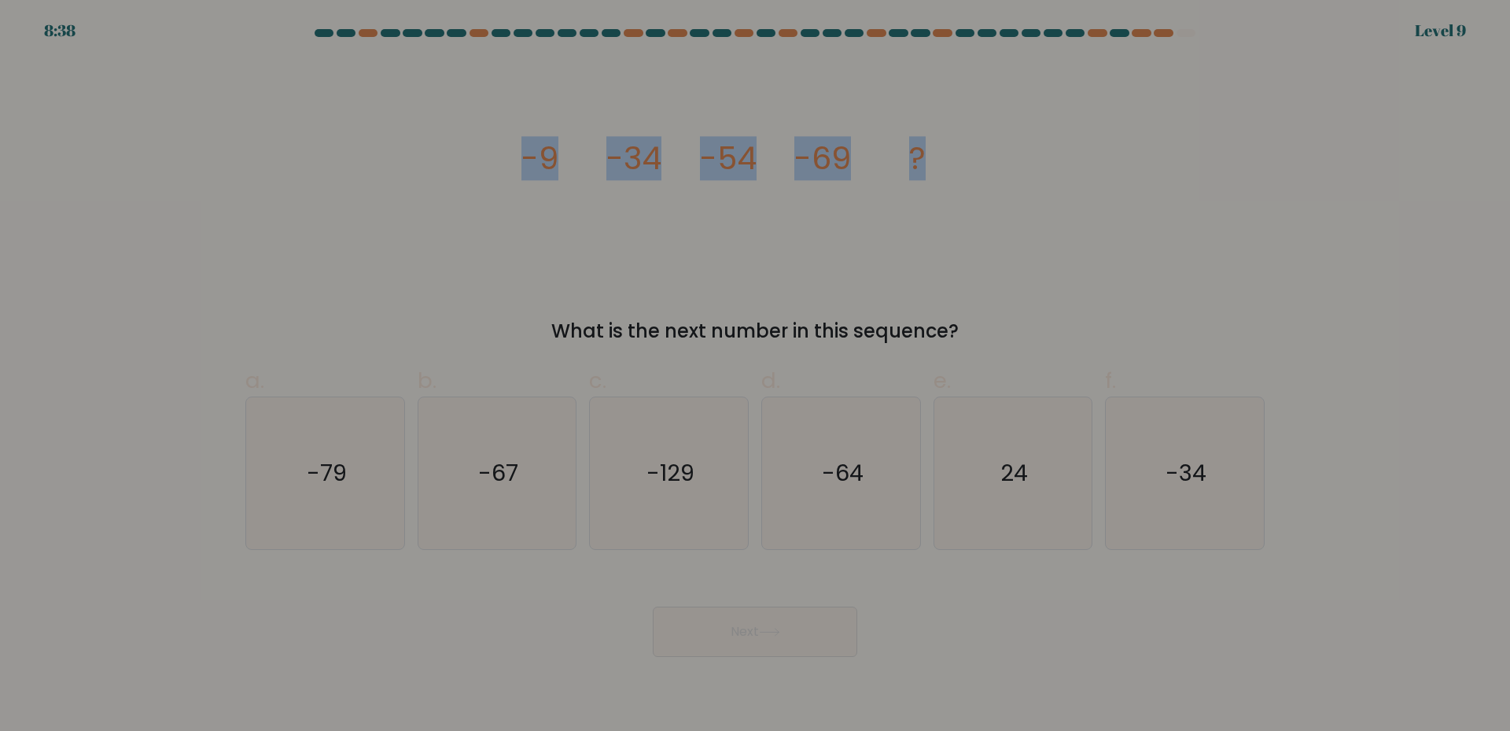
drag, startPoint x: 495, startPoint y: 135, endPoint x: 933, endPoint y: 129, distance: 438.9
click at [933, 129] on div "image/svg+xml -9 -34 -54 -69 ? What is the next number in this sequence?" at bounding box center [755, 202] width 1038 height 285
copy g "-9 -34 -54 -69 ?"
click at [1158, 130] on div "image/svg+xml -9 -34 -54 -69 ? What is the next number in this sequence?" at bounding box center [755, 202] width 1038 height 285
click at [293, 514] on icon "-79" at bounding box center [325, 473] width 152 height 152
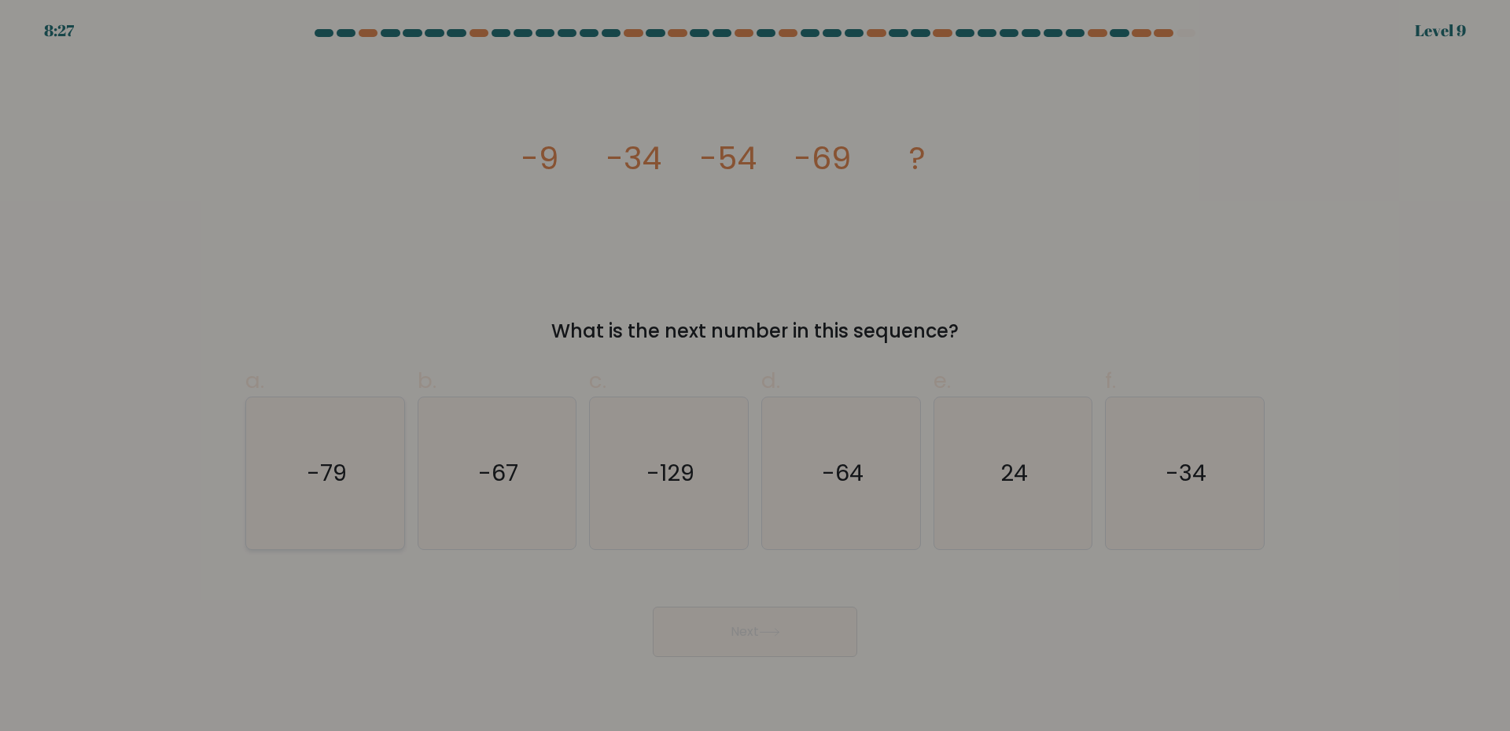
click at [755, 376] on input "a. -79" at bounding box center [755, 371] width 1 height 10
radio input "true"
click at [866, 585] on div "Next" at bounding box center [755, 613] width 1038 height 88
click at [772, 642] on button "Next" at bounding box center [755, 631] width 204 height 50
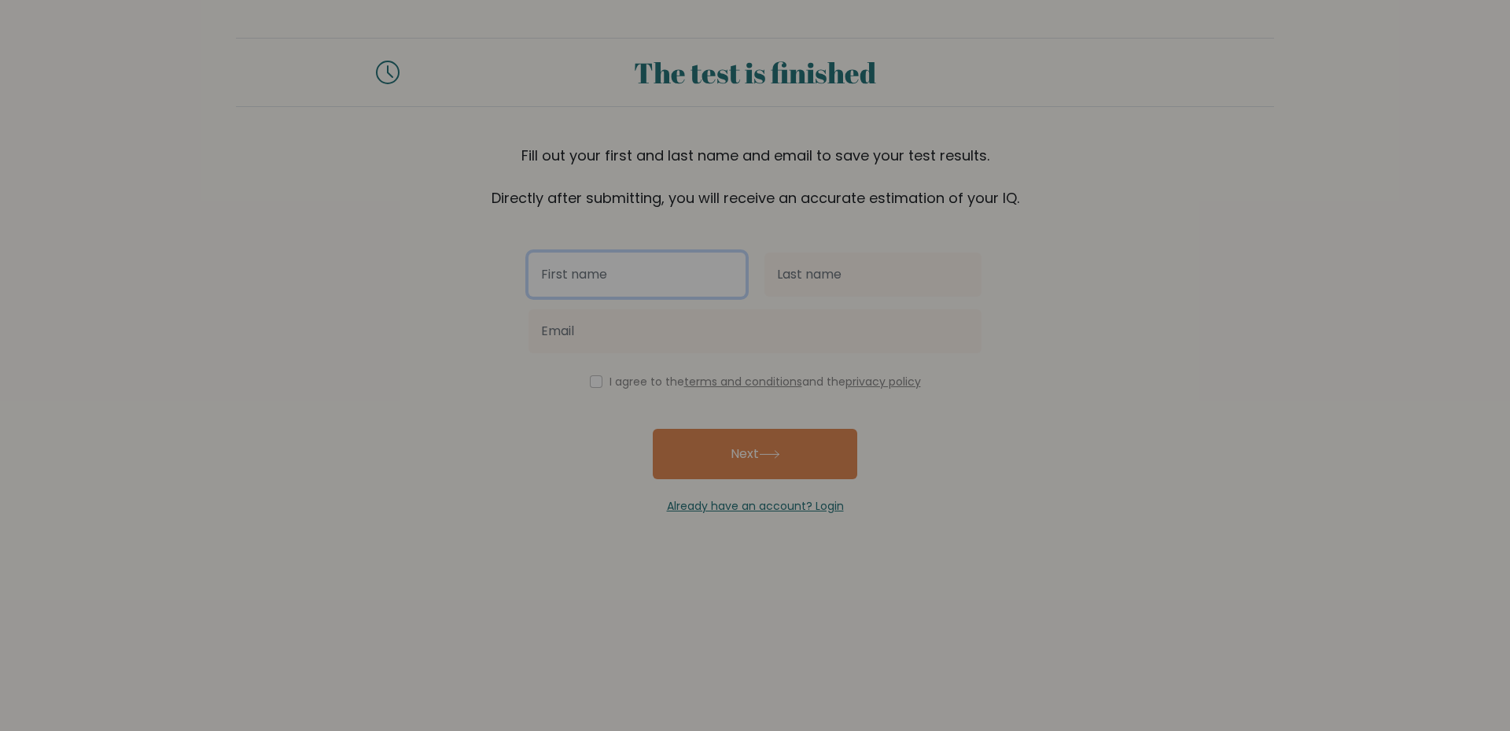
click at [664, 281] on input "text" at bounding box center [636, 274] width 217 height 44
type input "[PERSON_NAME] [PERSON_NAME]"
type input "Guevarra"
click at [595, 382] on input "checkbox" at bounding box center [596, 381] width 13 height 13
checkbox input "true"
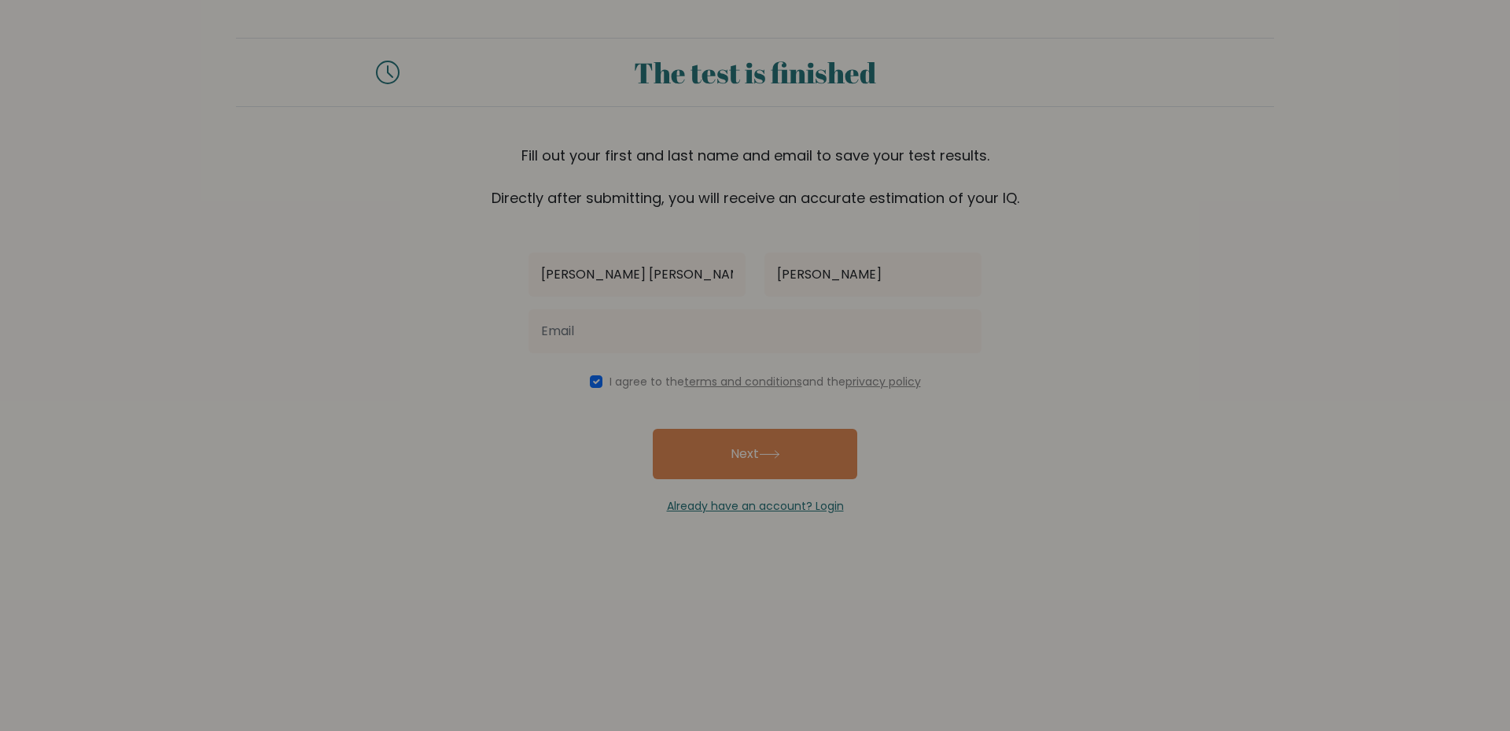
click at [765, 427] on div "Joelle Ann Guevarra I agree to the terms and conditions and the privacy policy …" at bounding box center [755, 361] width 472 height 306
click at [843, 453] on button "Next" at bounding box center [755, 454] width 204 height 50
click at [699, 332] on input "email" at bounding box center [754, 331] width 453 height 44
type input "joelleee.123@gmail.com"
click at [653, 429] on button "Next" at bounding box center [755, 454] width 204 height 50
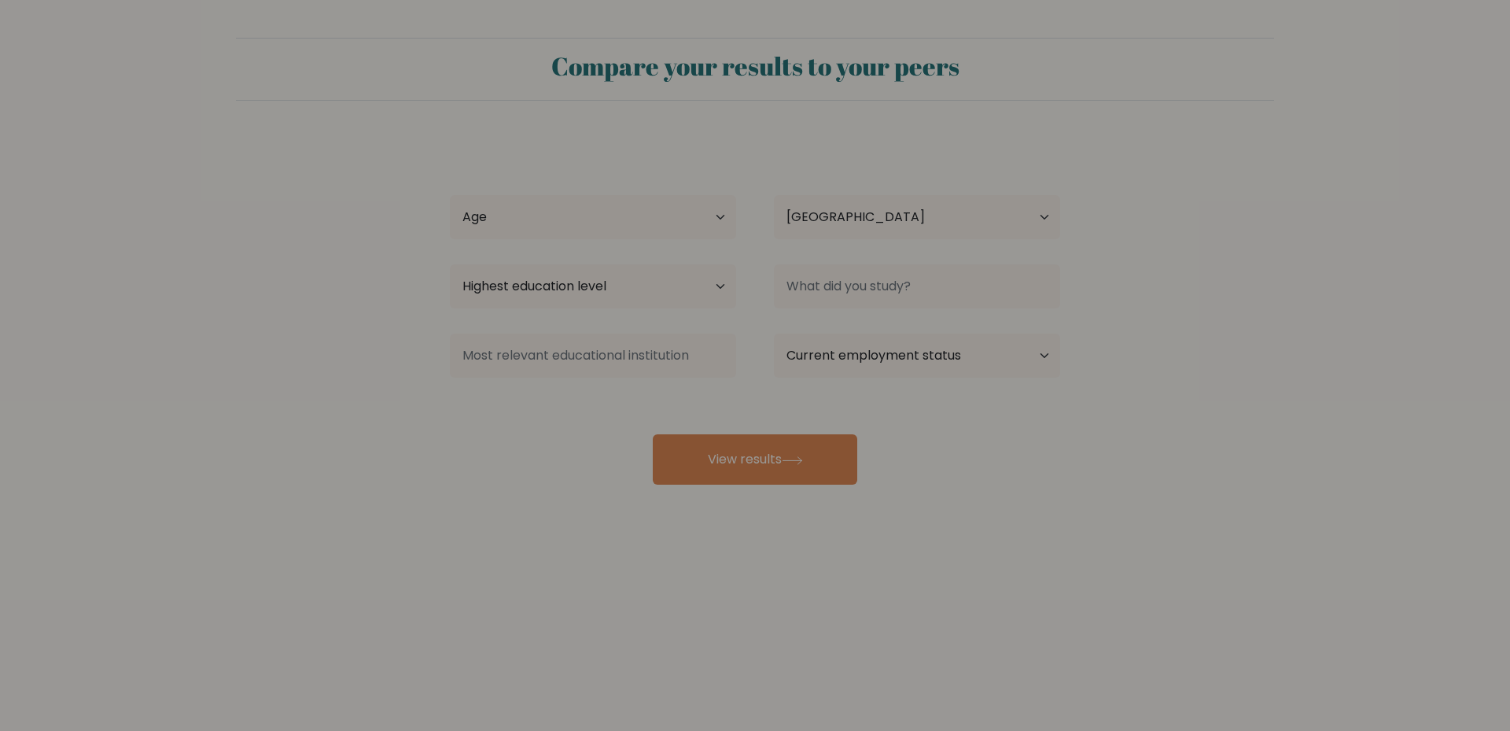
select select "PH"
click at [953, 276] on input at bounding box center [917, 286] width 286 height 44
click at [628, 287] on select "Highest education level No schooling Primary Lower Secondary Upper Secondary Oc…" at bounding box center [593, 286] width 286 height 44
select select "bachelors_degree"
click at [450, 264] on select "Highest education level No schooling Primary Lower Secondary Upper Secondary Oc…" at bounding box center [593, 286] width 286 height 44
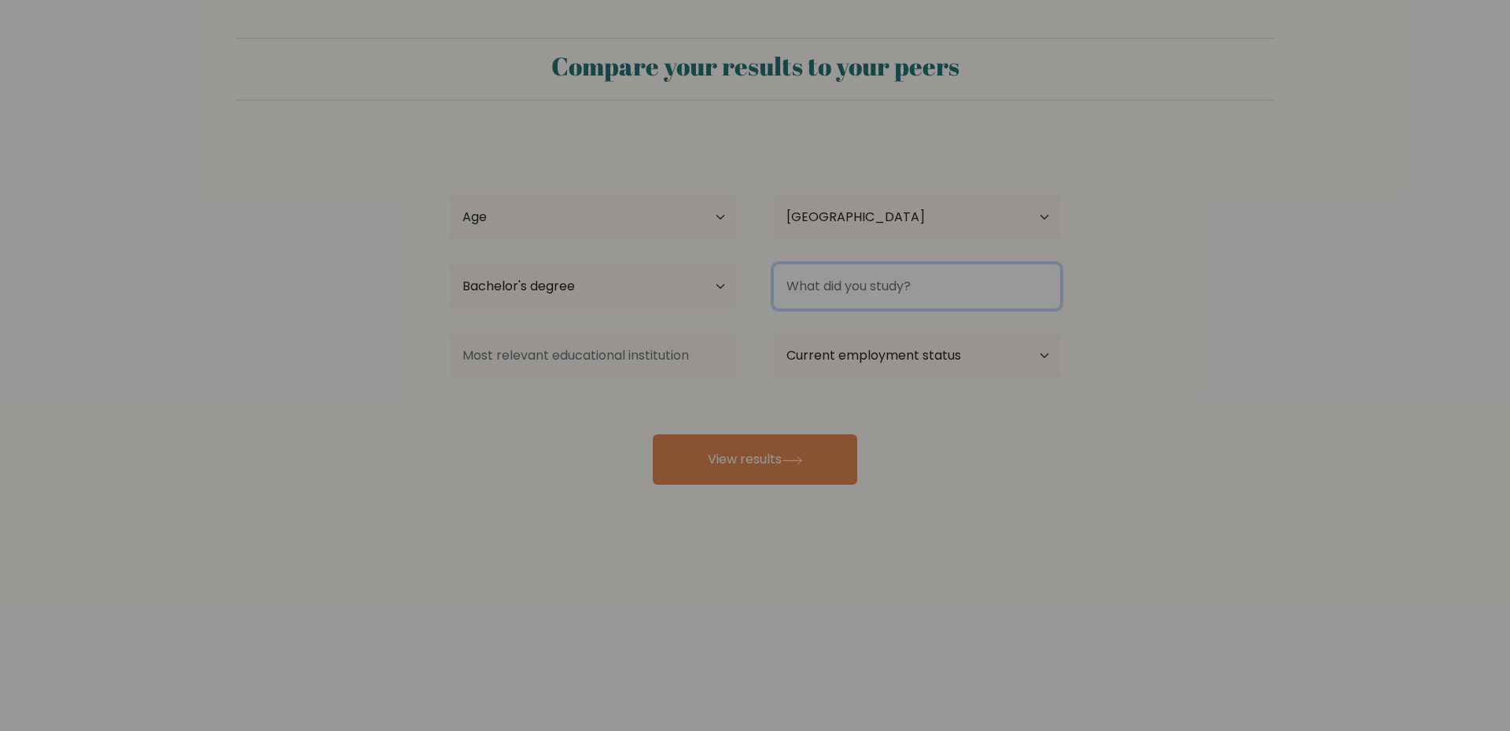
click at [872, 282] on input at bounding box center [917, 286] width 286 height 44
type input "Psychology"
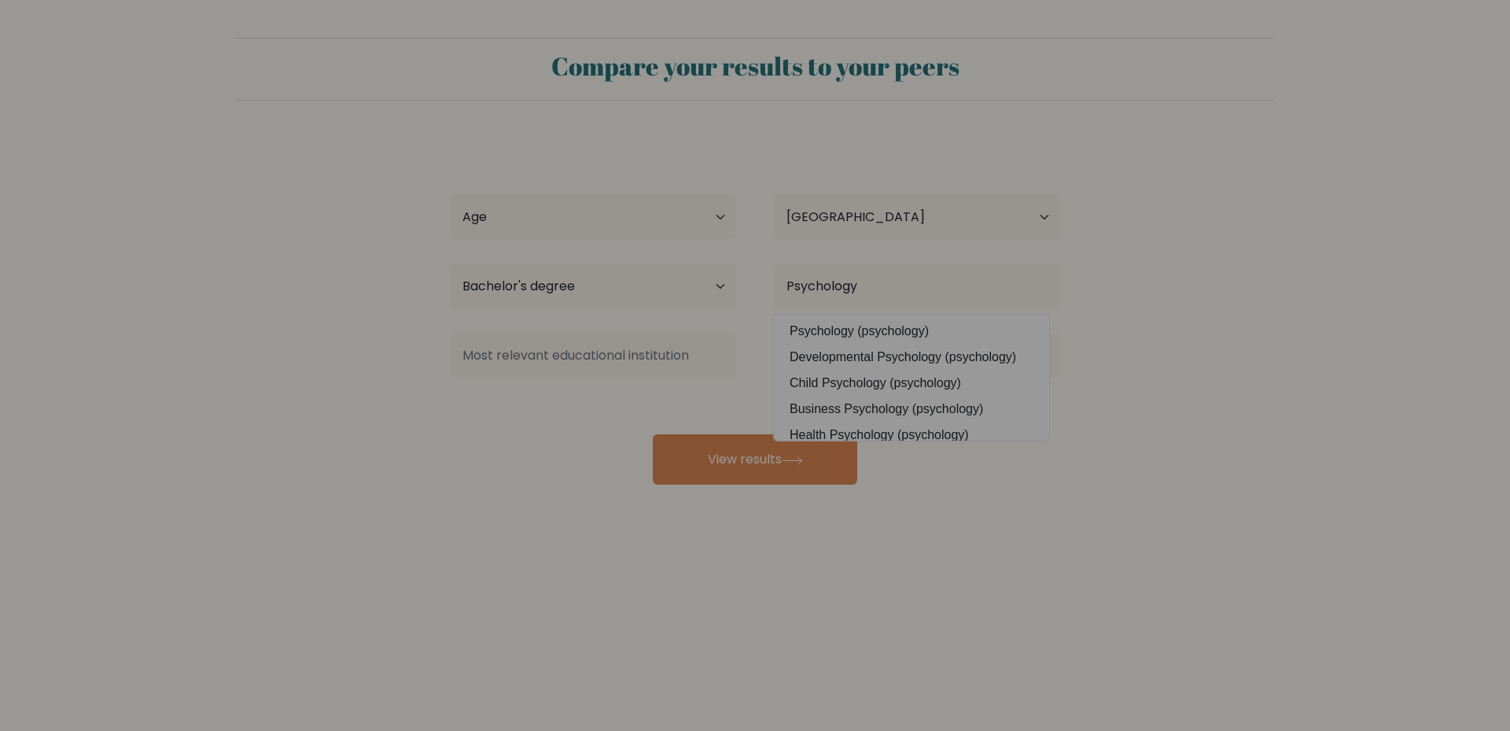
click at [866, 327] on option "Psychology (psychology)" at bounding box center [911, 330] width 267 height 25
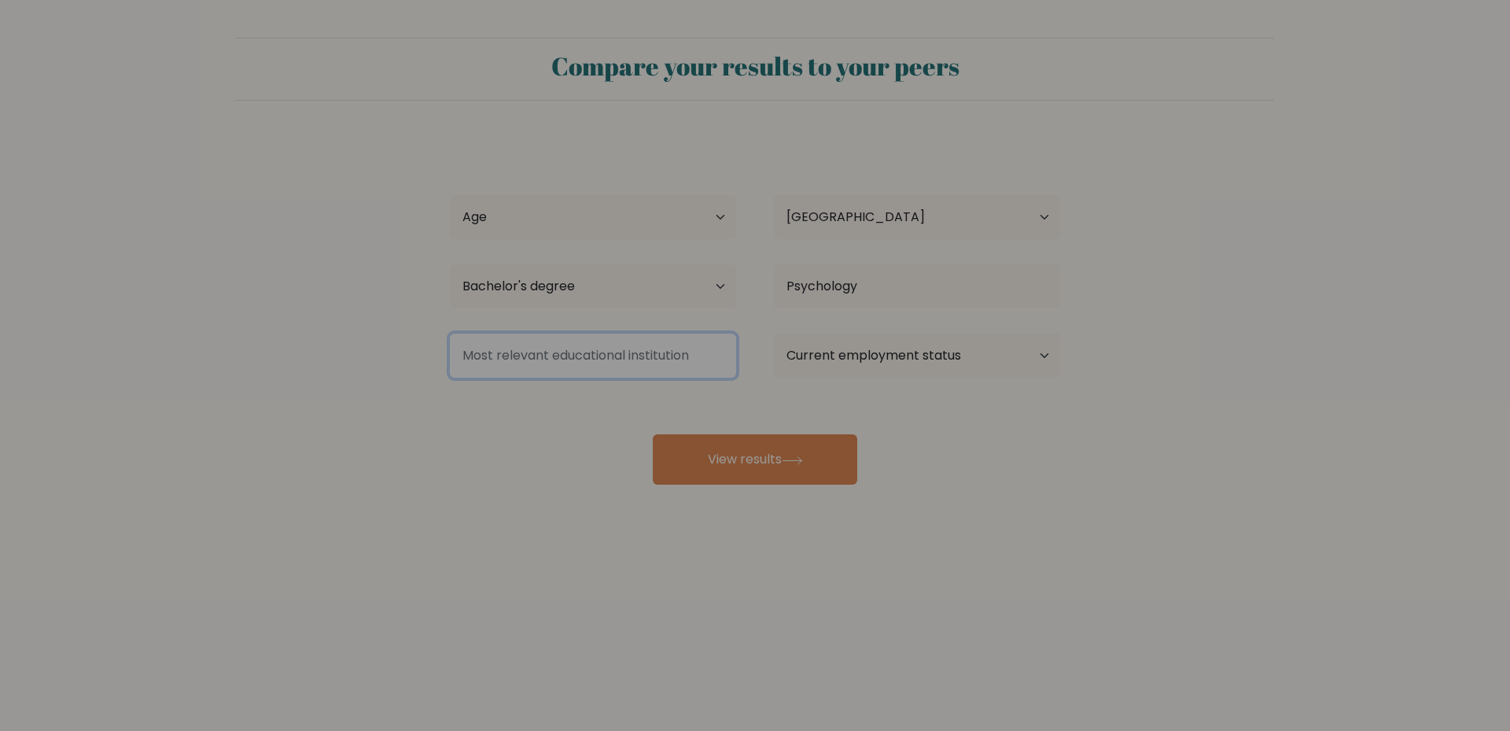
click at [624, 368] on input at bounding box center [593, 355] width 286 height 44
click at [886, 357] on select "Current employment status Employed Student Retired Other / prefer not to answer" at bounding box center [917, 355] width 286 height 44
select select "other"
click at [774, 333] on select "Current employment status Employed Student Retired Other / prefer not to answer" at bounding box center [917, 355] width 286 height 44
click at [580, 210] on select "Age Under 18 years old 18-24 years old 25-34 years old 35-44 years old 45-54 ye…" at bounding box center [593, 217] width 286 height 44
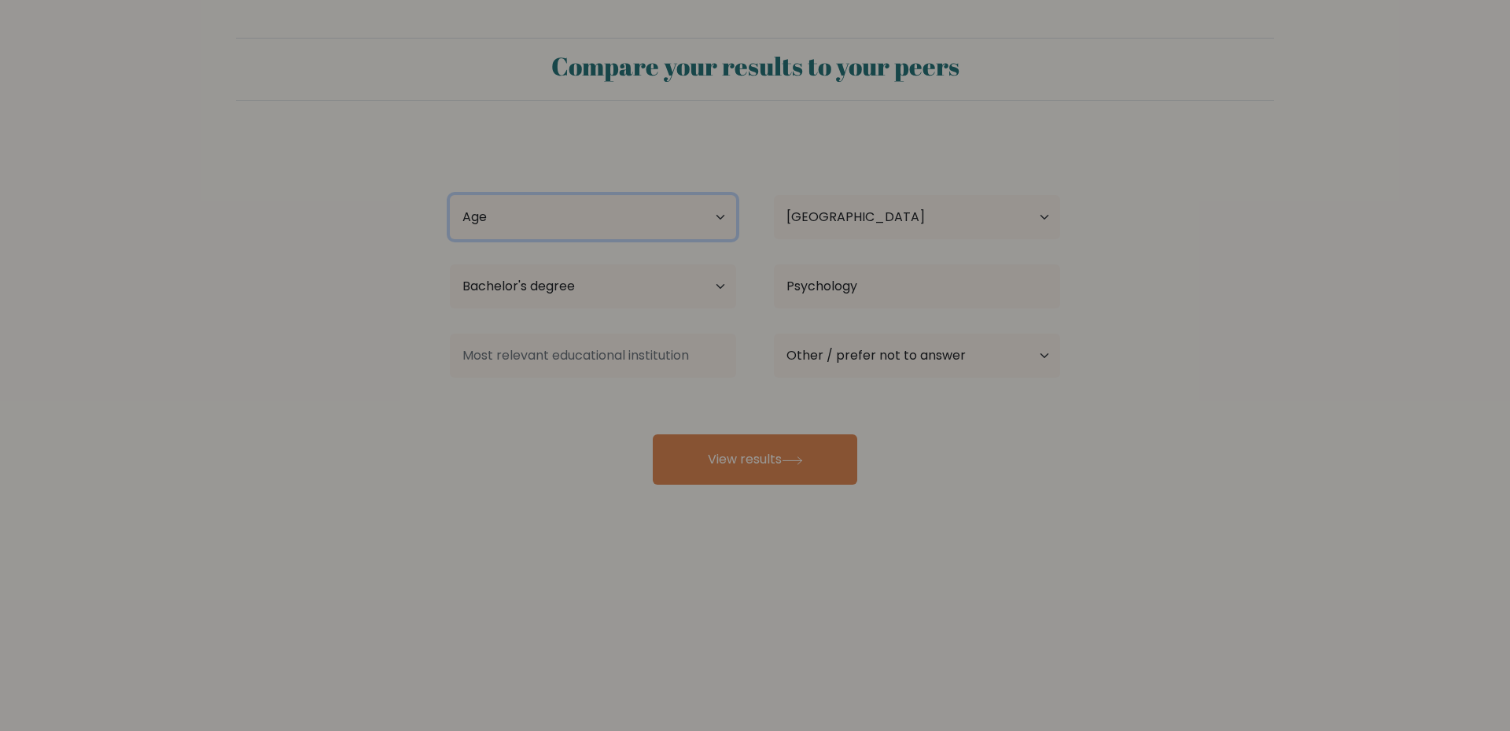
select select "25_34"
click at [450, 195] on select "Age Under 18 years old 18-24 years old 25-34 years old 35-44 years old 45-54 ye…" at bounding box center [593, 217] width 286 height 44
click at [885, 212] on select "Country Afghanistan Albania Algeria American Samoa Andorra Angola Anguilla Anta…" at bounding box center [917, 217] width 286 height 44
click at [1205, 245] on form "Compare your results to your peers Joelle Ann Guevarra Age Under 18 years old 1…" at bounding box center [755, 261] width 1510 height 447
click at [534, 366] on input at bounding box center [593, 355] width 286 height 44
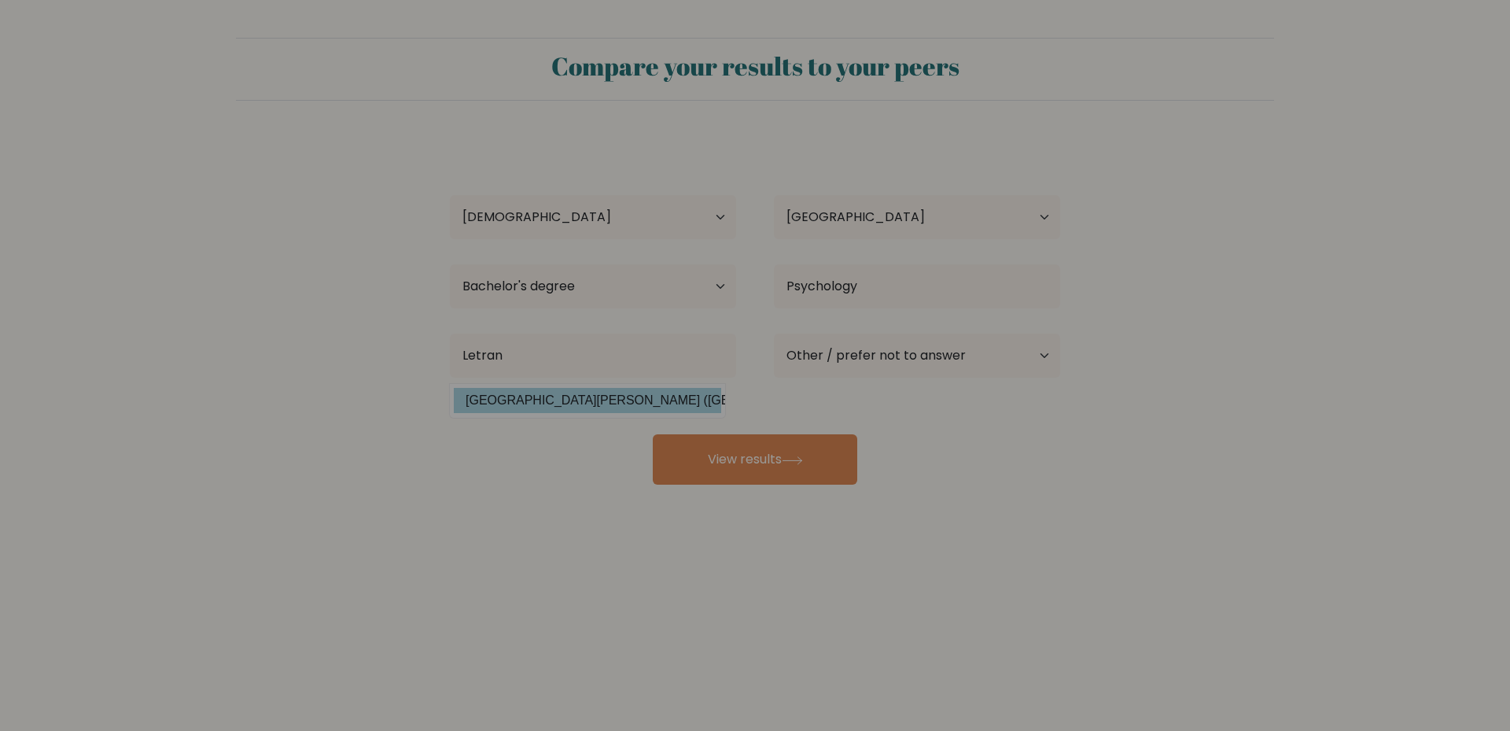
click at [610, 392] on option "Colegio de San Juan de Letran (Philippines)" at bounding box center [587, 400] width 267 height 25
type input "[GEOGRAPHIC_DATA][PERSON_NAME]"
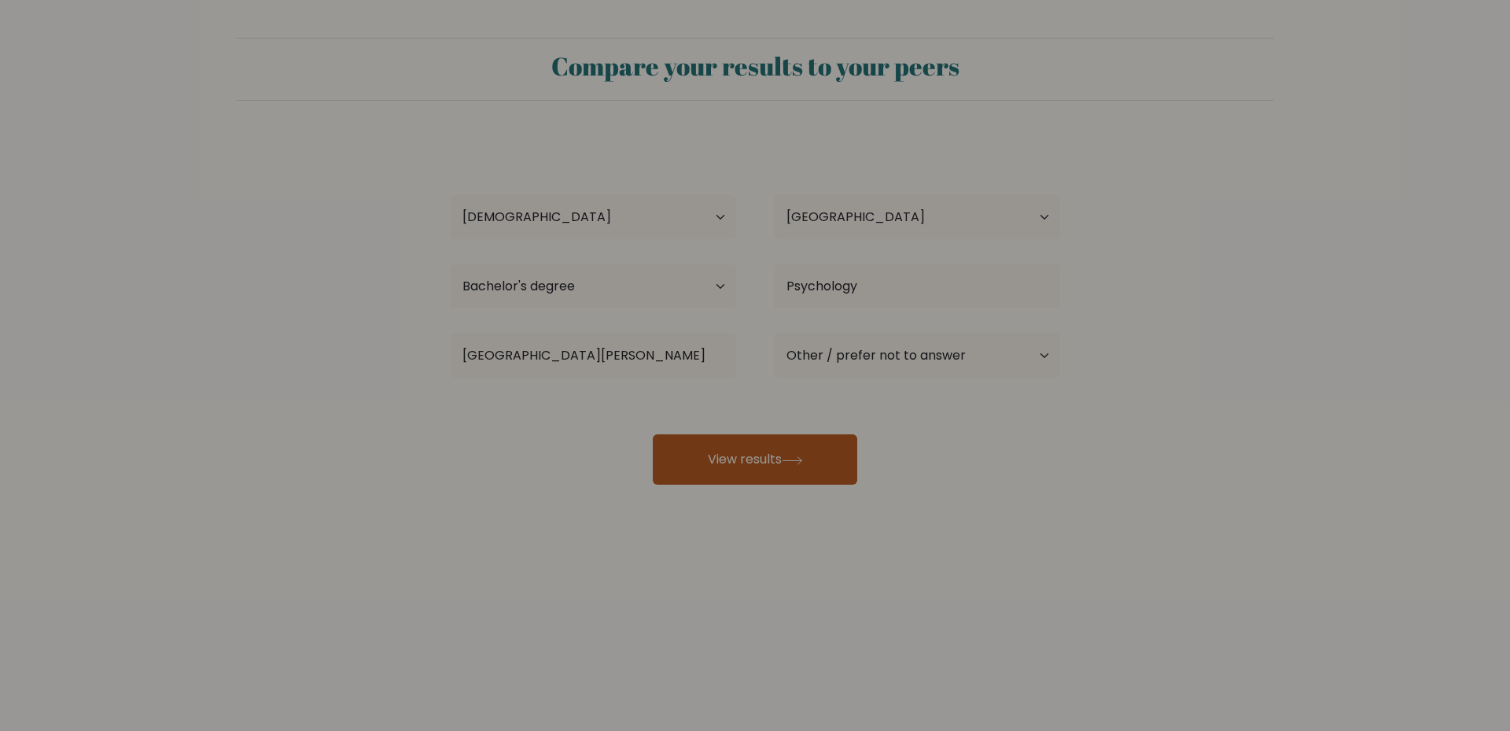
click at [770, 461] on button "View results" at bounding box center [755, 459] width 204 height 50
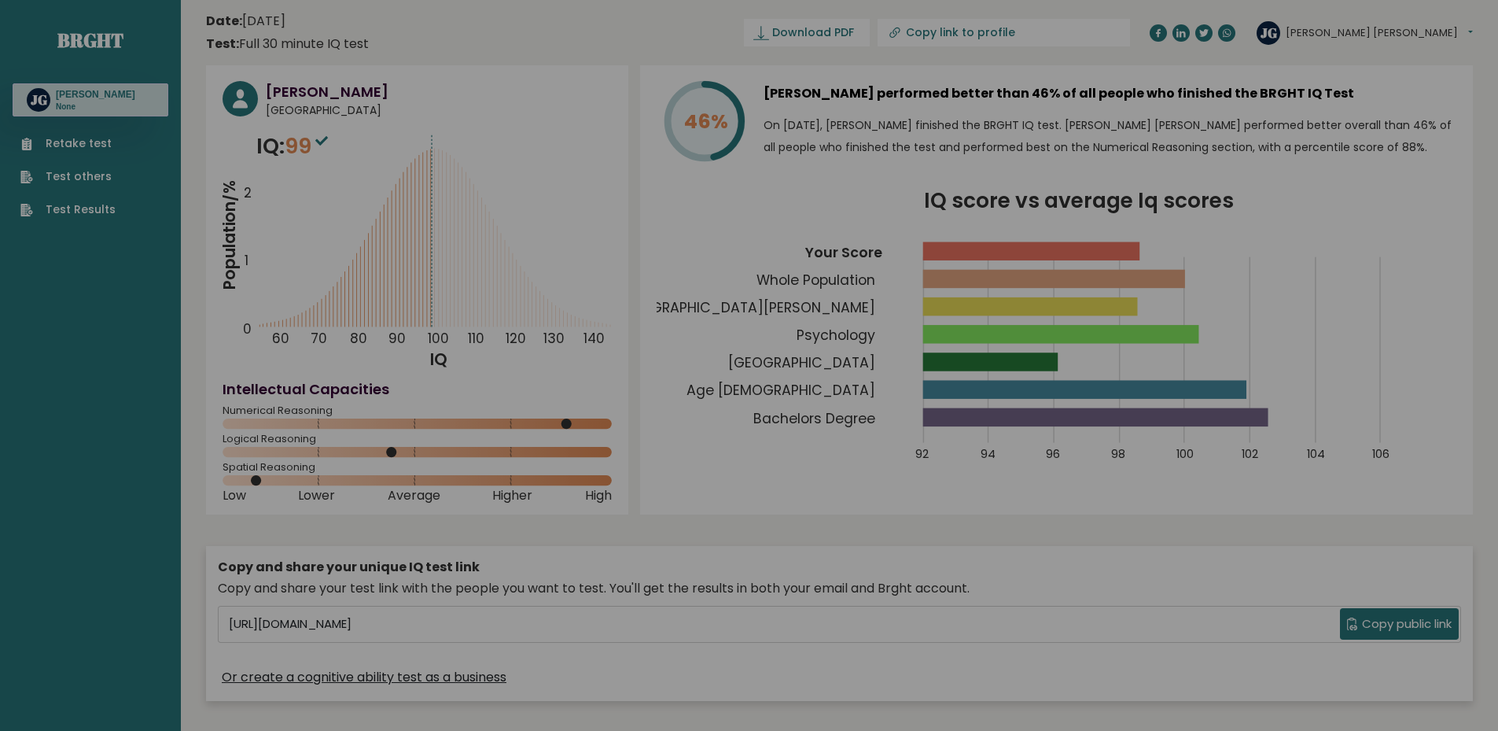
click at [1447, 620] on span "Copy public link" at bounding box center [1407, 624] width 90 height 18
drag, startPoint x: 1358, startPoint y: 198, endPoint x: 1339, endPoint y: 189, distance: 21.1
click at [1358, 198] on icon "IQ score vs average Iq scores 92 94 96 98 100 102 104 106 Your Score Whole Popu…" at bounding box center [1057, 335] width 800 height 289
